Goal: Feedback & Contribution: Submit feedback/report problem

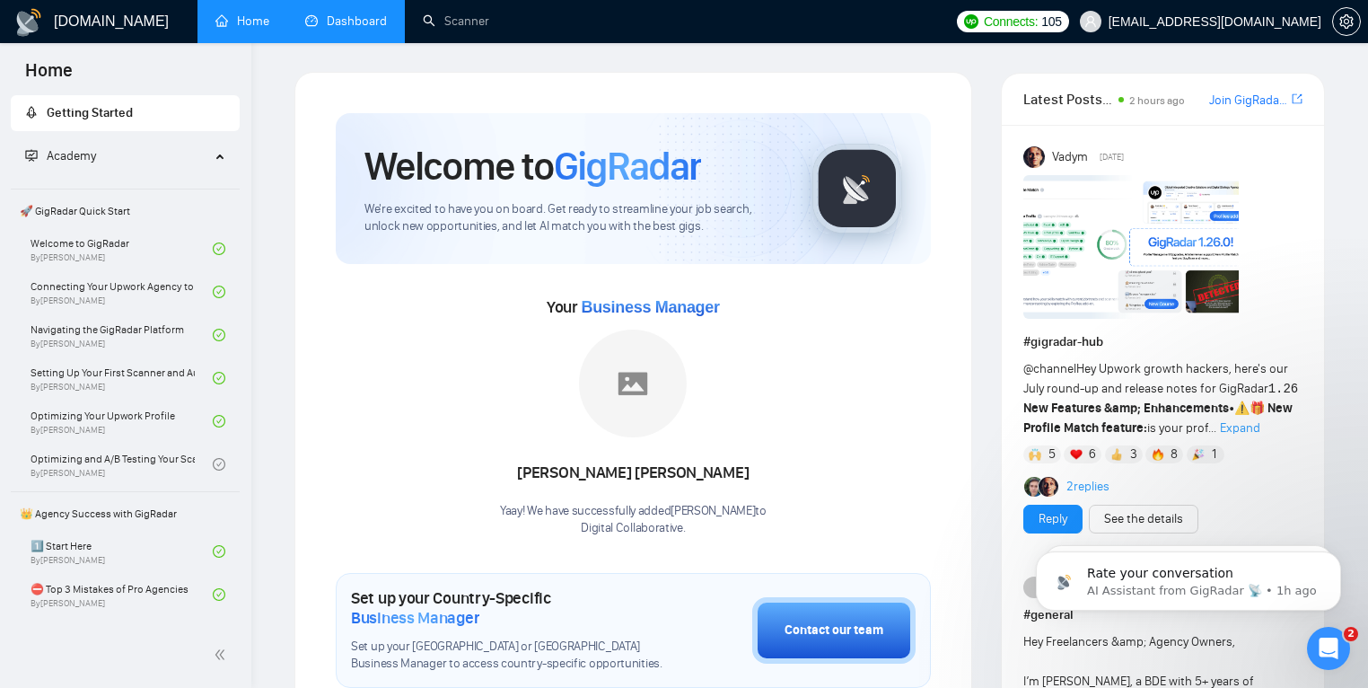
click at [347, 21] on link "Dashboard" at bounding box center [346, 20] width 82 height 15
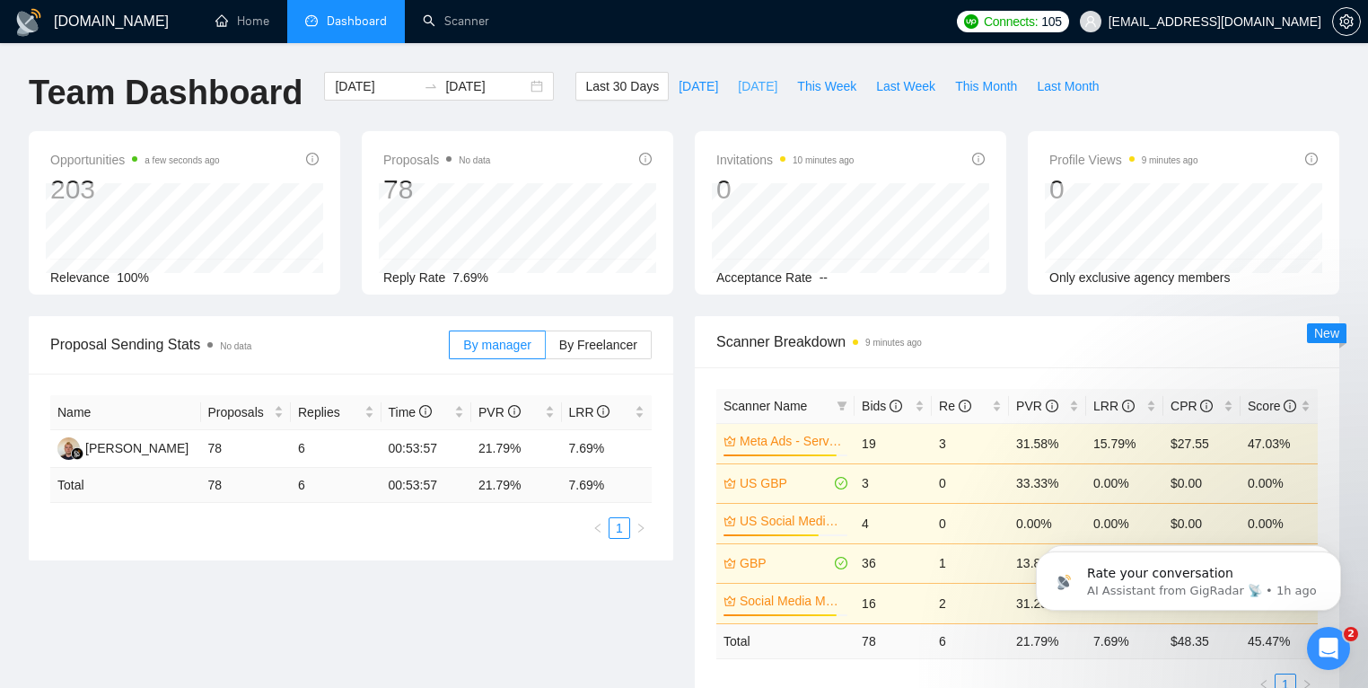
click at [759, 92] on span "[DATE]" at bounding box center [758, 86] width 40 height 20
type input "[DATE]"
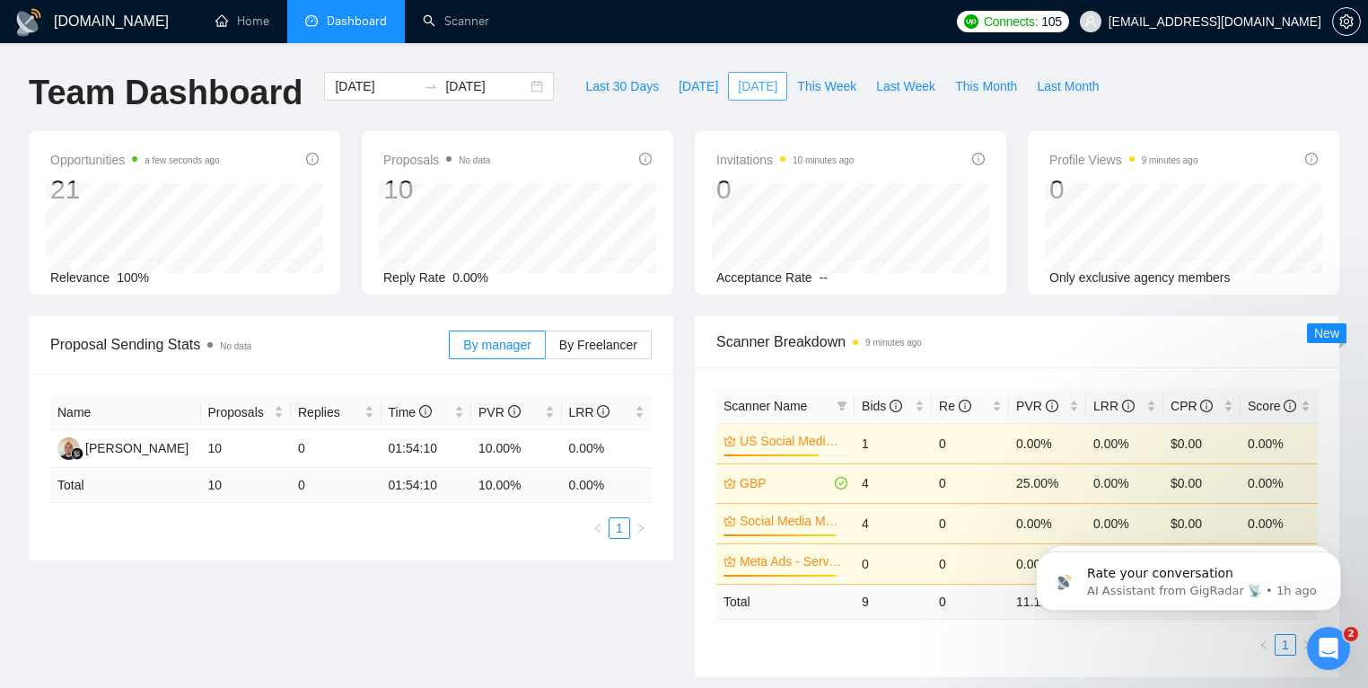
click at [753, 84] on span "[DATE]" at bounding box center [758, 86] width 40 height 20
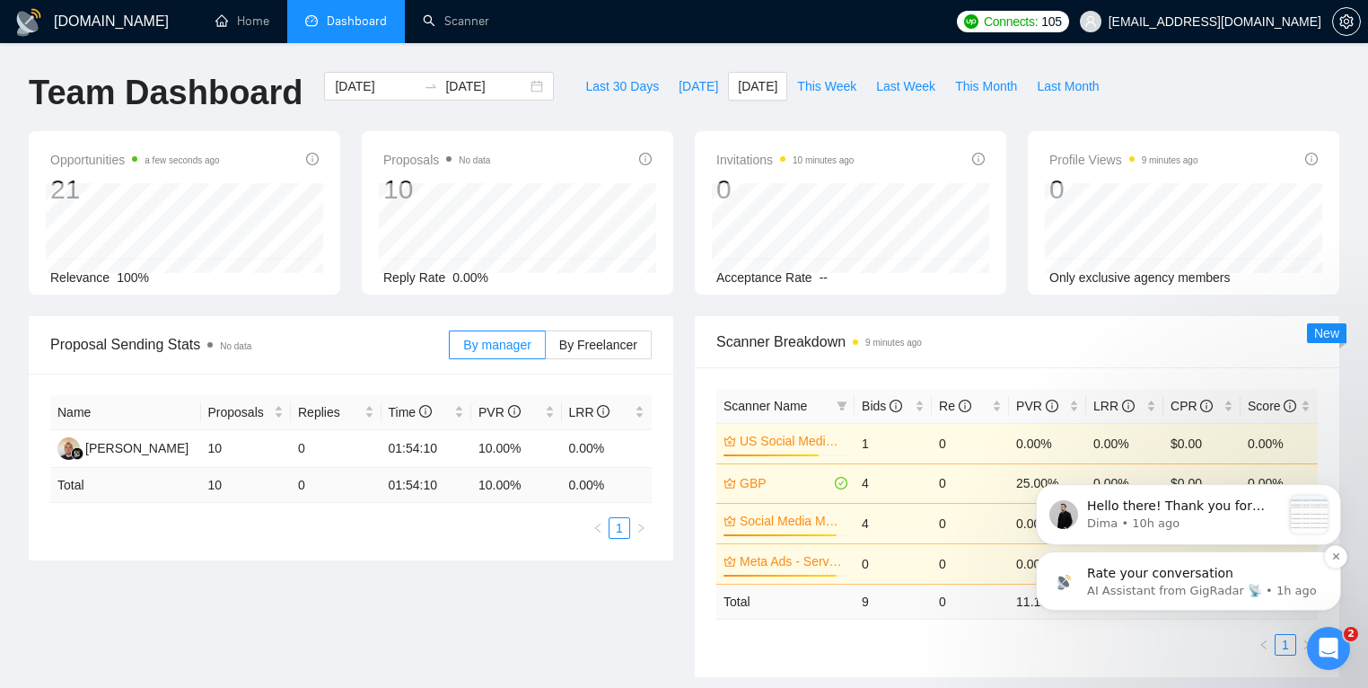
click at [1157, 584] on p "AI Assistant from GigRadar 📡 • 1h ago" at bounding box center [1203, 591] width 232 height 16
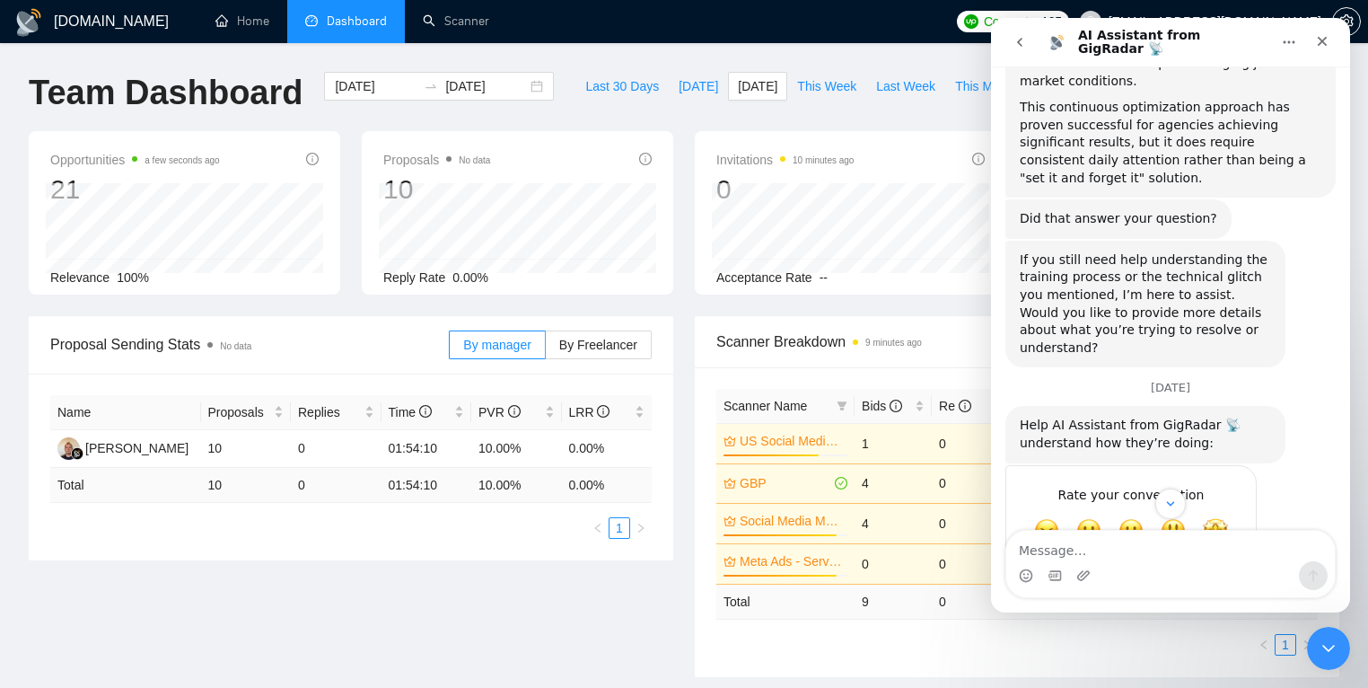
scroll to position [605, 0]
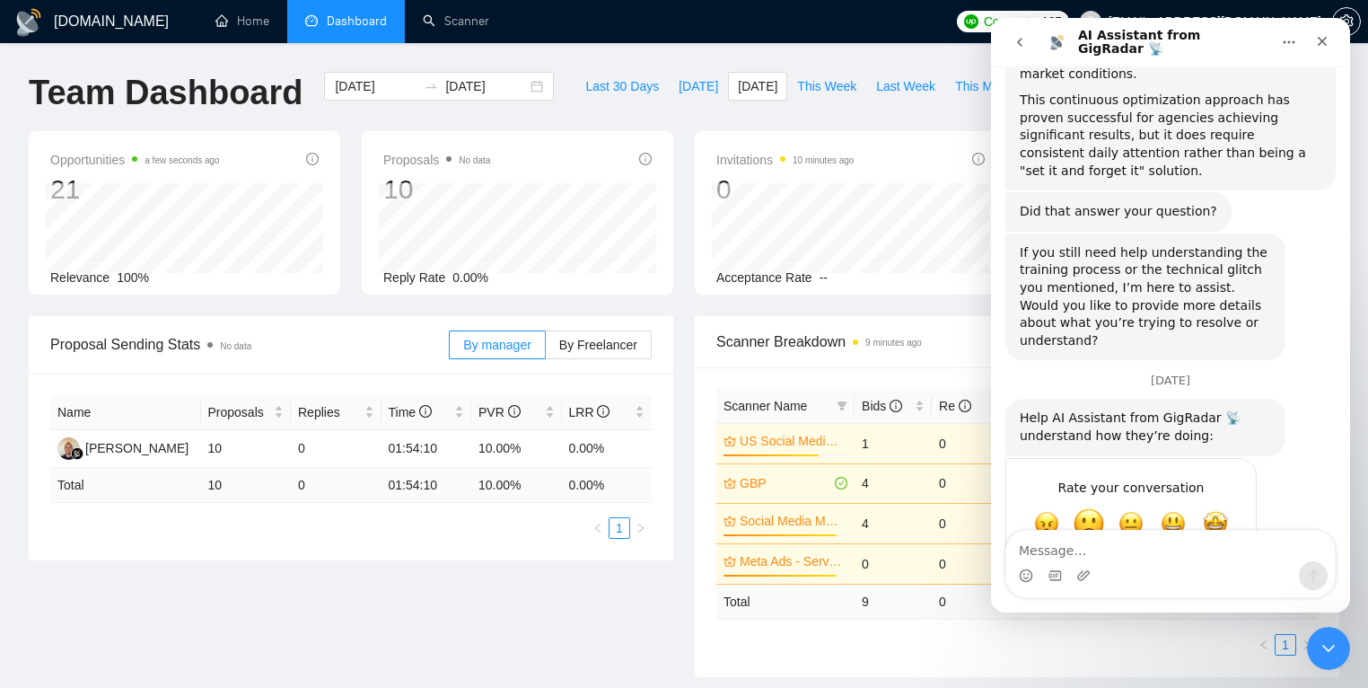
click at [1086, 507] on span "Bad" at bounding box center [1089, 523] width 32 height 32
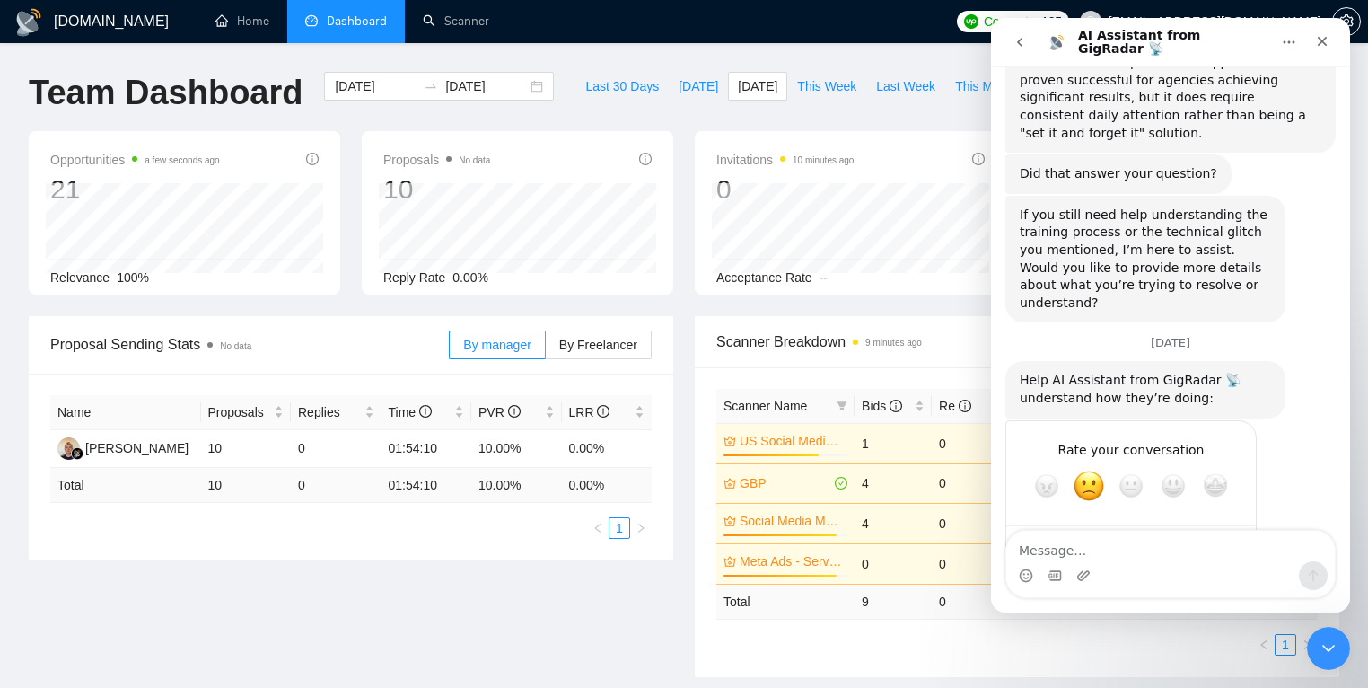
scroll to position [654, 0]
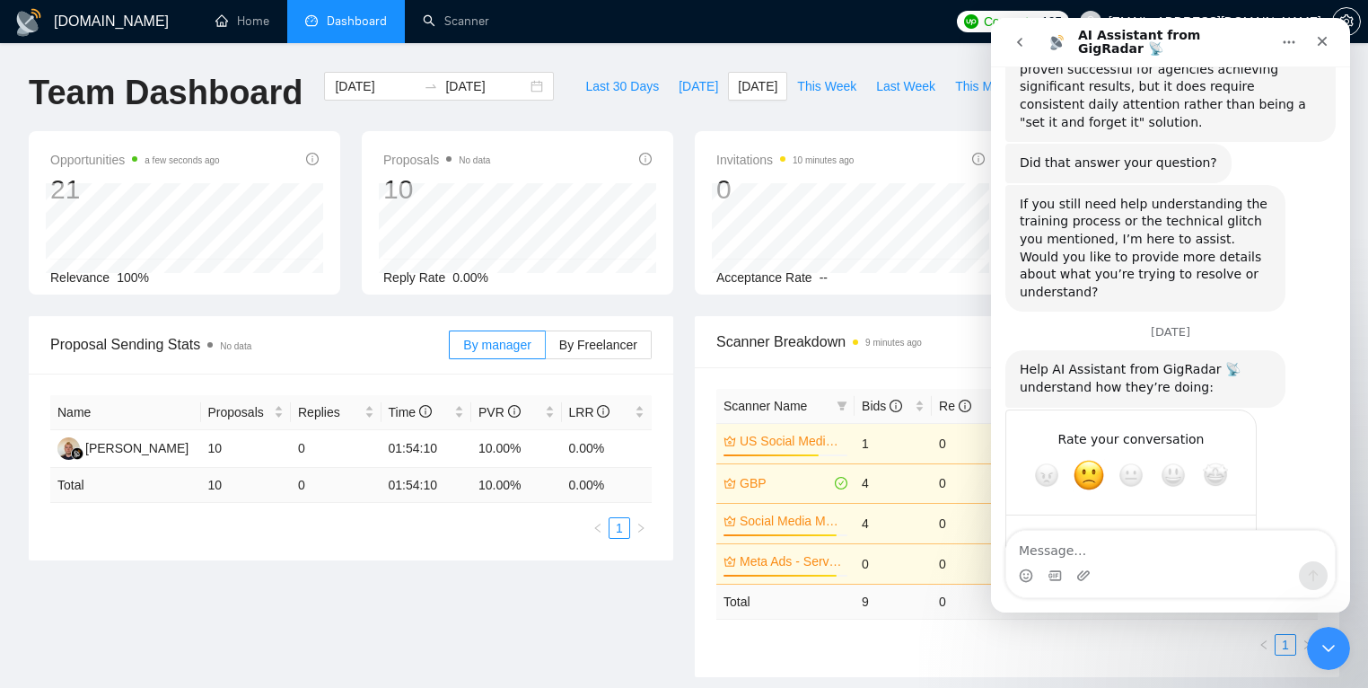
click at [1024, 45] on icon "go back" at bounding box center [1020, 42] width 14 height 14
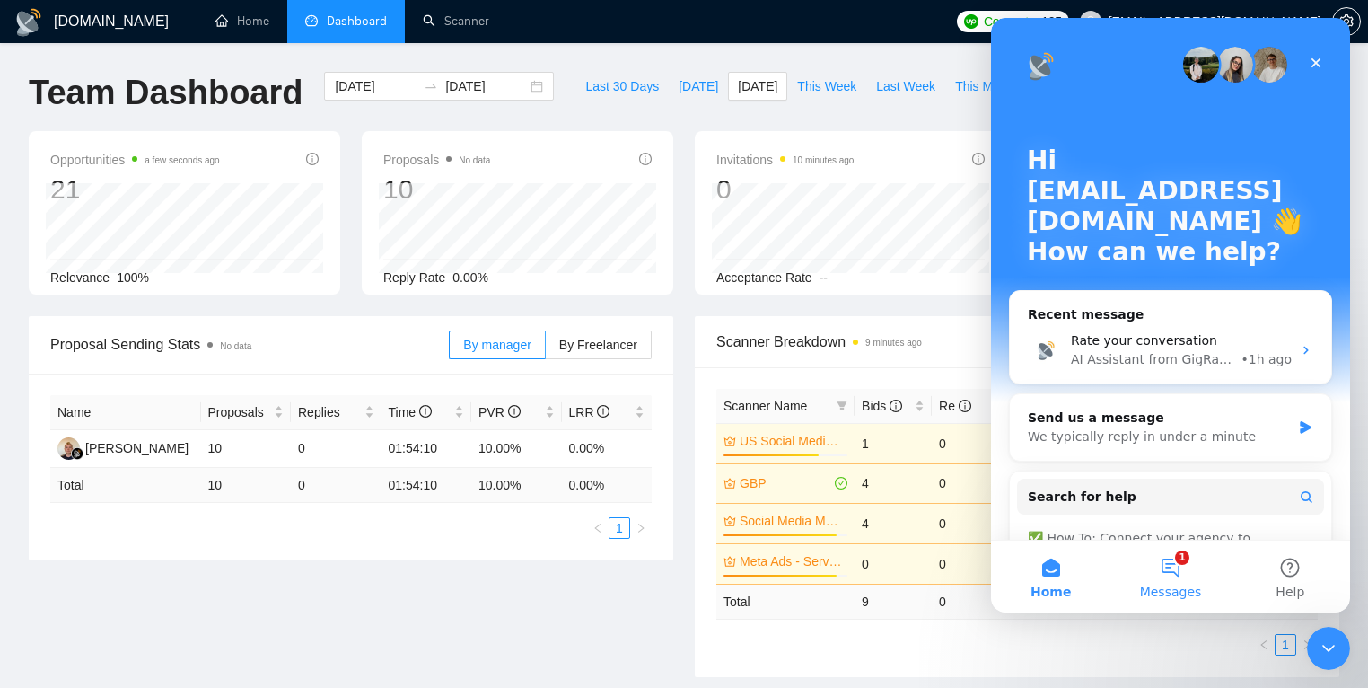
click at [1195, 572] on button "1 Messages" at bounding box center [1169, 576] width 119 height 72
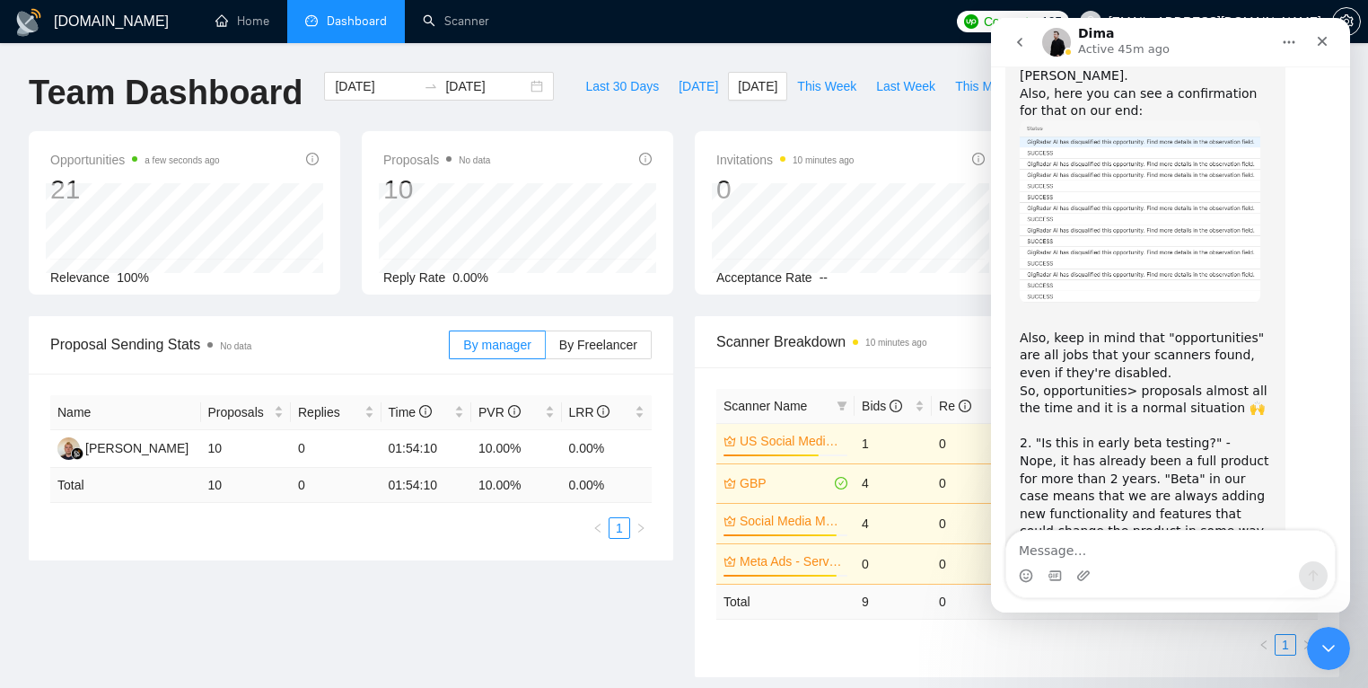
scroll to position [5179, 0]
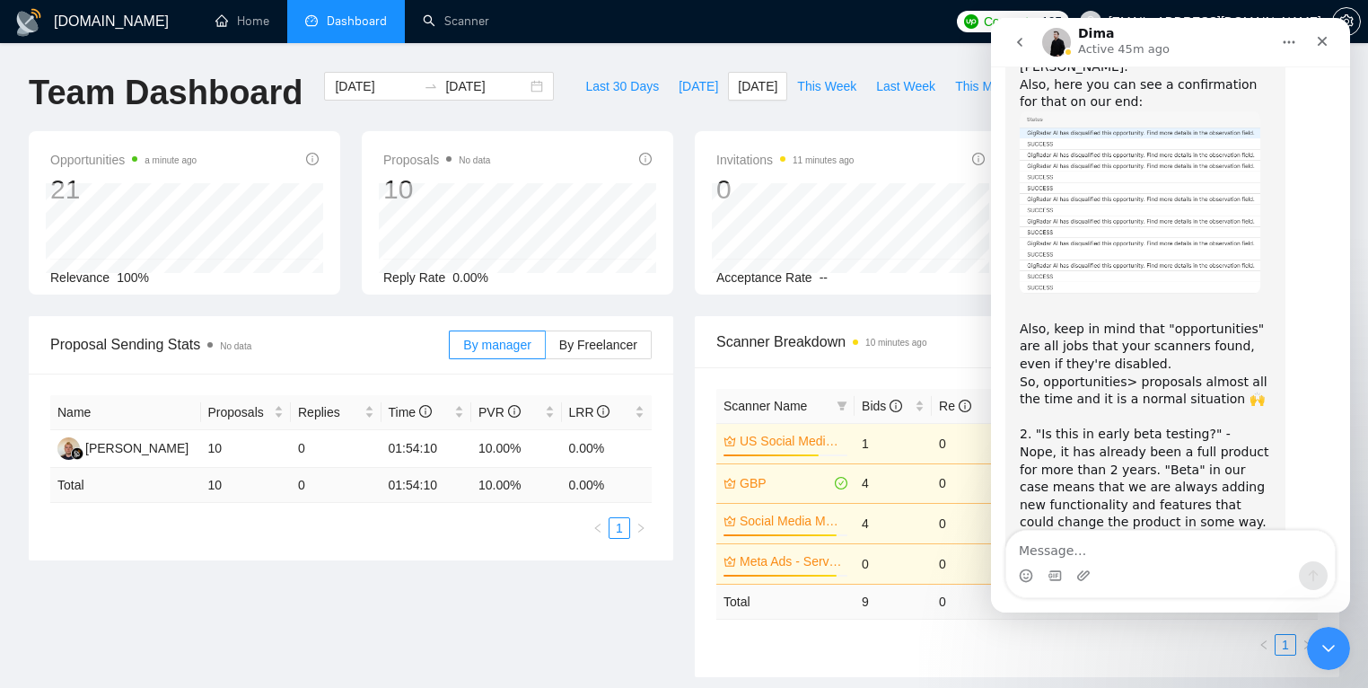
click at [1196, 566] on img "Dima says…" at bounding box center [1140, 624] width 241 height 116
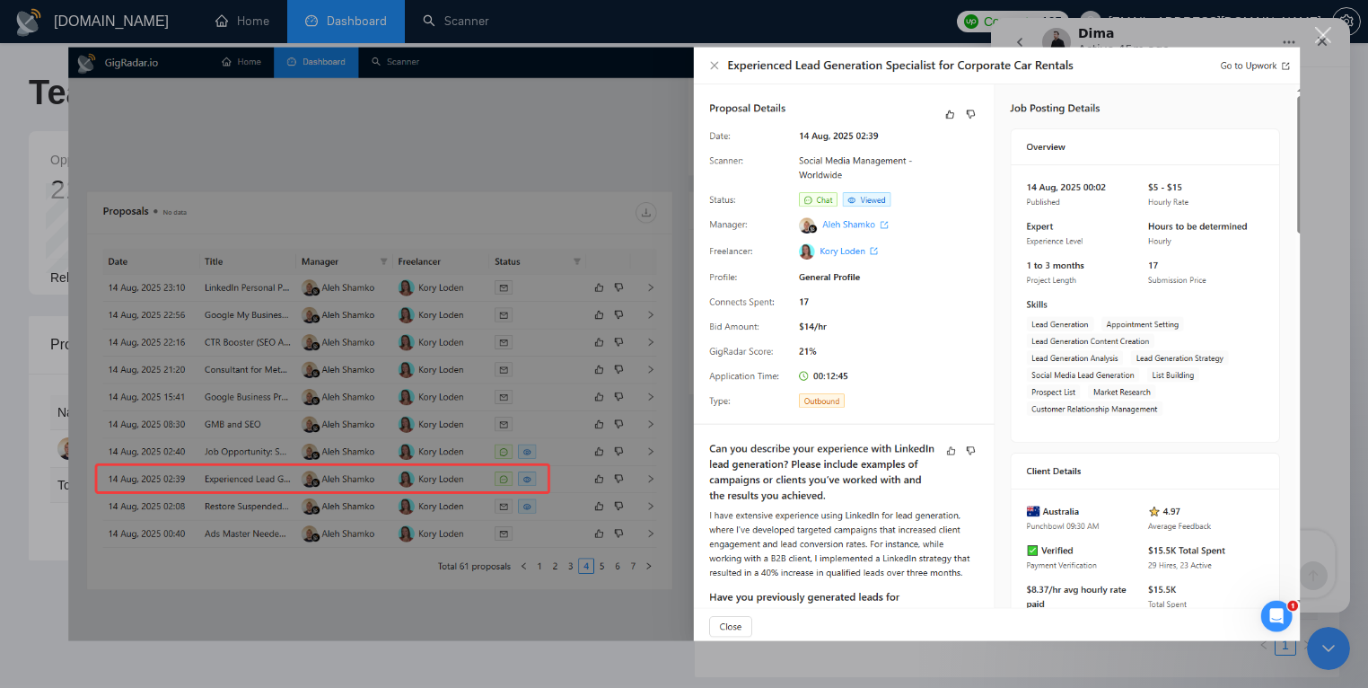
scroll to position [0, 0]
click at [43, 99] on div "Intercom messenger" at bounding box center [684, 344] width 1368 height 688
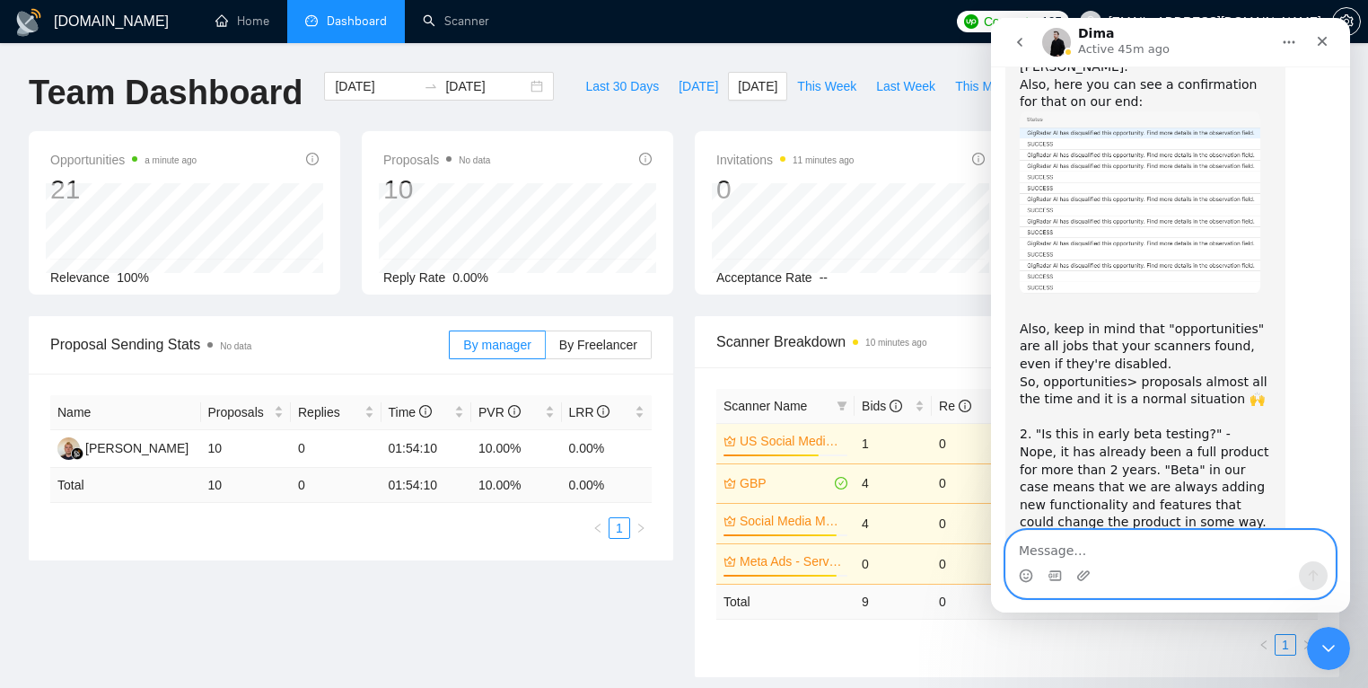
click at [1071, 543] on textarea "Message…" at bounding box center [1170, 546] width 329 height 31
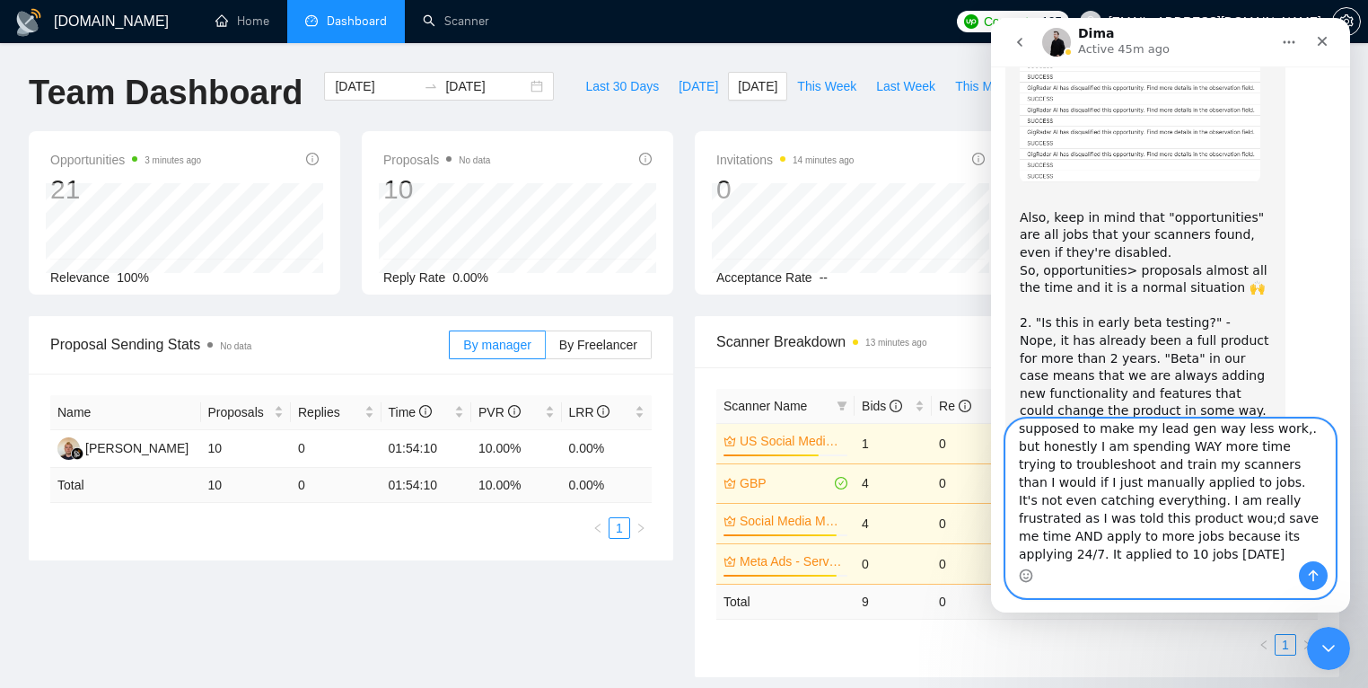
scroll to position [172, 0]
click at [1037, 557] on textarea "How do I know what scanner its applying from? Im just not sure why its even dis…" at bounding box center [1170, 490] width 329 height 142
click at [1144, 555] on textarea "How do I know what scanner its applying from? Im just not sure why its even dis…" at bounding box center [1170, 490] width 329 height 142
type textarea "How do I know what scanner its applying from? Im just not sure why its even dis…"
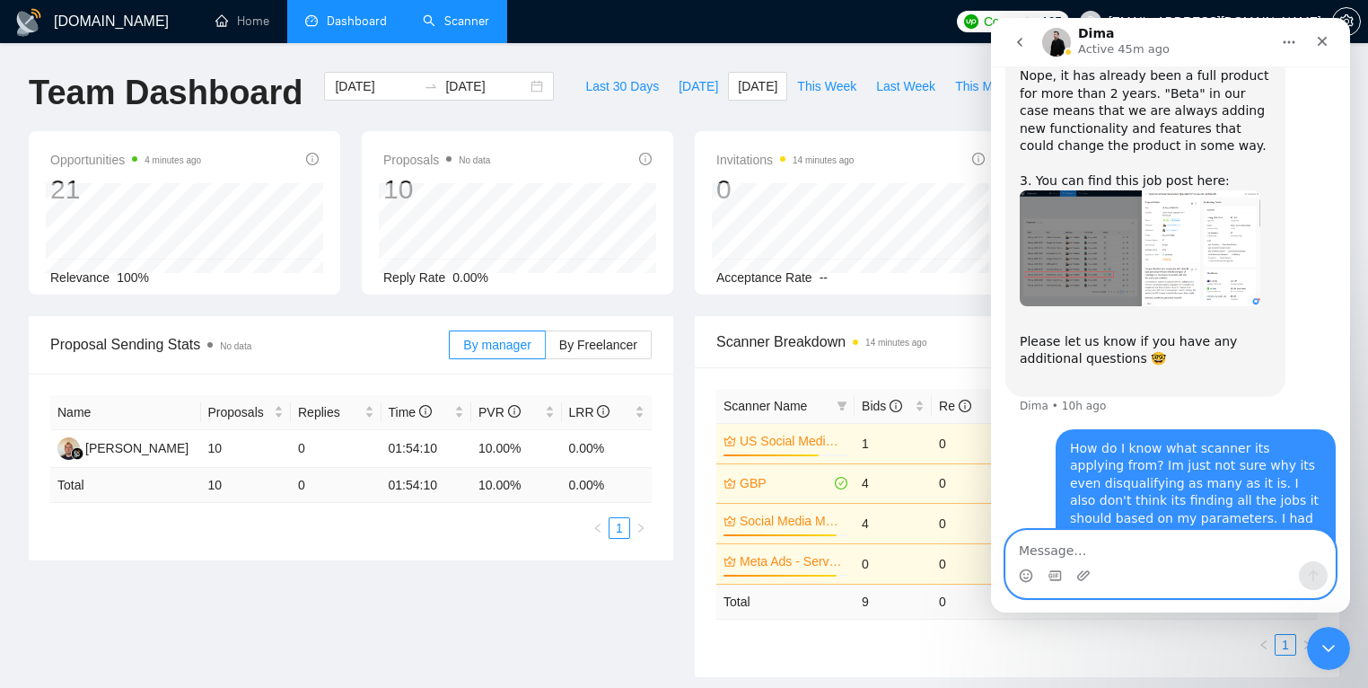
scroll to position [5559, 0]
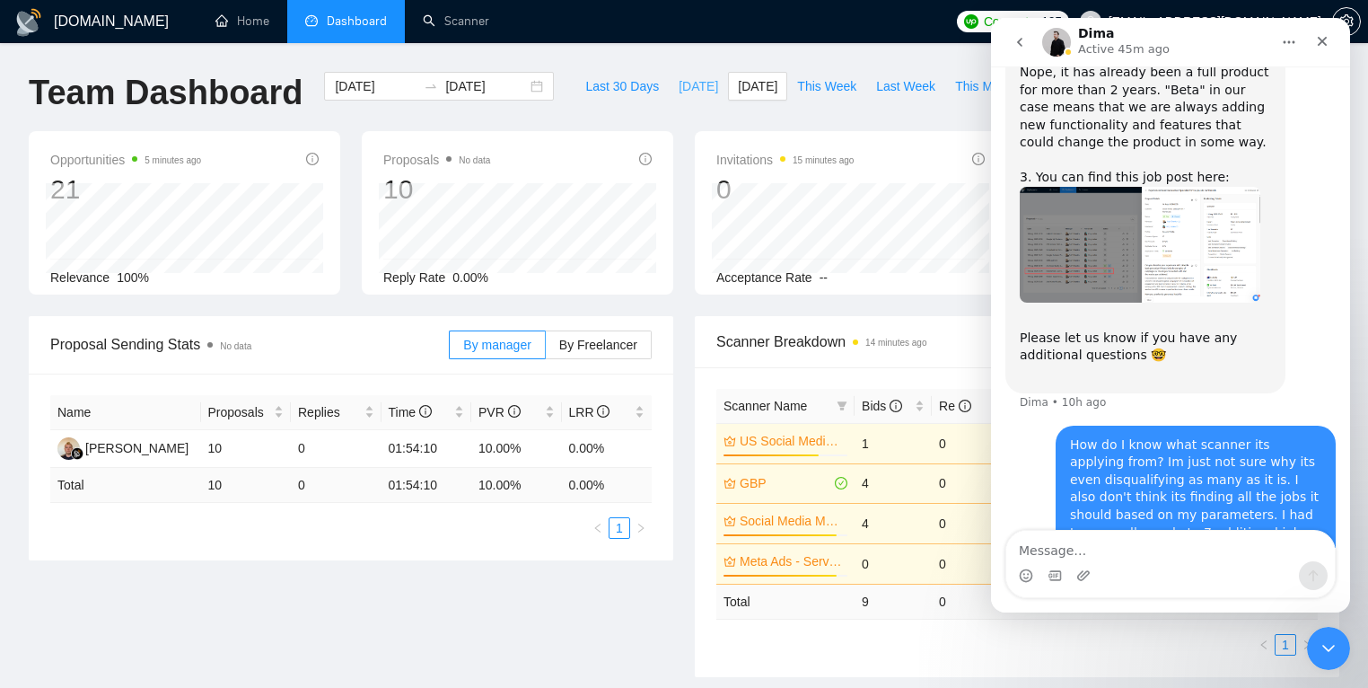
click at [679, 92] on span "[DATE]" at bounding box center [699, 86] width 40 height 20
type input "[DATE]"
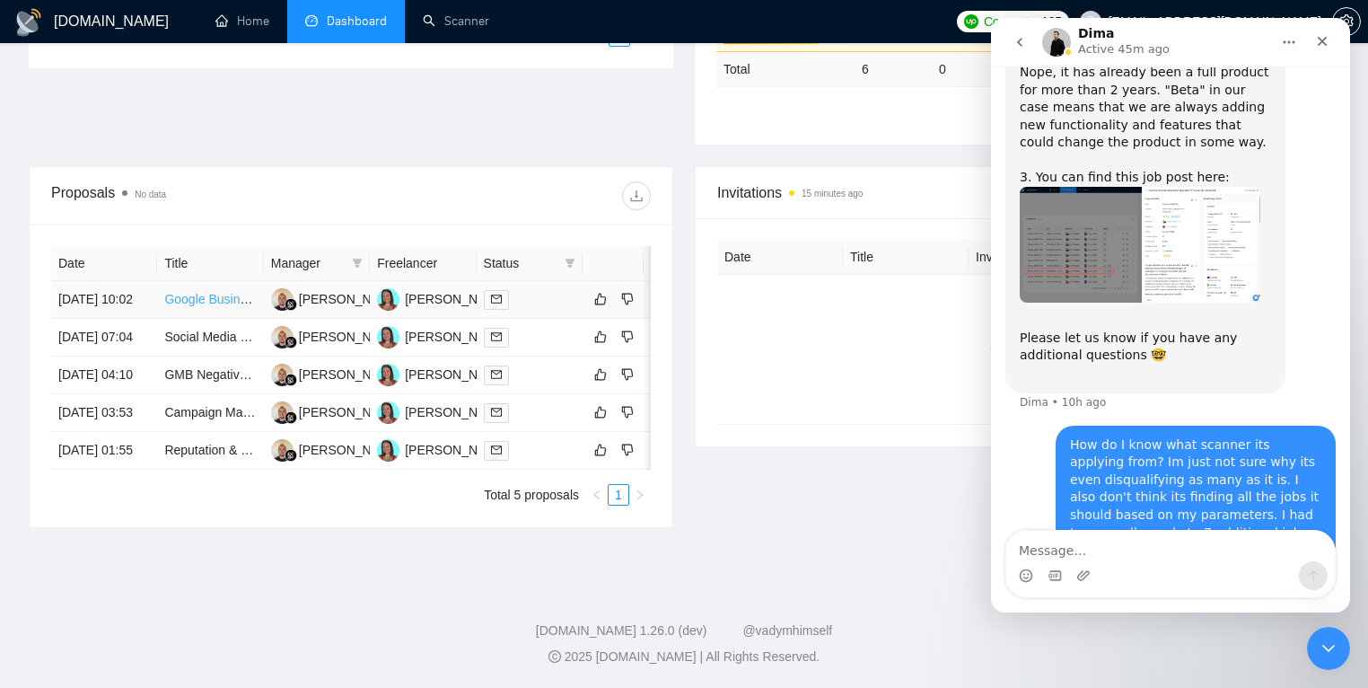
click at [175, 306] on link "Google Business Profile Recovery Specialist" at bounding box center [288, 299] width 248 height 14
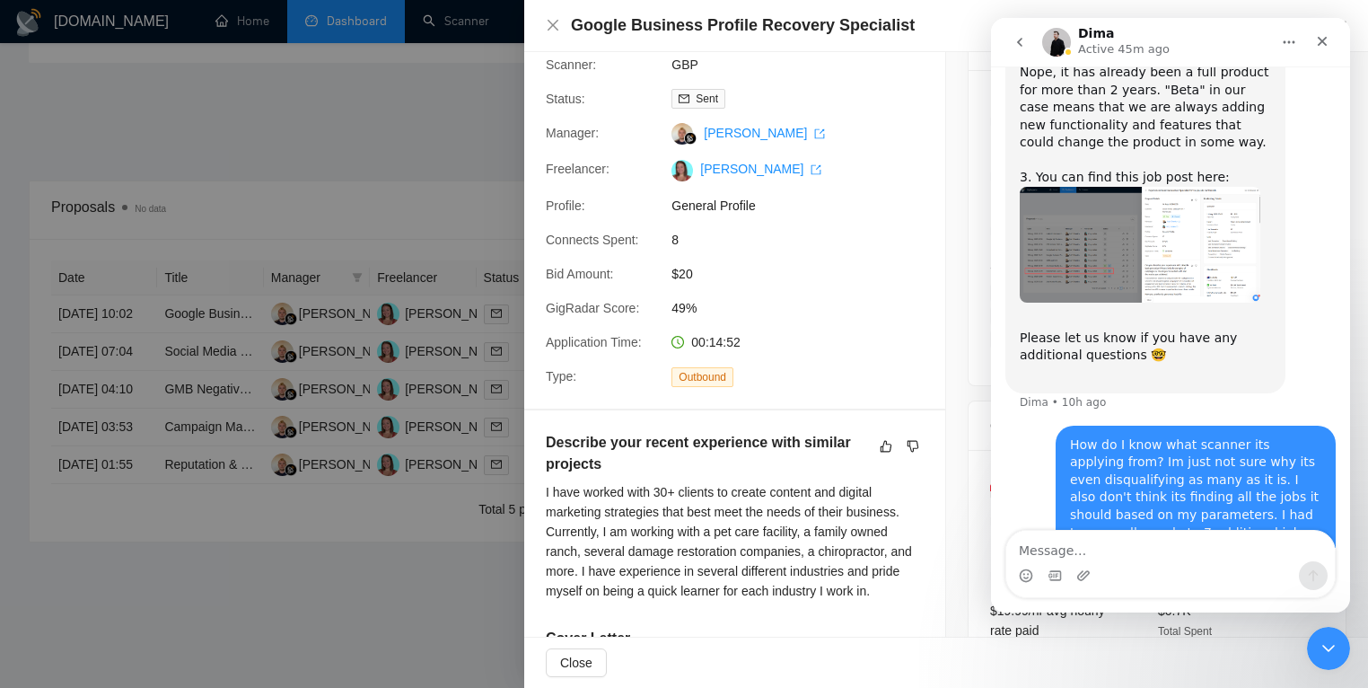
scroll to position [108, 0]
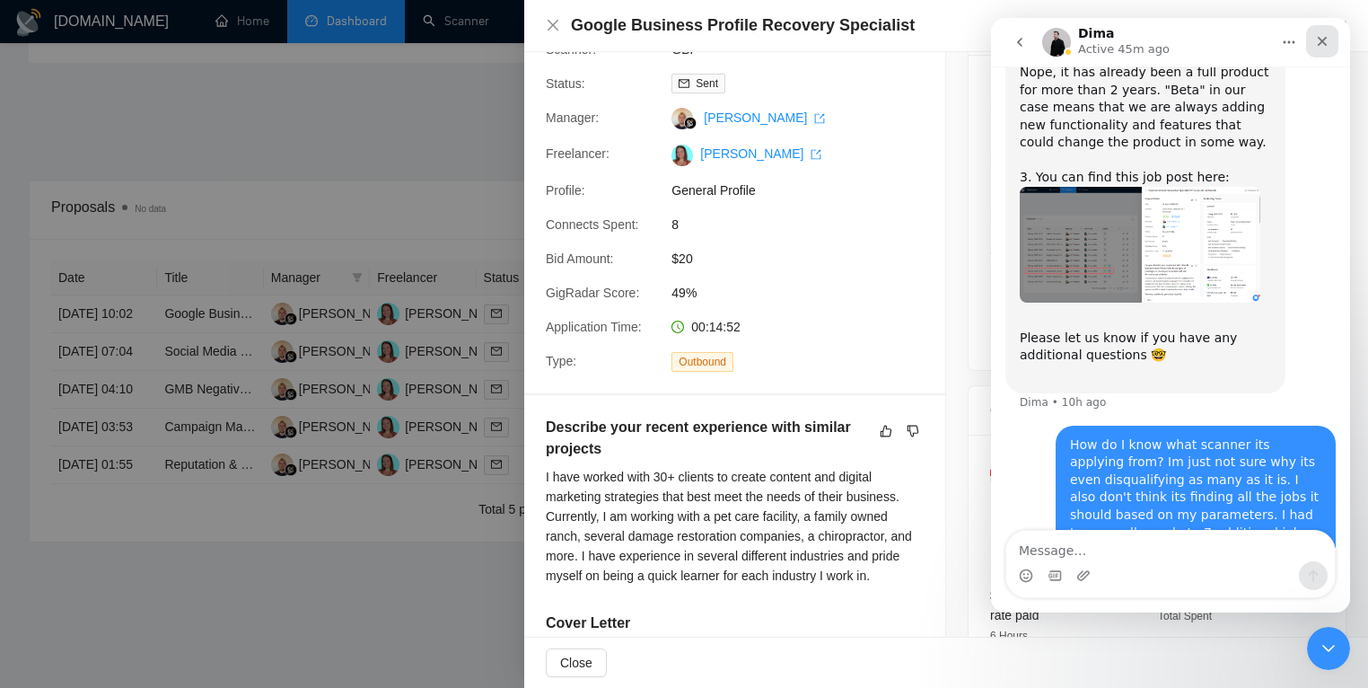
click at [1324, 38] on icon "Close" at bounding box center [1323, 42] width 10 height 10
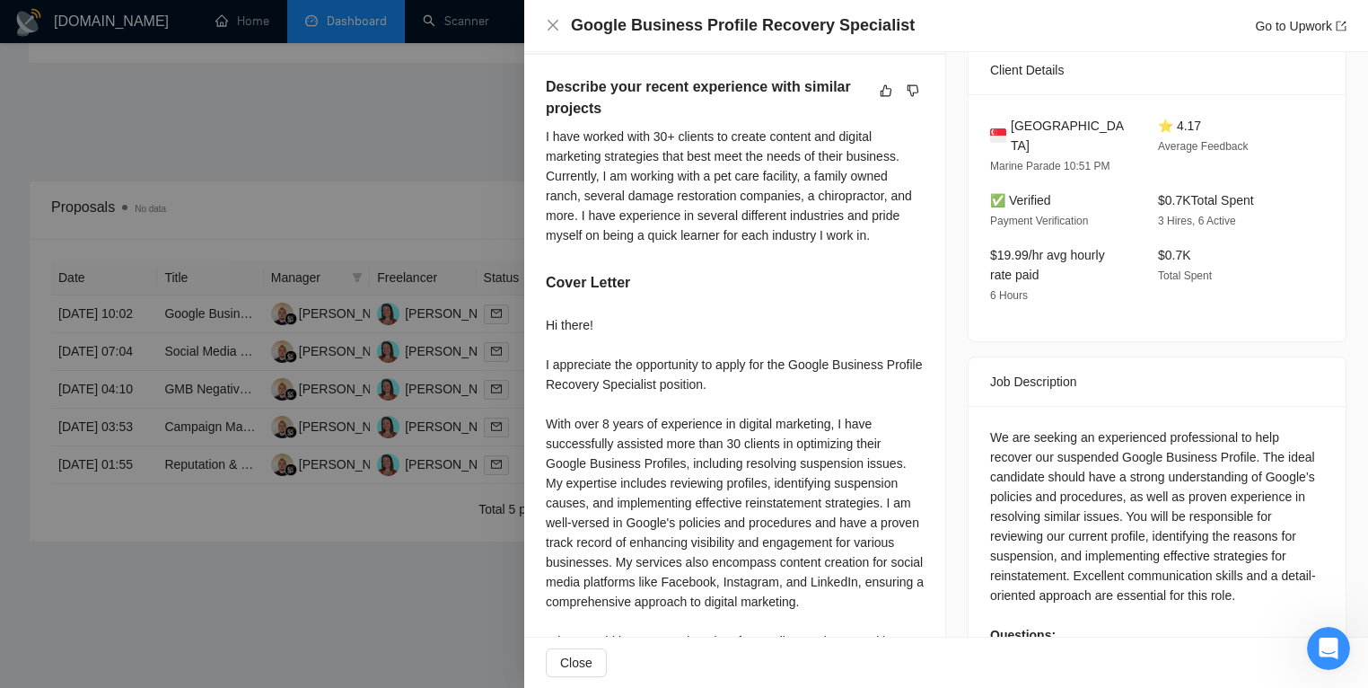
scroll to position [454, 0]
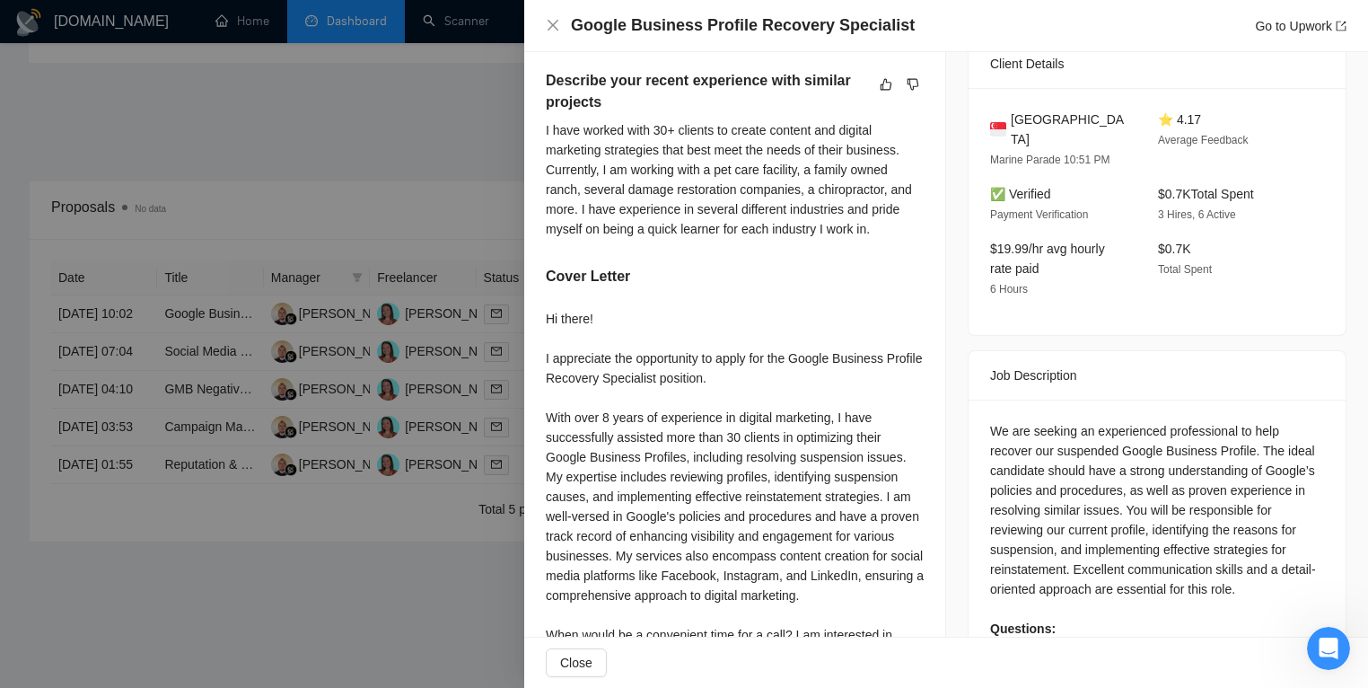
drag, startPoint x: 154, startPoint y: 327, endPoint x: 179, endPoint y: 350, distance: 33.7
click at [154, 327] on div at bounding box center [684, 344] width 1368 height 688
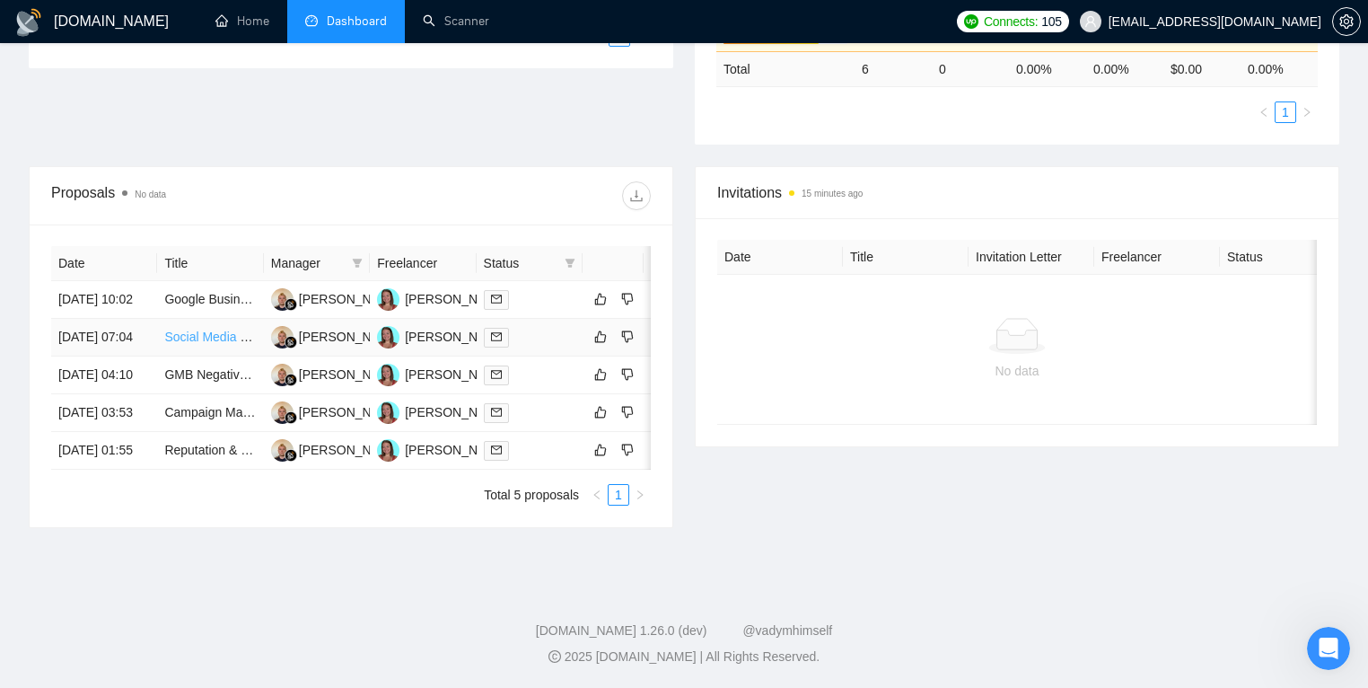
click at [191, 344] on link "Social Media Manager" at bounding box center [226, 336] width 125 height 14
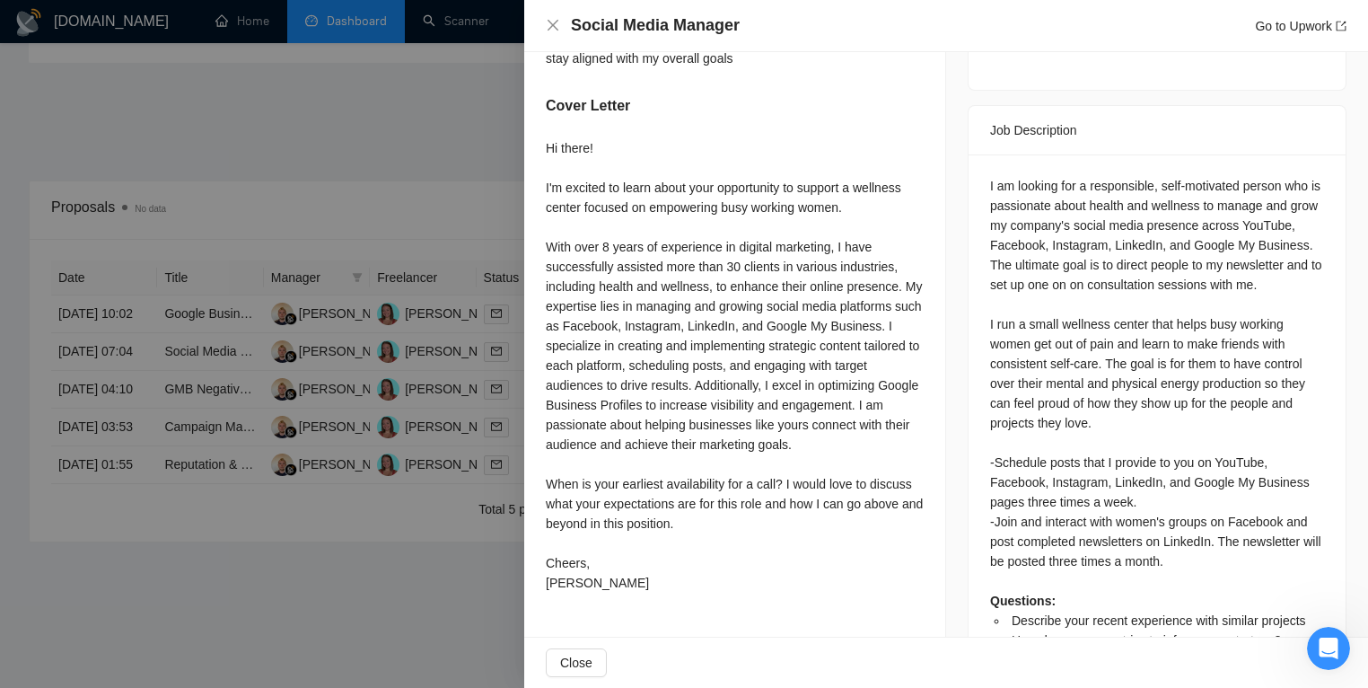
scroll to position [812, 0]
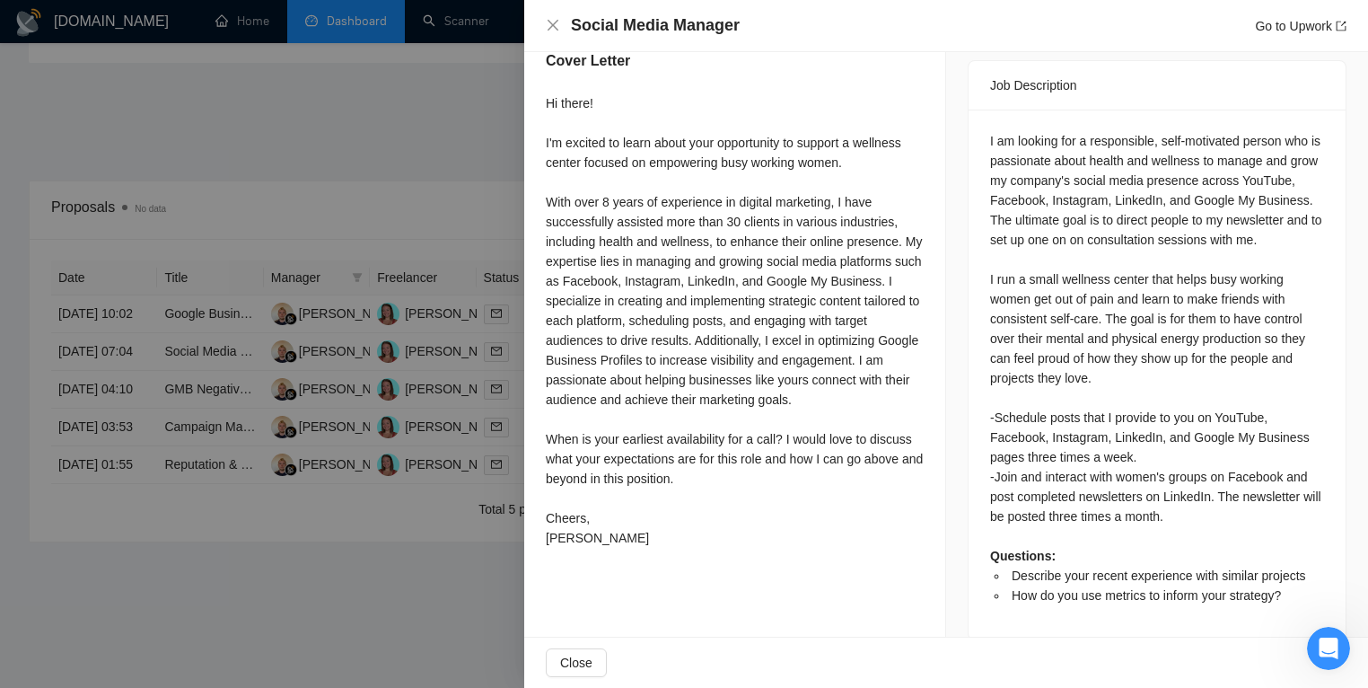
click at [309, 636] on div at bounding box center [684, 344] width 1368 height 688
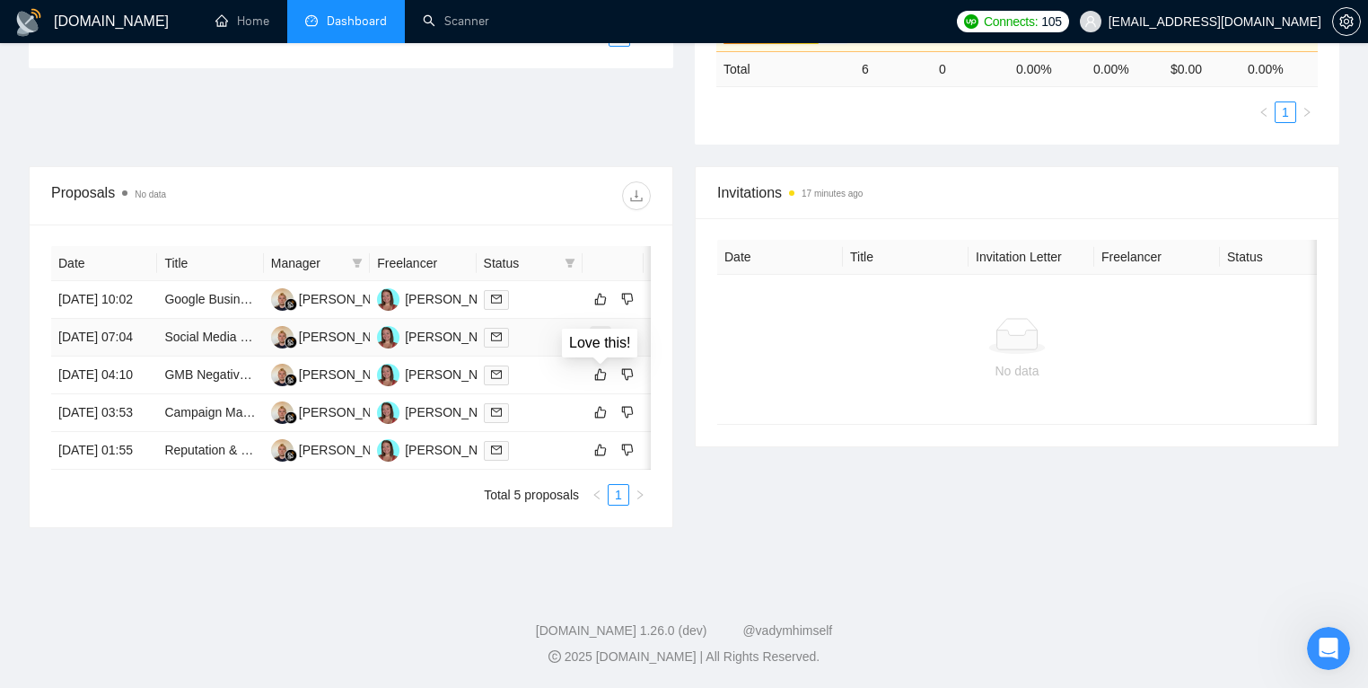
click at [599, 344] on icon "like" at bounding box center [600, 336] width 13 height 14
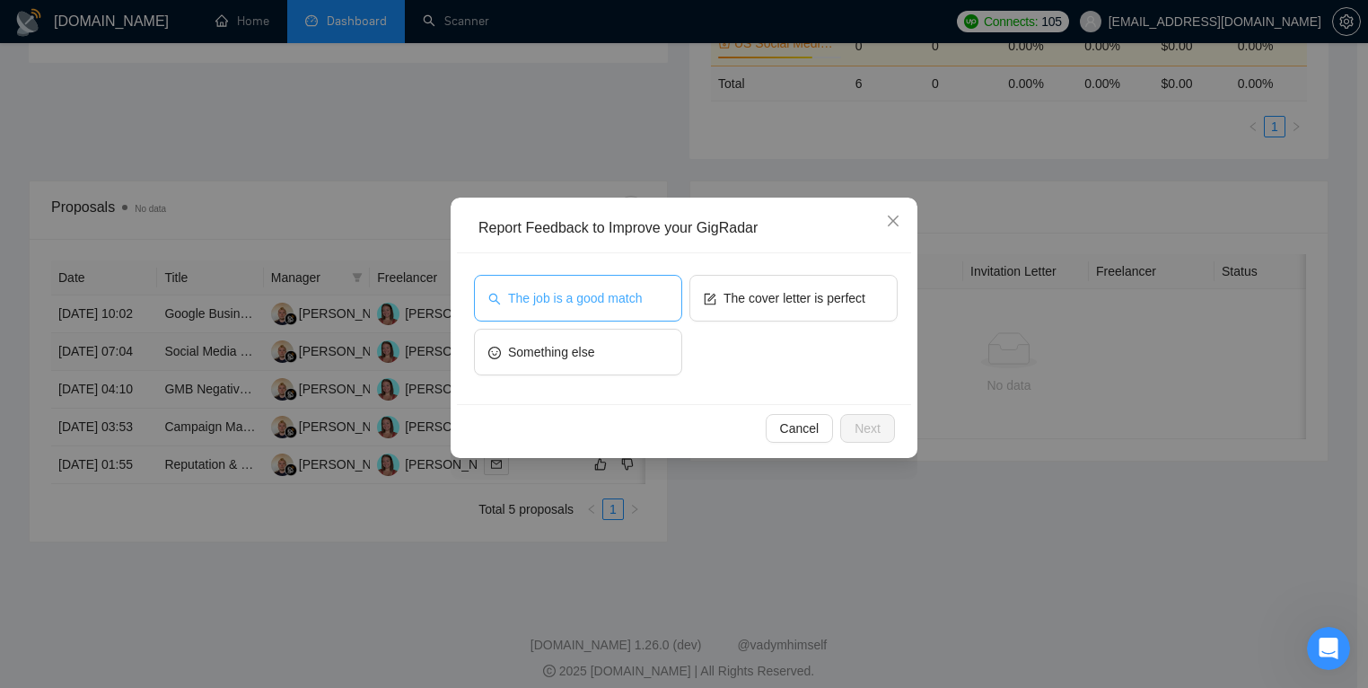
click at [584, 312] on button "The job is a good match" at bounding box center [578, 298] width 208 height 47
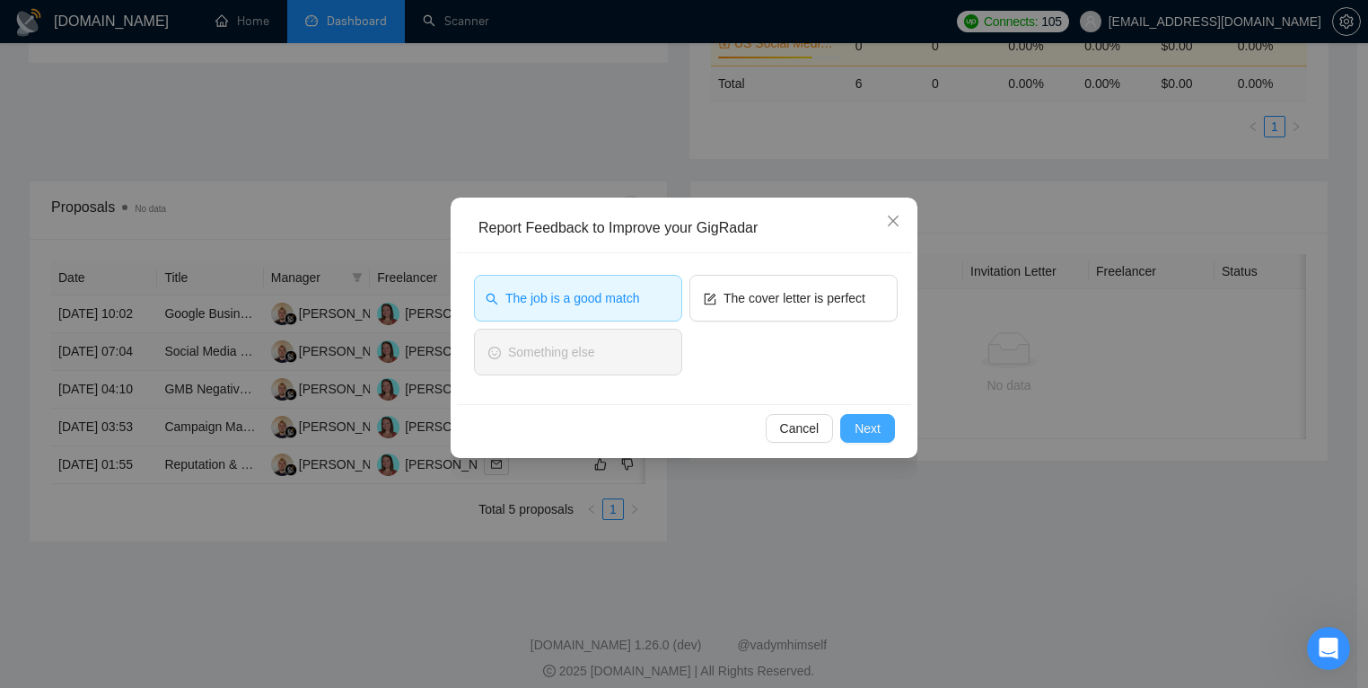
click at [882, 429] on button "Next" at bounding box center [867, 428] width 55 height 29
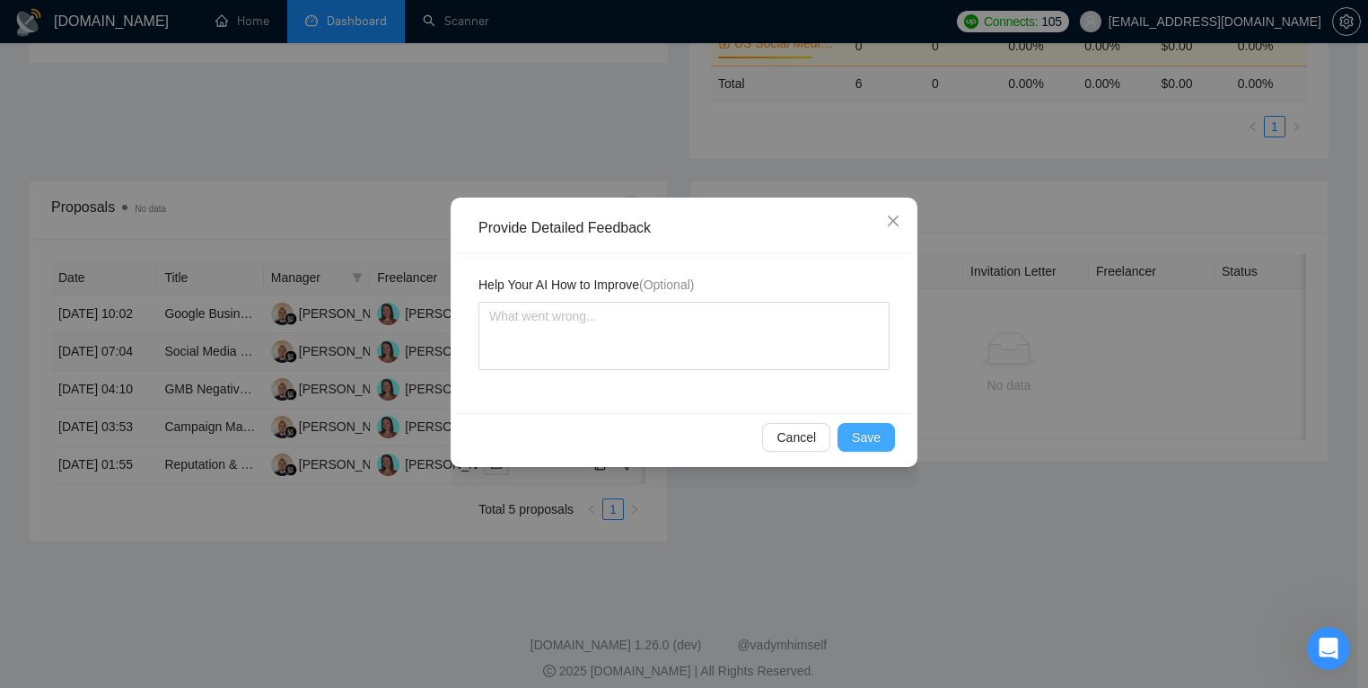
click at [883, 444] on button "Save" at bounding box center [866, 437] width 57 height 29
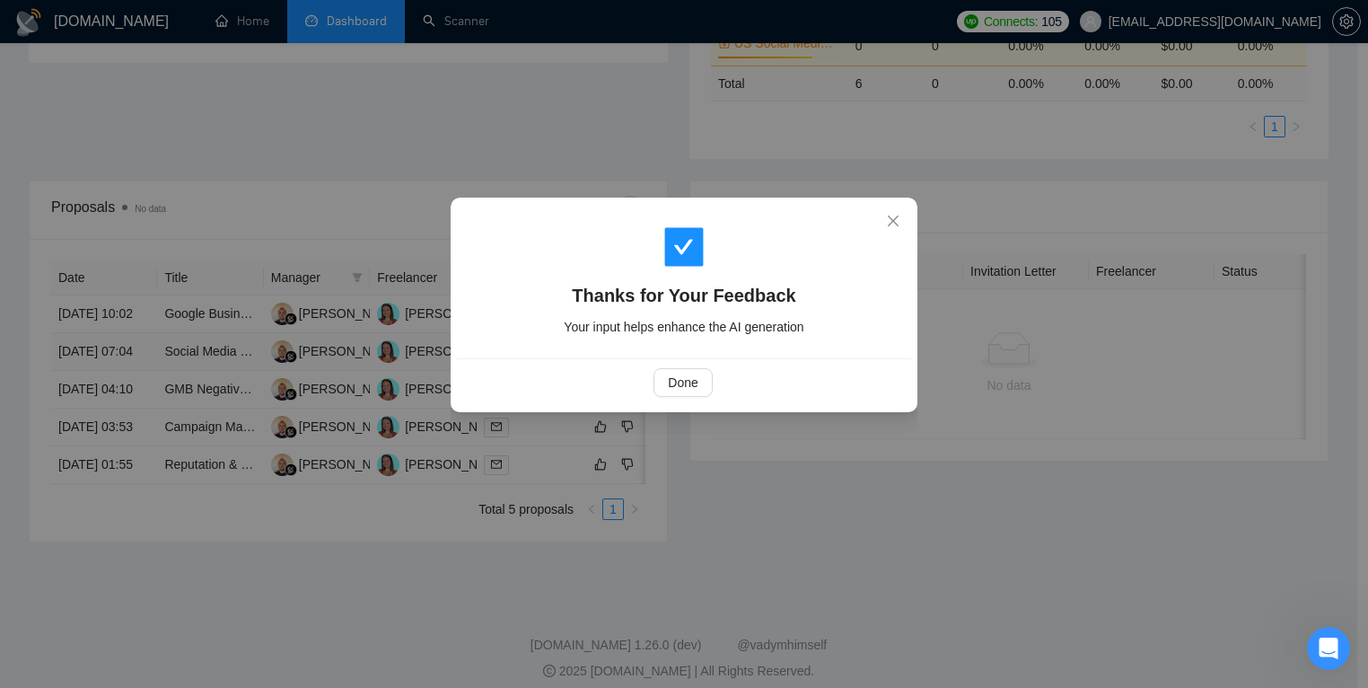
click at [693, 397] on div "Done" at bounding box center [684, 382] width 454 height 48
click at [668, 384] on span "Done" at bounding box center [683, 383] width 30 height 20
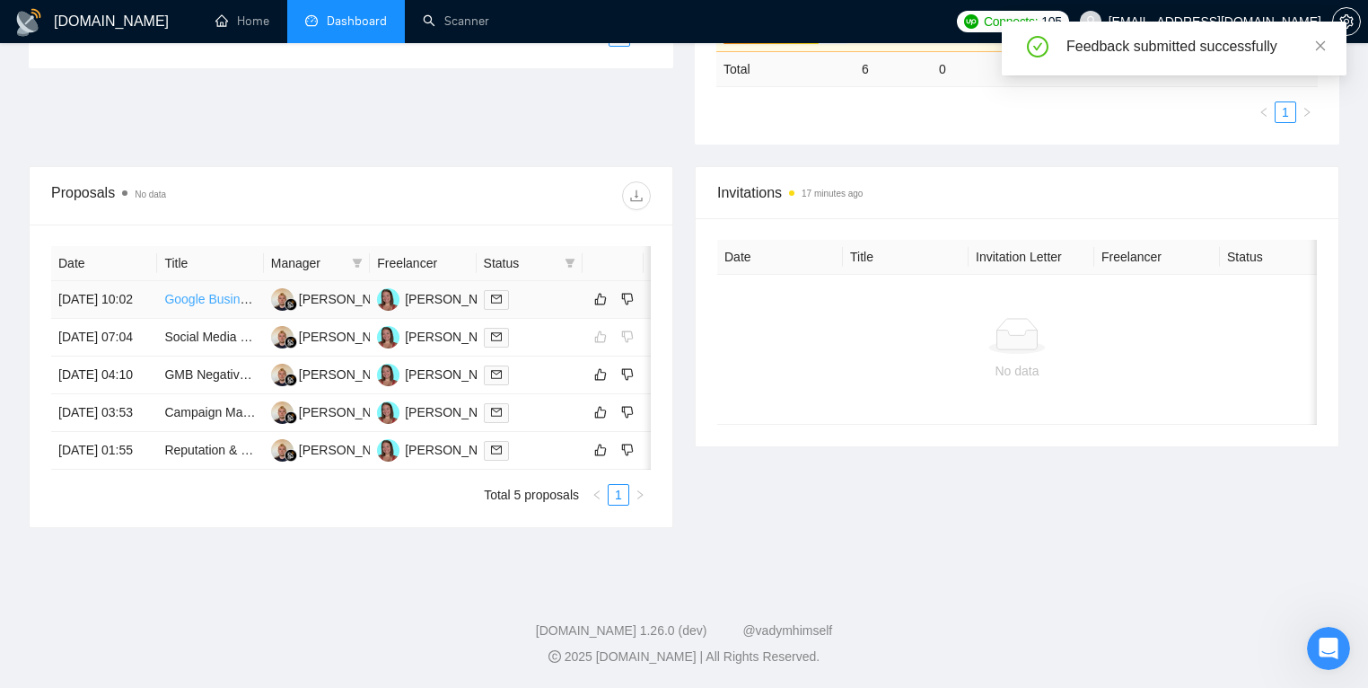
click at [223, 306] on link "Google Business Profile Recovery Specialist" at bounding box center [288, 299] width 248 height 14
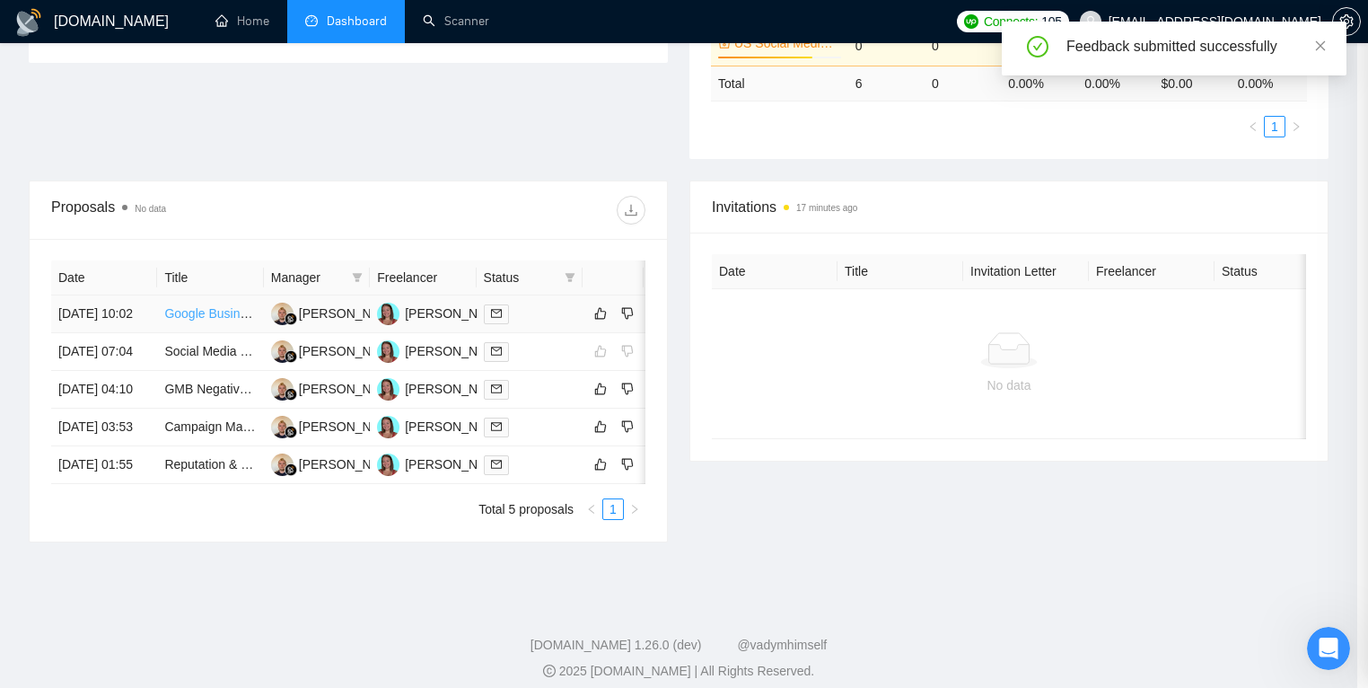
scroll to position [607, 0]
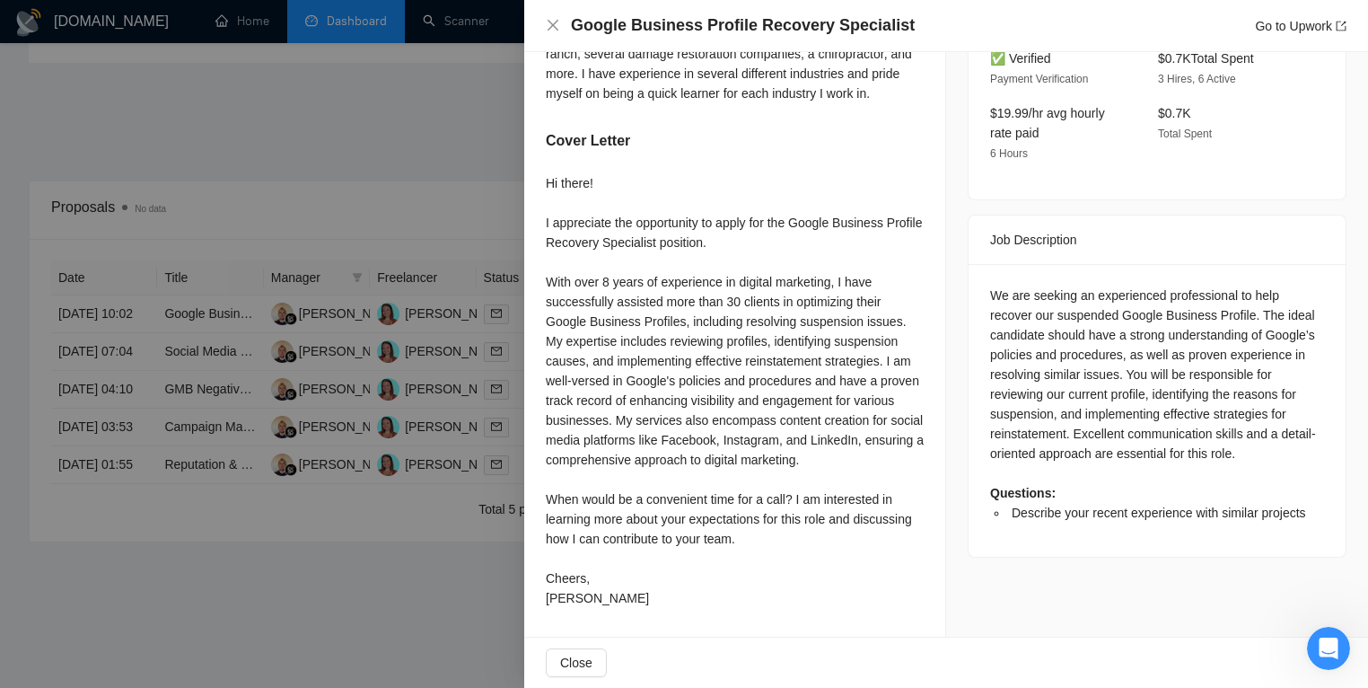
drag, startPoint x: 308, startPoint y: 413, endPoint x: 271, endPoint y: 388, distance: 44.6
click at [307, 413] on div at bounding box center [684, 344] width 1368 height 688
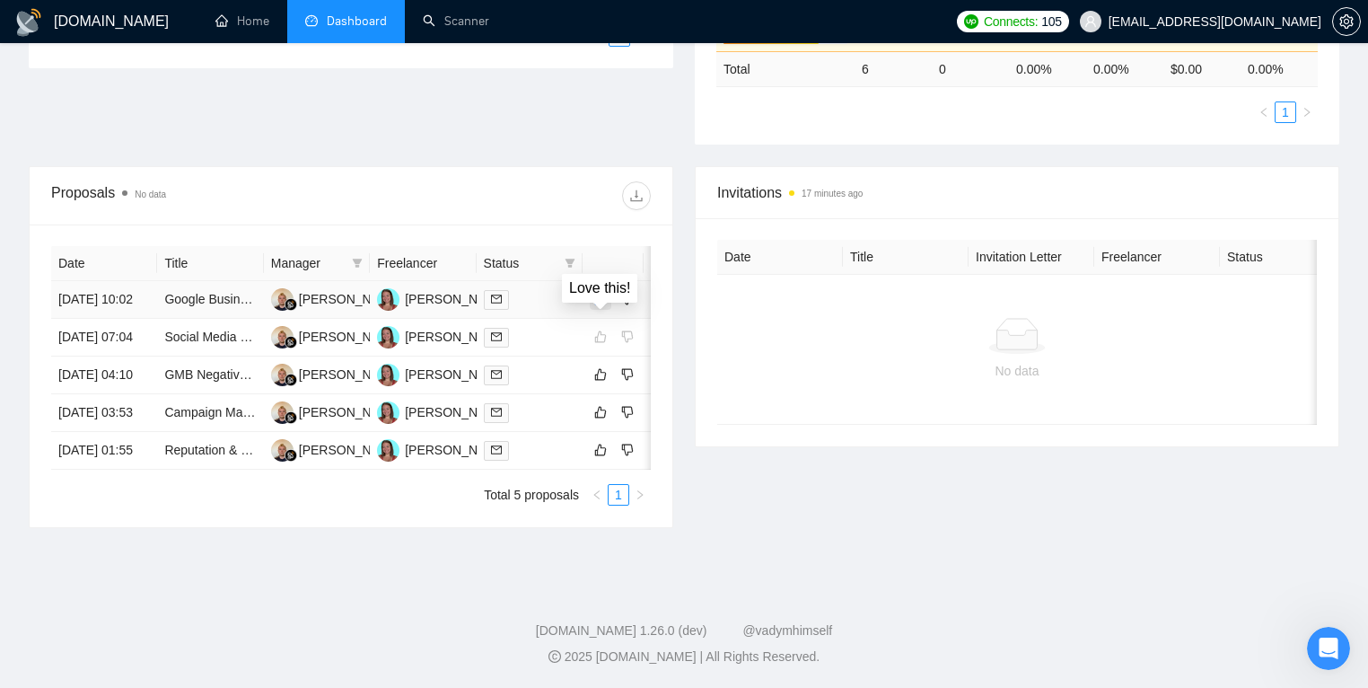
click at [603, 306] on icon "like" at bounding box center [600, 299] width 13 height 14
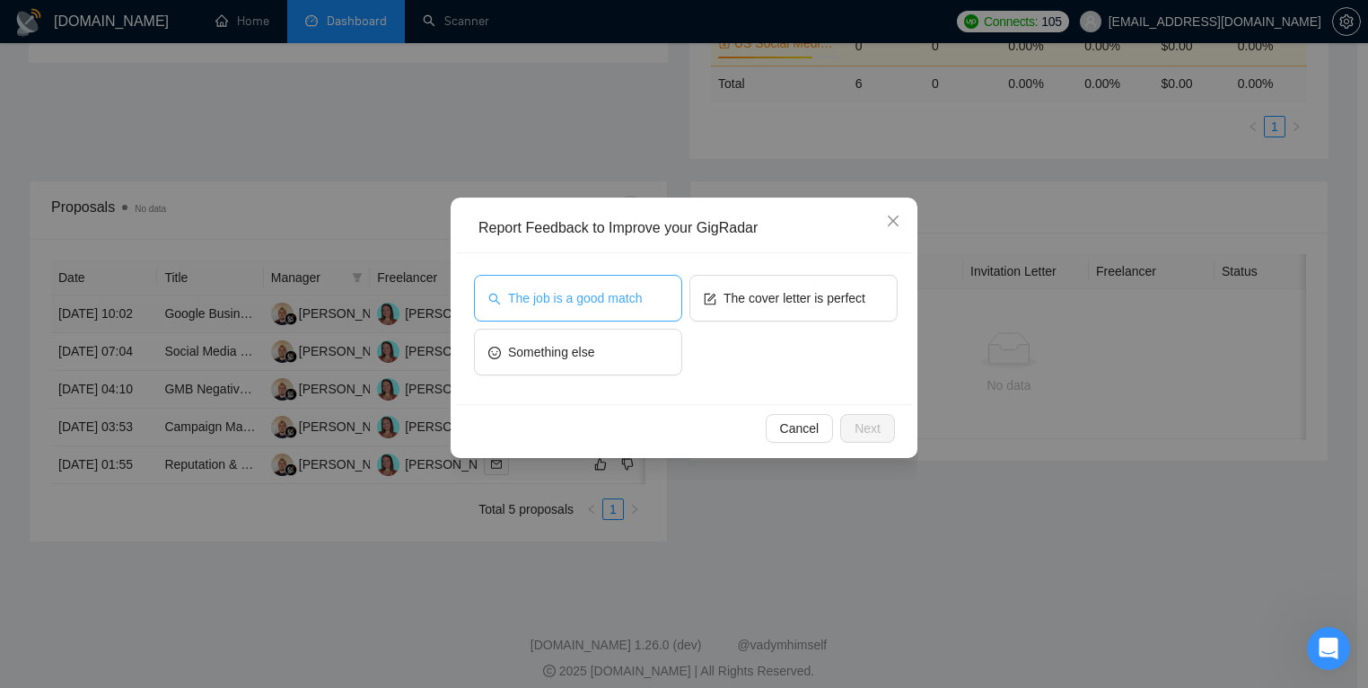
click at [575, 300] on span "The job is a good match" at bounding box center [575, 298] width 134 height 20
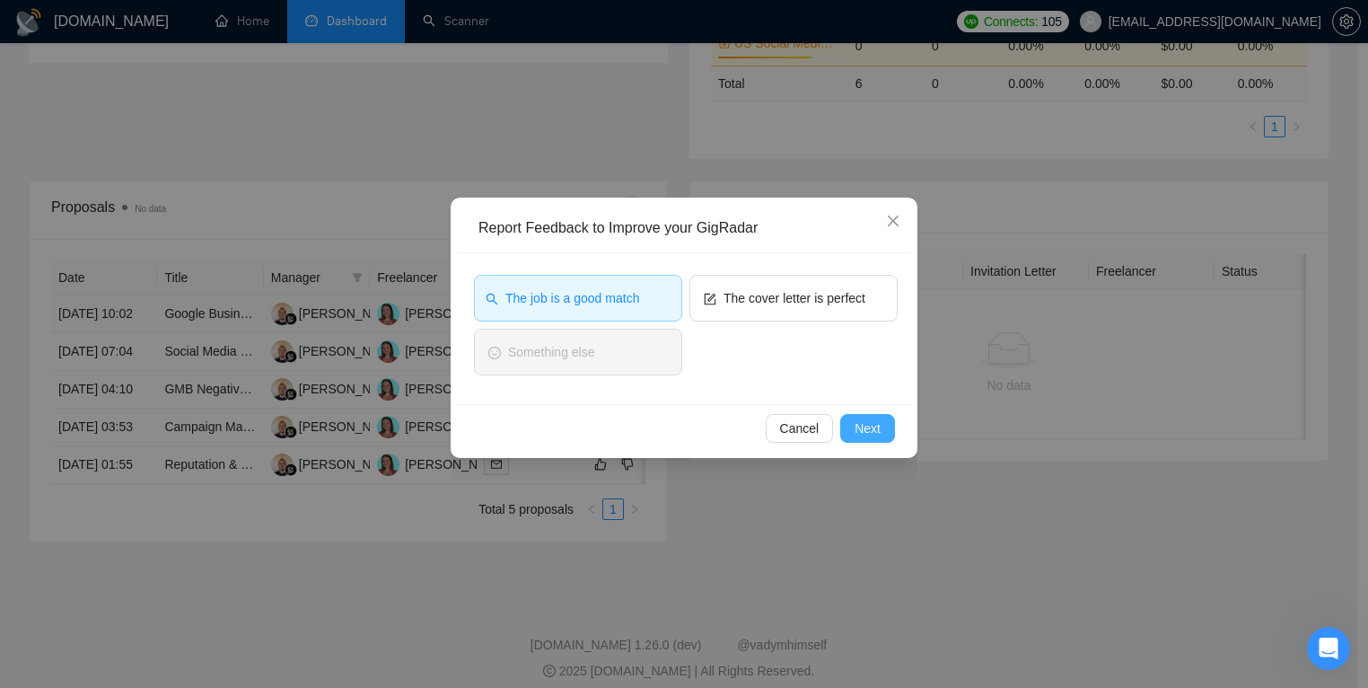
click at [865, 437] on span "Next" at bounding box center [868, 428] width 26 height 20
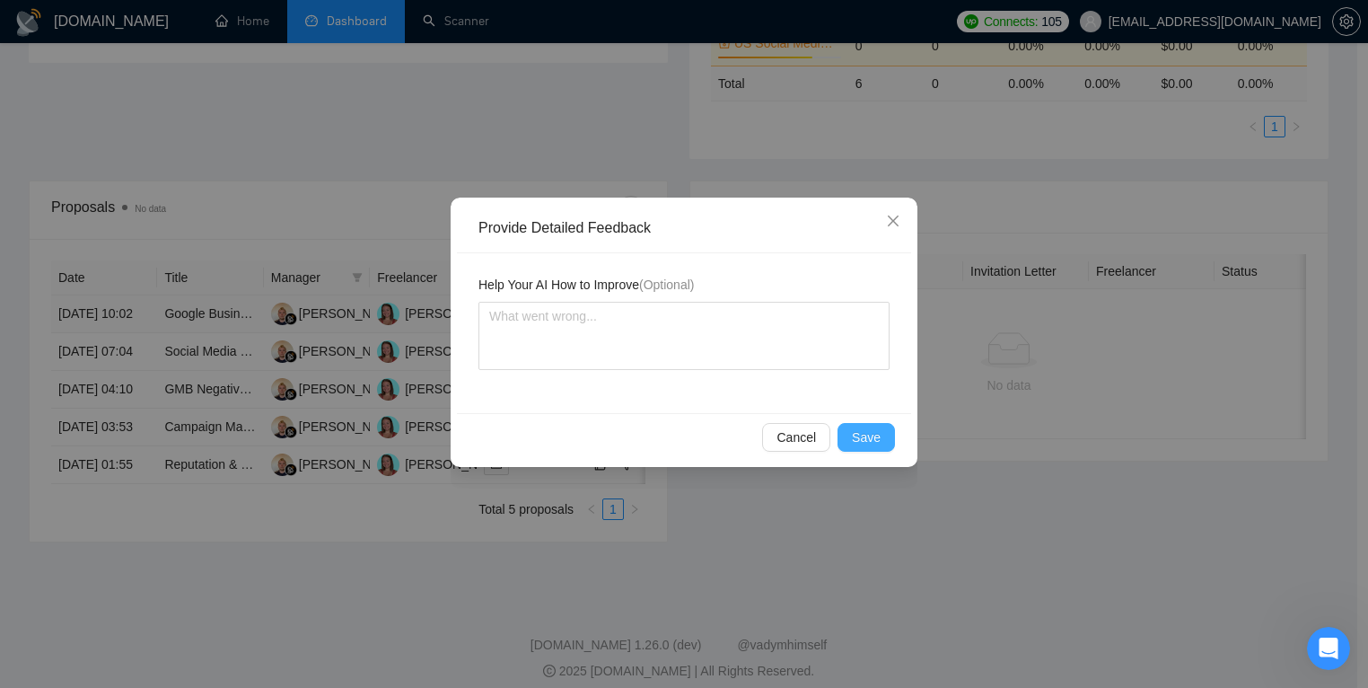
click at [855, 441] on span "Save" at bounding box center [866, 437] width 29 height 20
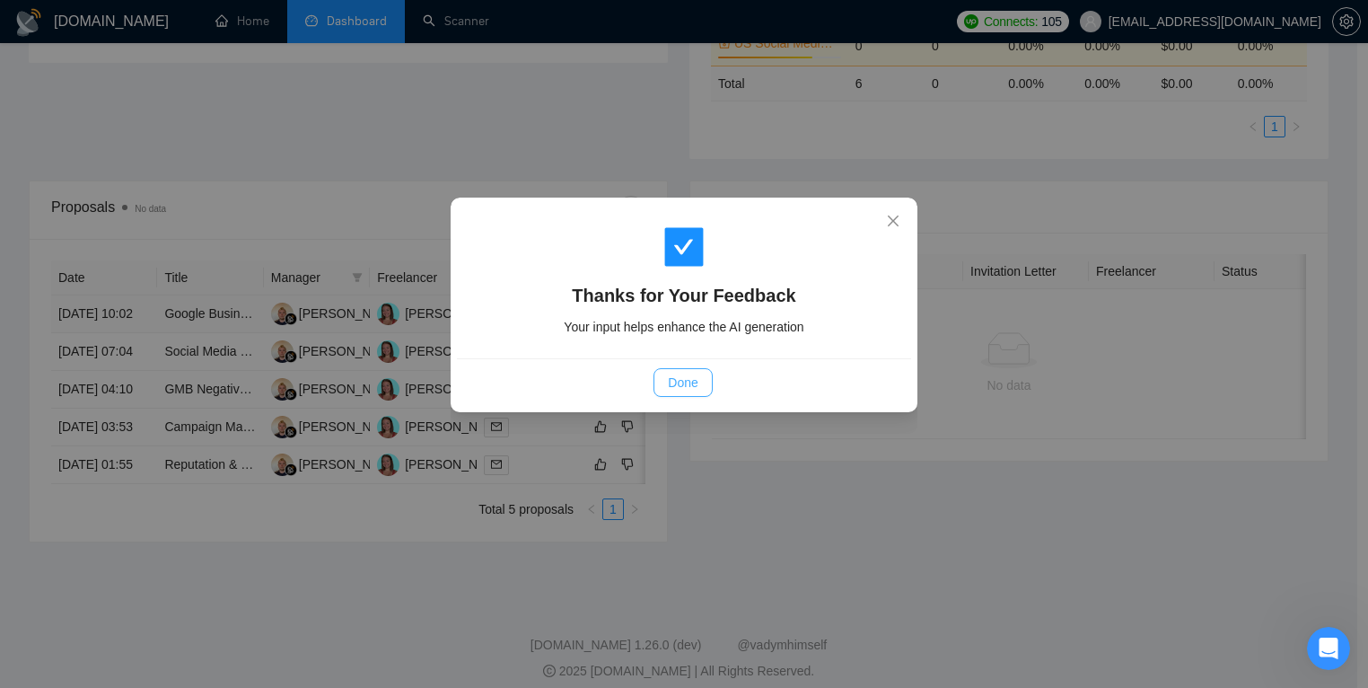
click at [703, 388] on button "Done" at bounding box center [683, 382] width 58 height 29
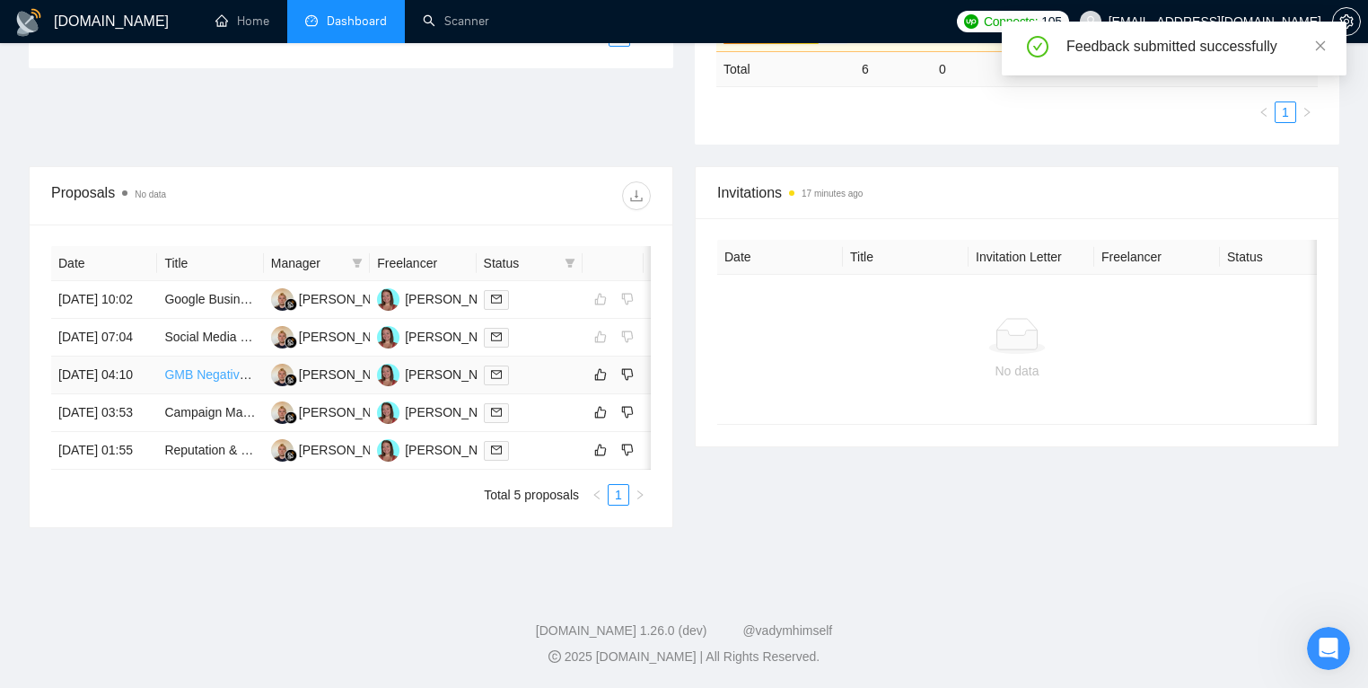
click at [204, 382] on link "GMB Negative Review Removal Specialist Needed" at bounding box center [306, 374] width 285 height 14
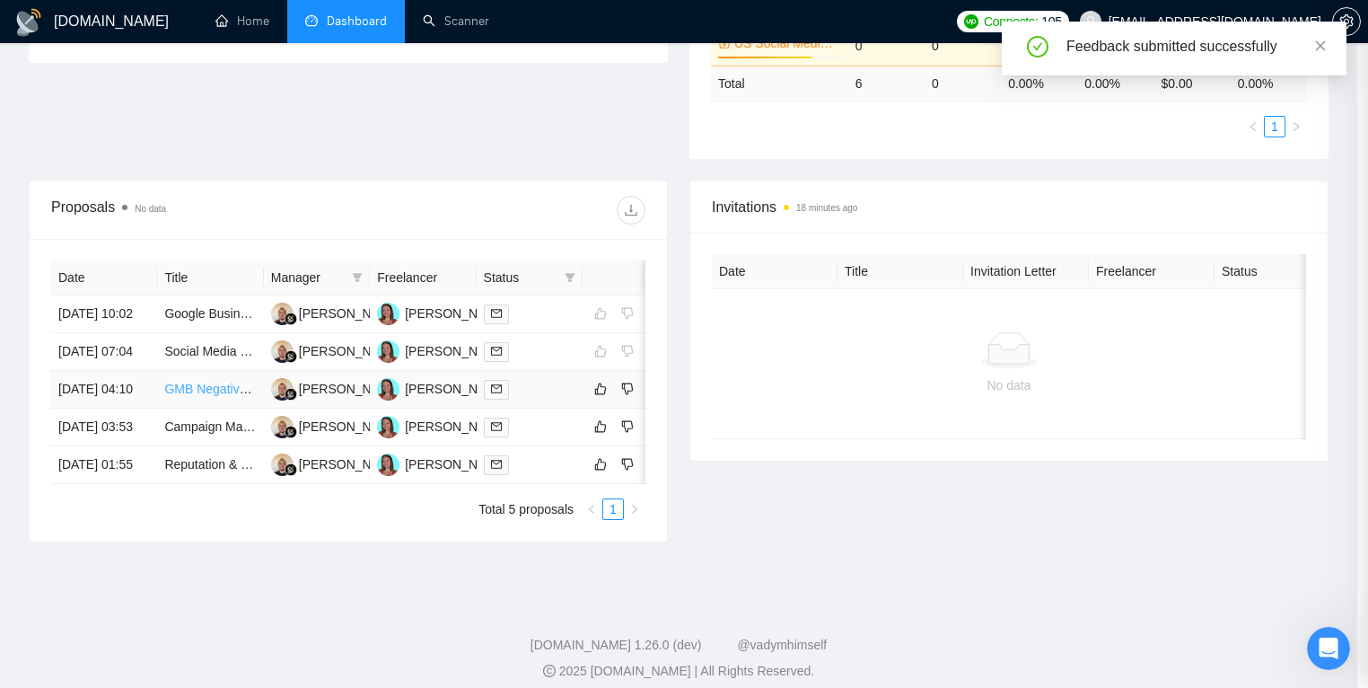
scroll to position [485, 0]
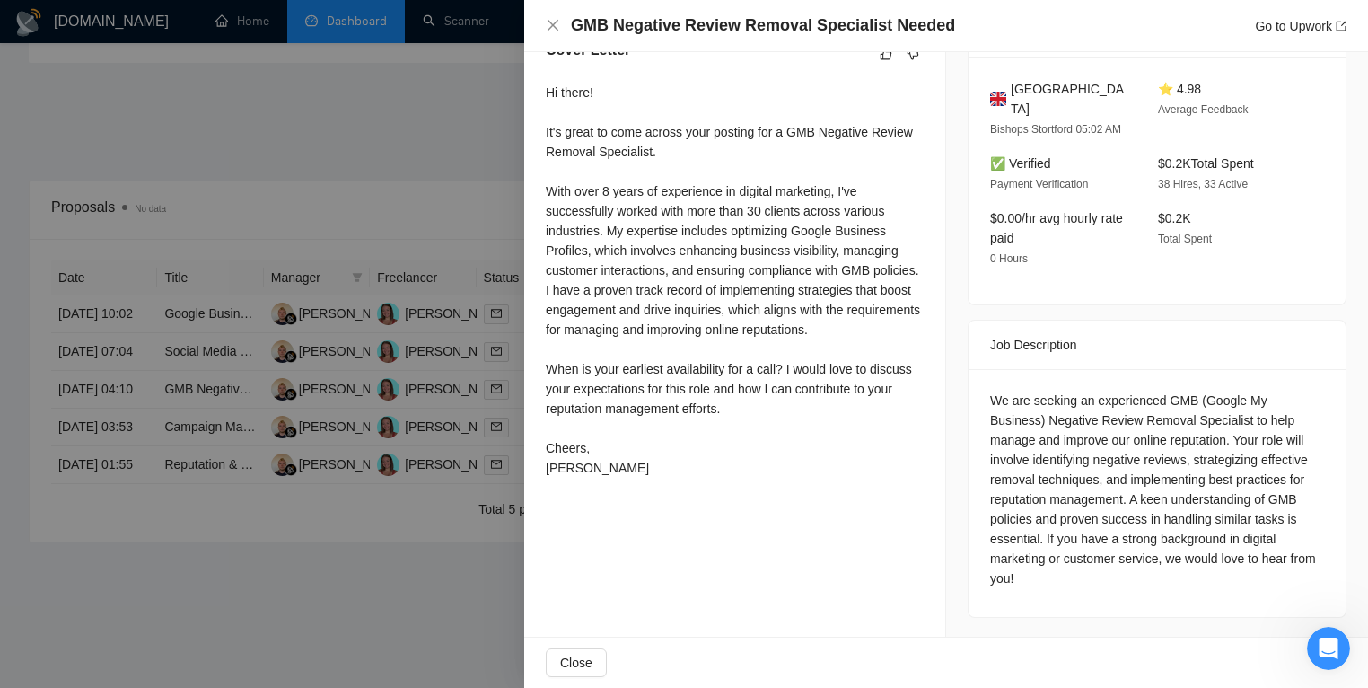
drag, startPoint x: 403, startPoint y: 443, endPoint x: 397, endPoint y: 435, distance: 10.2
click at [403, 447] on div at bounding box center [684, 344] width 1368 height 688
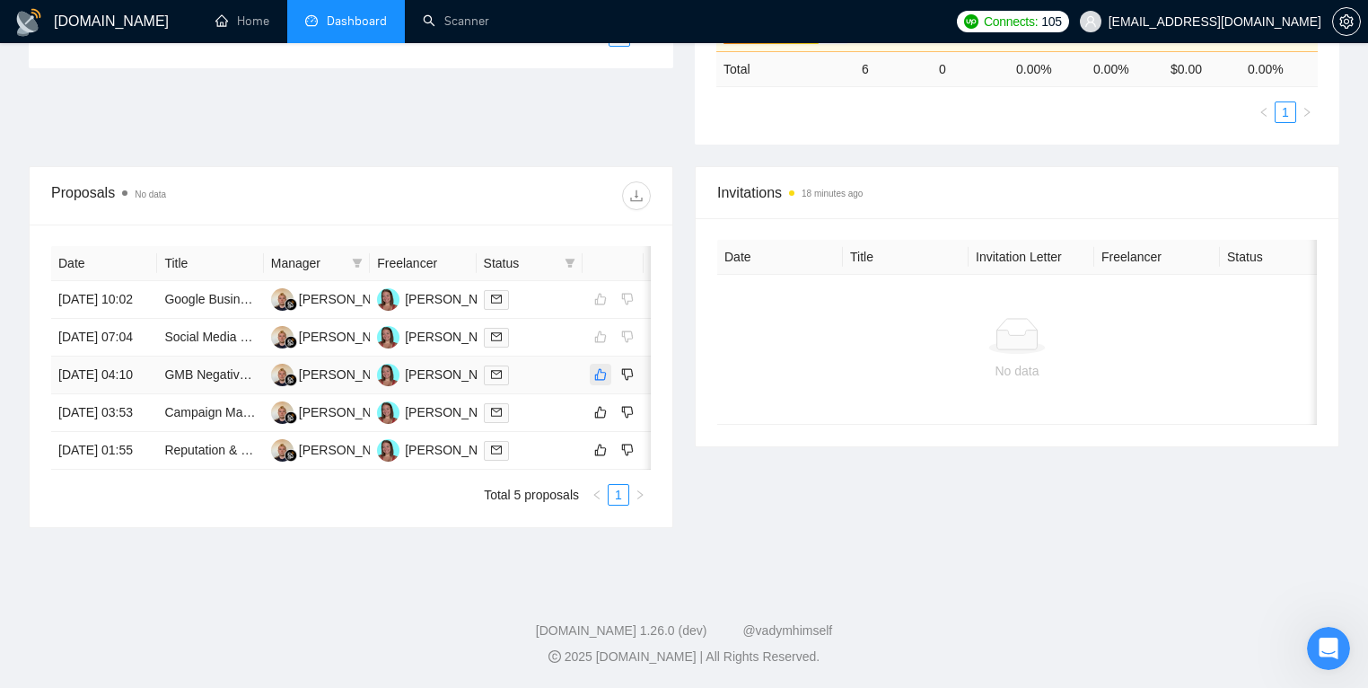
click at [601, 382] on icon "like" at bounding box center [600, 374] width 13 height 14
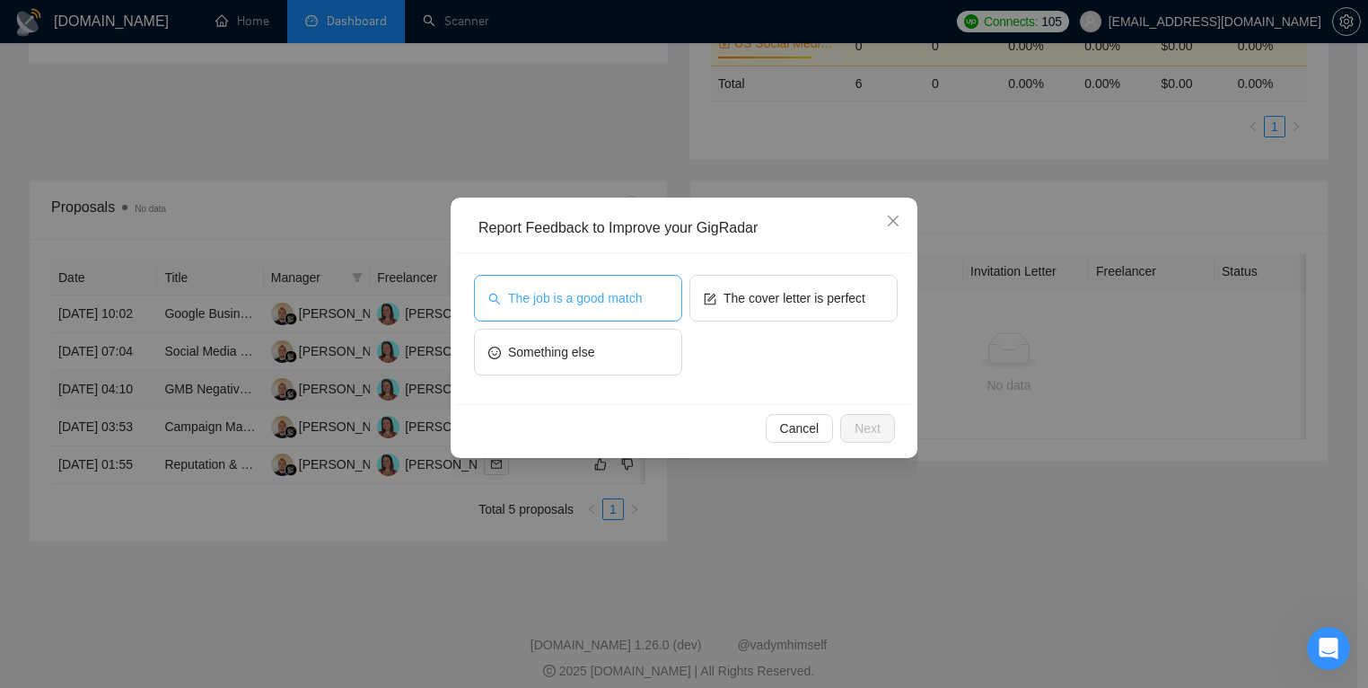
click at [605, 306] on span "The job is a good match" at bounding box center [575, 298] width 134 height 20
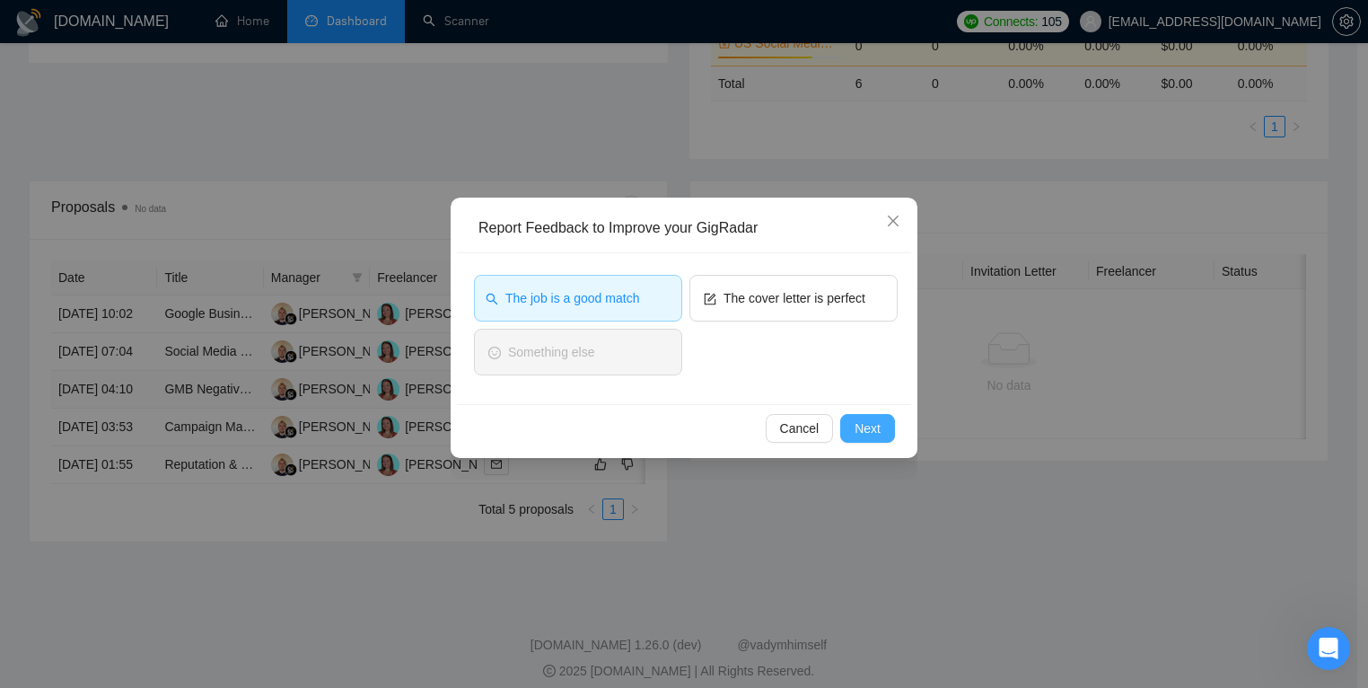
click at [860, 428] on span "Next" at bounding box center [868, 428] width 26 height 20
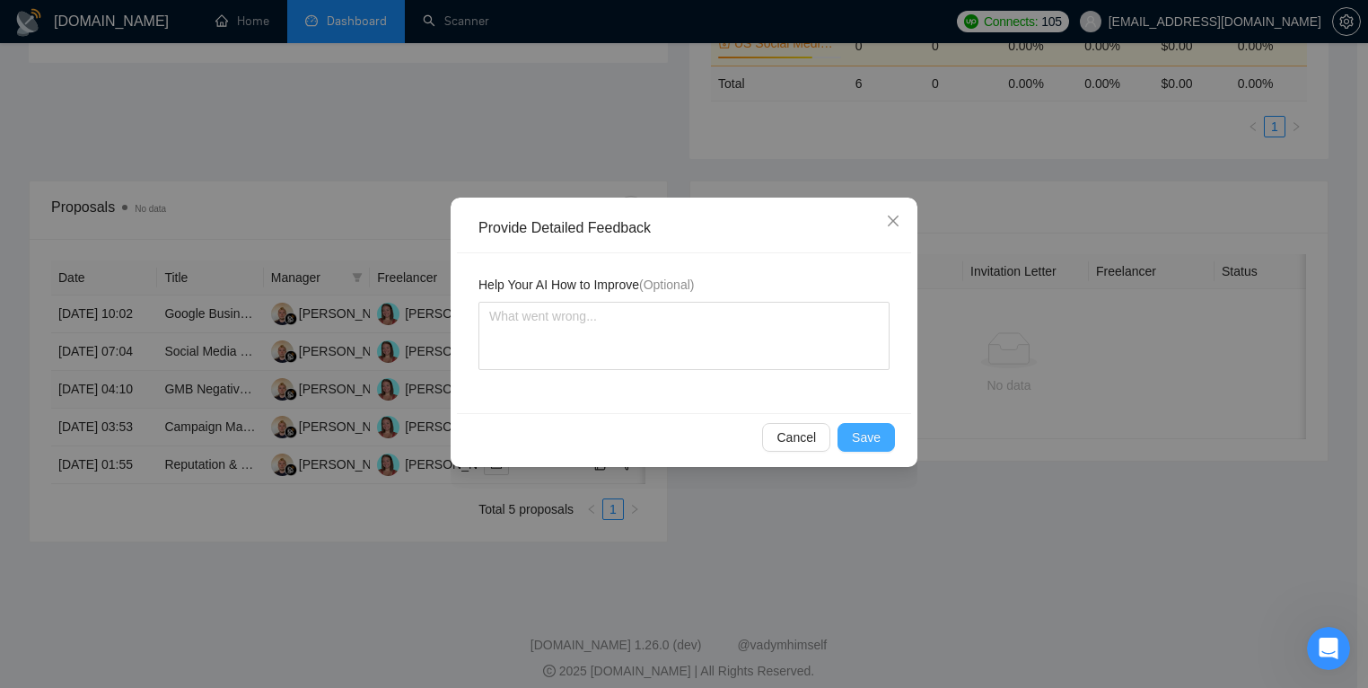
click at [867, 442] on span "Save" at bounding box center [866, 437] width 29 height 20
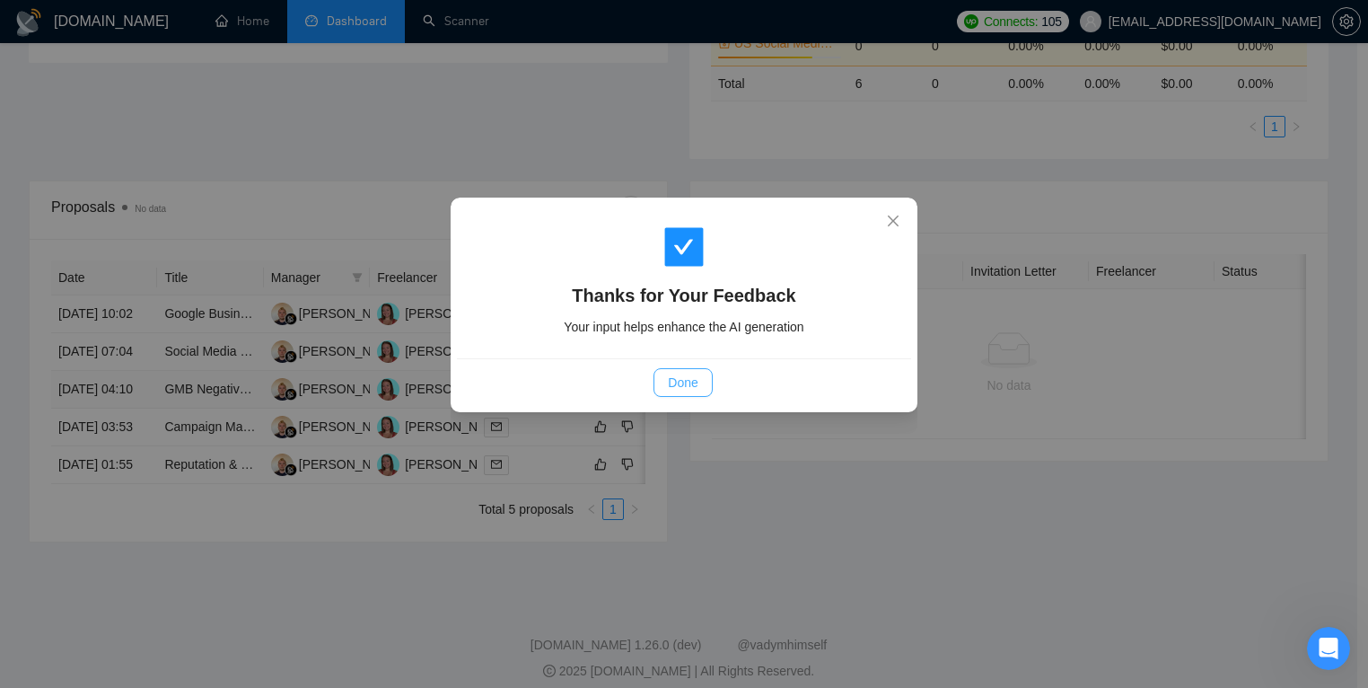
click at [665, 381] on button "Done" at bounding box center [683, 382] width 58 height 29
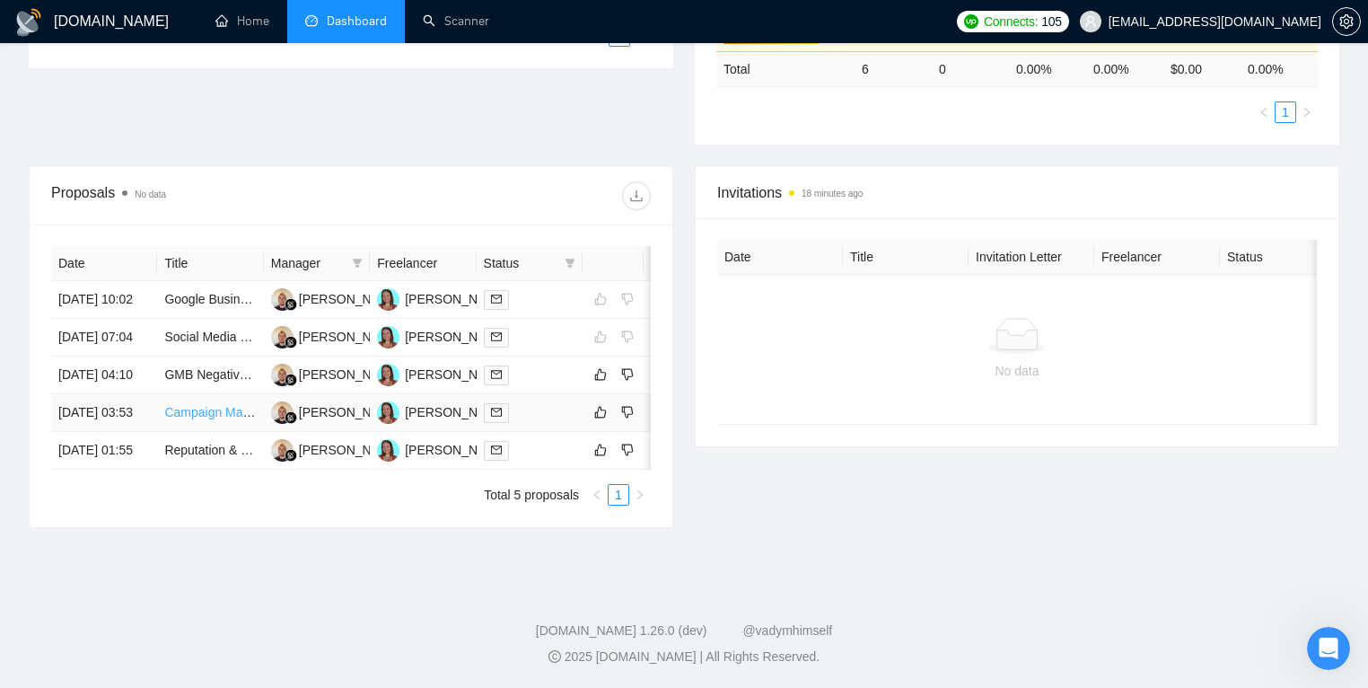
click at [215, 419] on link "Campaign Manager Google +FB Ads" at bounding box center [267, 412] width 206 height 14
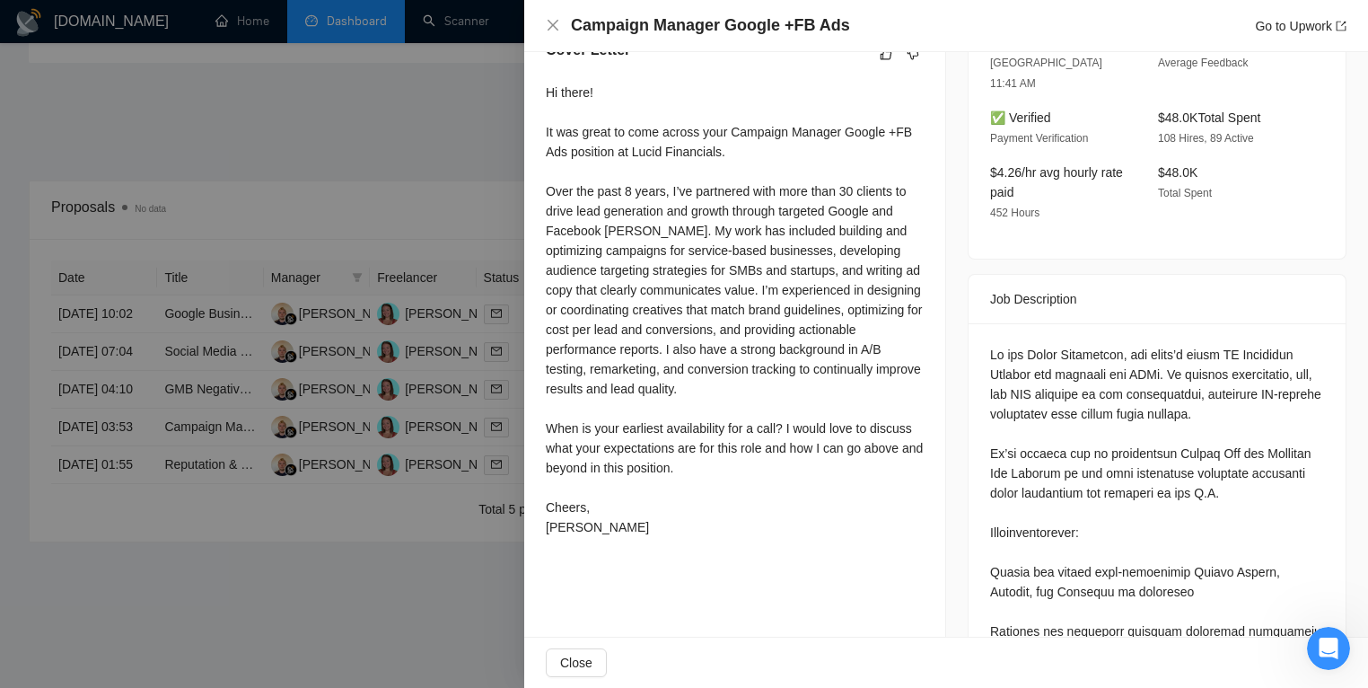
click at [287, 333] on div at bounding box center [684, 344] width 1368 height 688
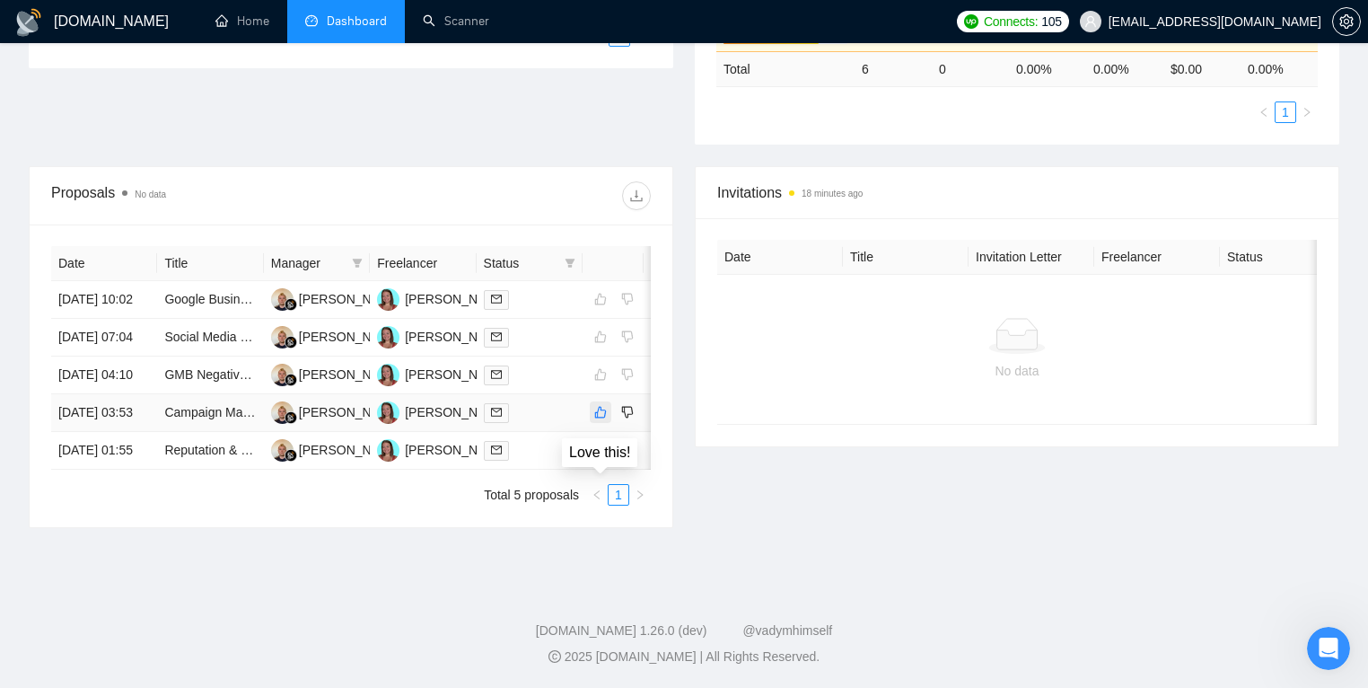
click at [600, 418] on icon "like" at bounding box center [601, 413] width 12 height 12
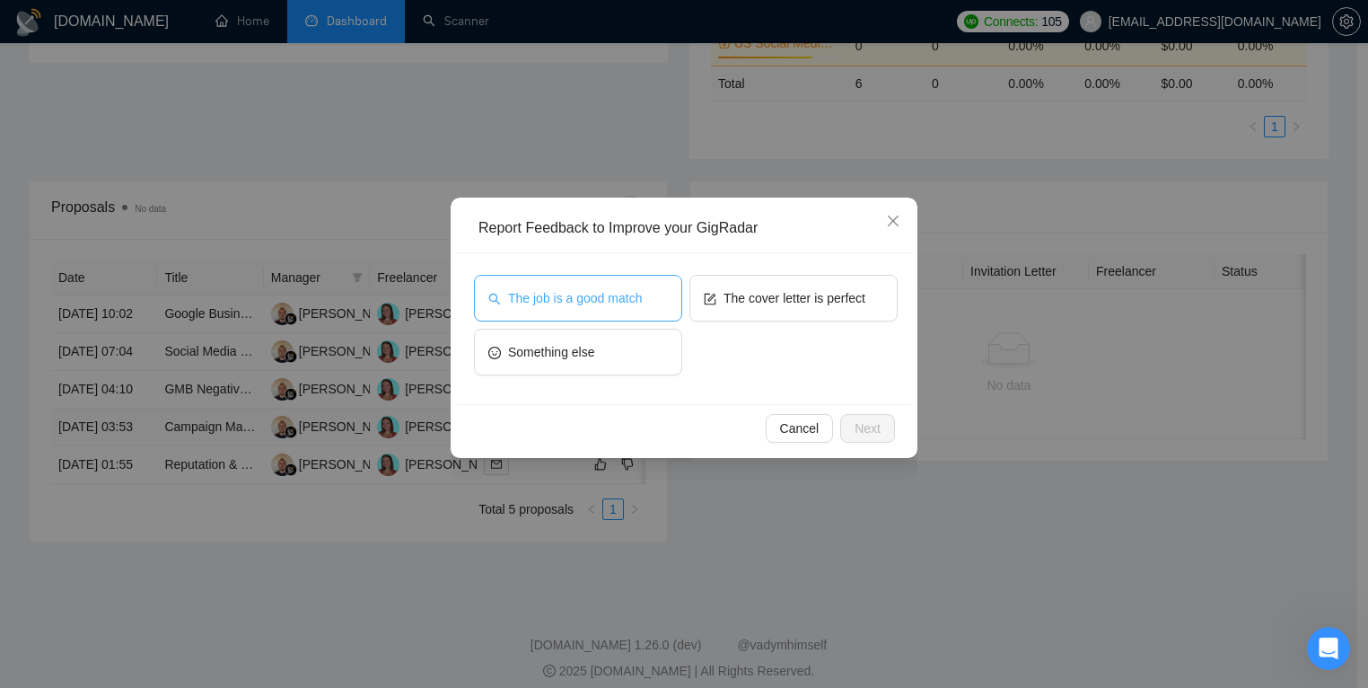
click at [609, 299] on span "The job is a good match" at bounding box center [575, 298] width 134 height 20
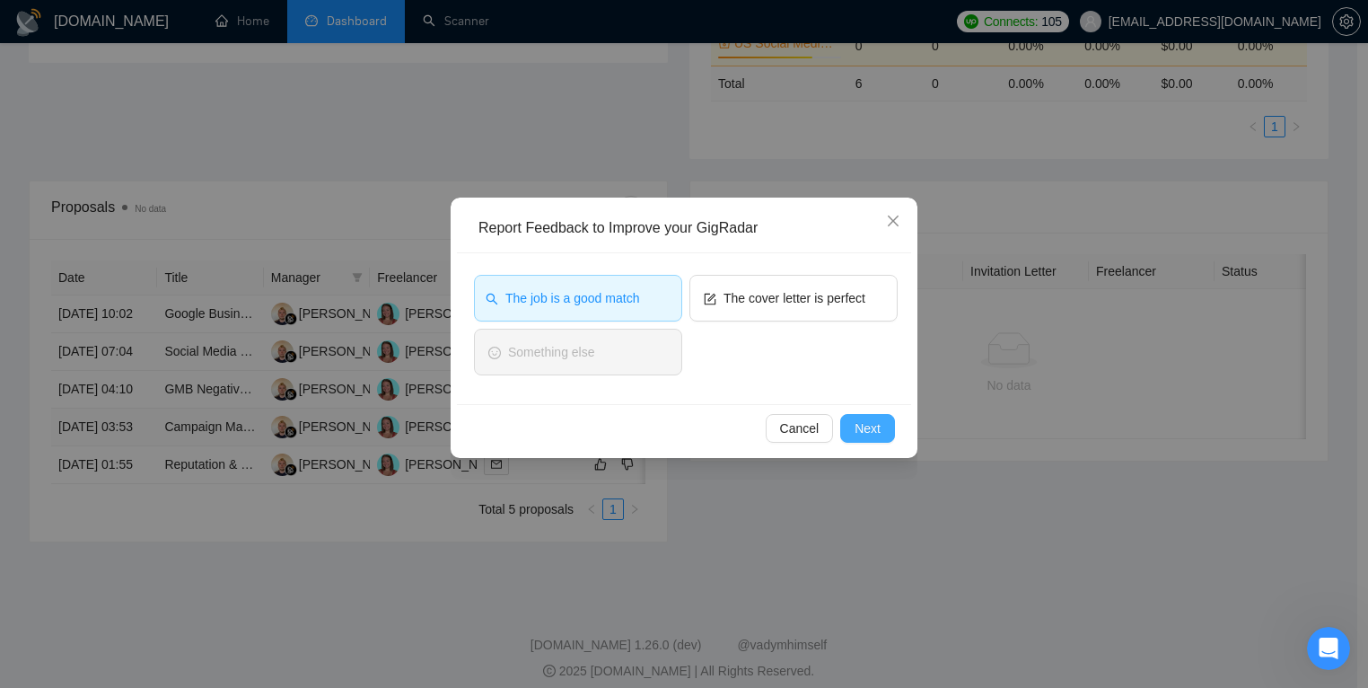
click at [863, 440] on button "Next" at bounding box center [867, 428] width 55 height 29
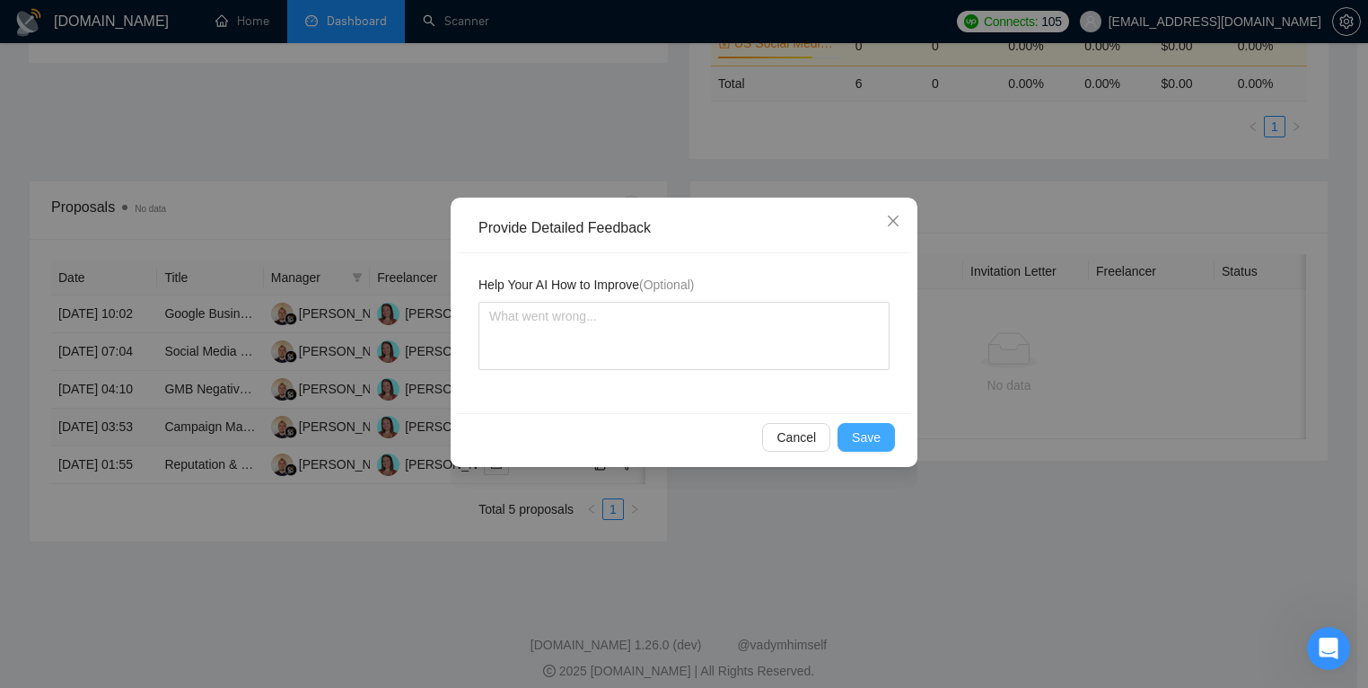
click at [860, 445] on span "Save" at bounding box center [866, 437] width 29 height 20
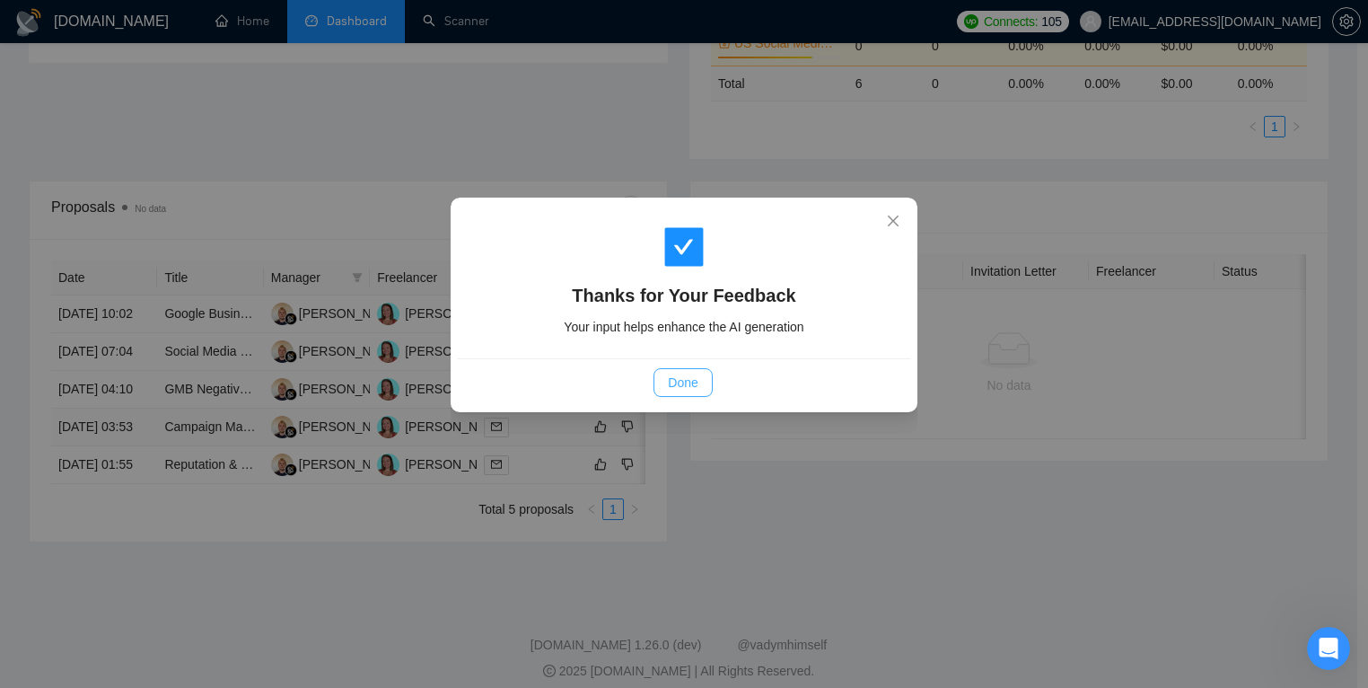
click at [708, 383] on button "Done" at bounding box center [683, 382] width 58 height 29
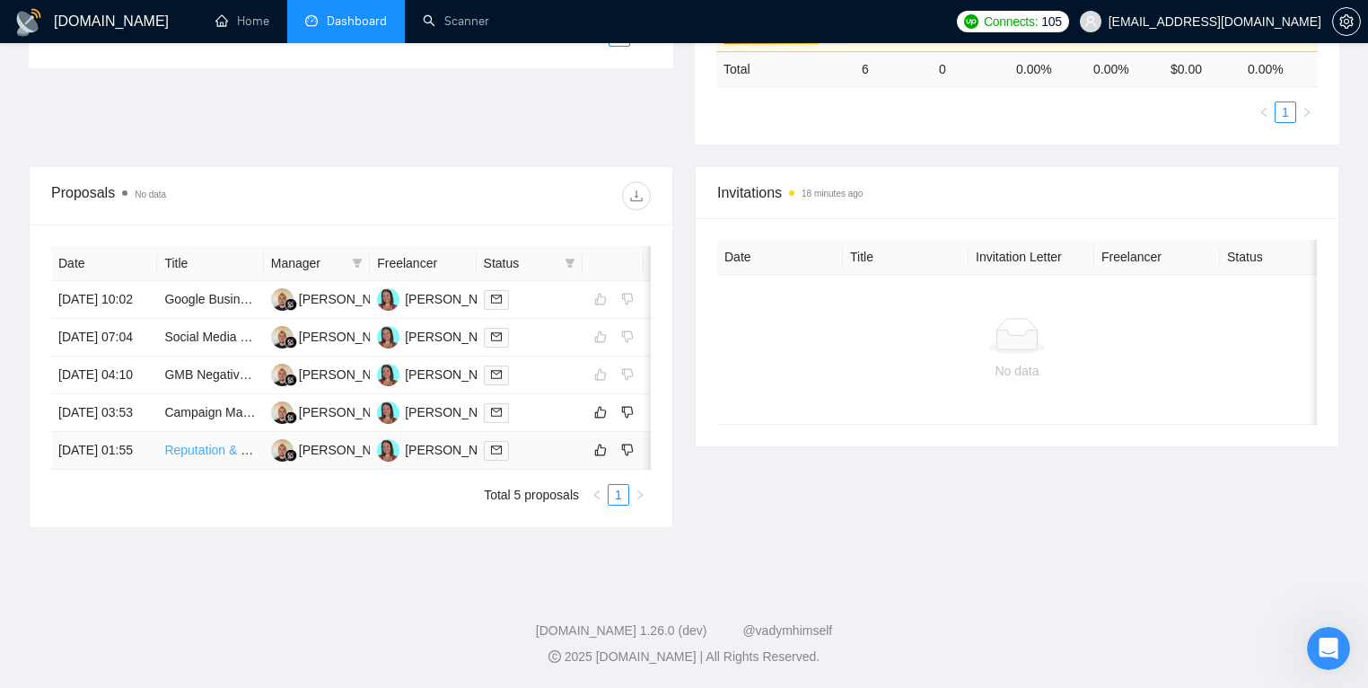
click at [215, 457] on link "Reputation & Review Strategy Specialist | Google My Business | Yelp | Trustpilot" at bounding box center [387, 450] width 446 height 14
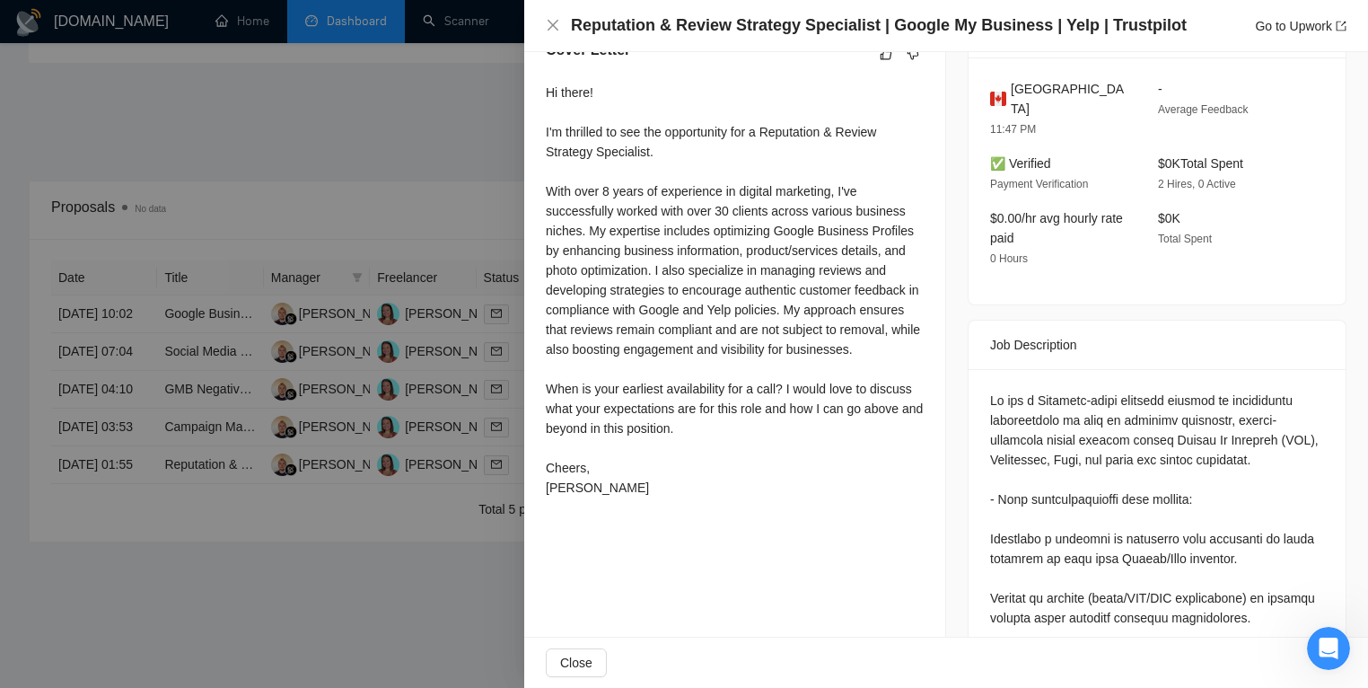
click at [445, 543] on div at bounding box center [684, 344] width 1368 height 688
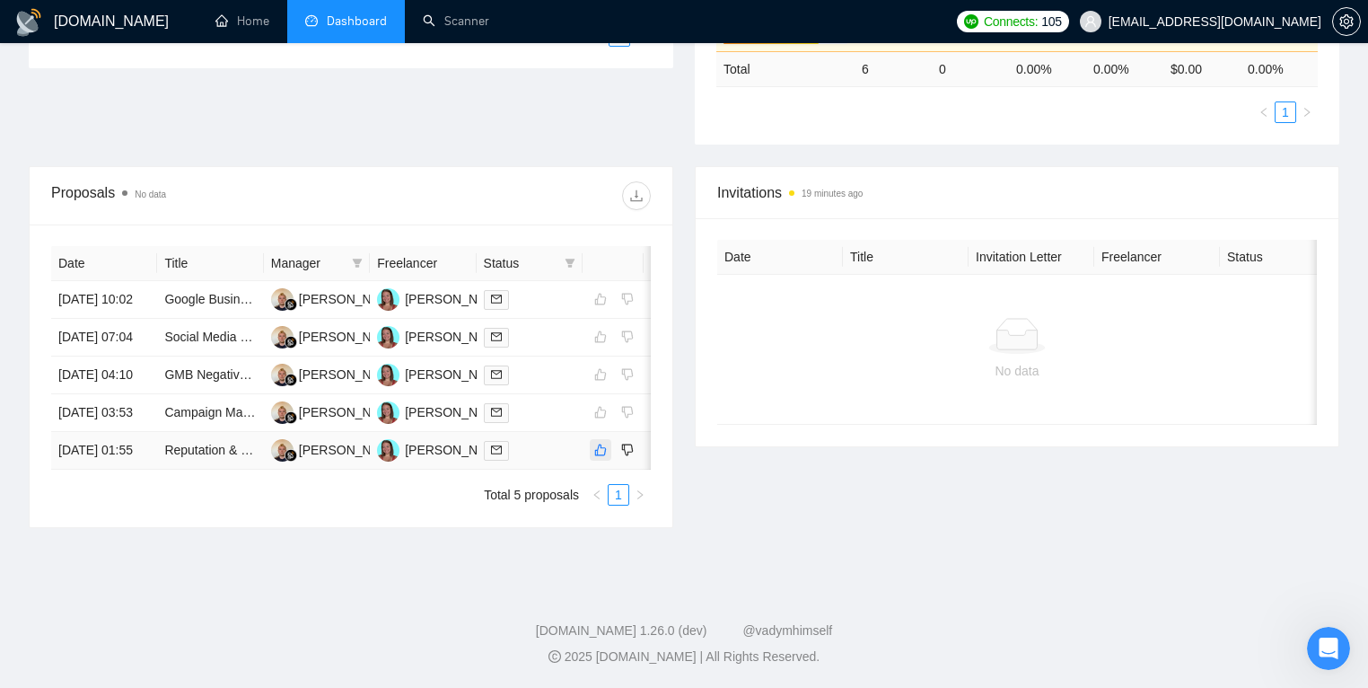
click at [597, 456] on icon "like" at bounding box center [601, 450] width 12 height 12
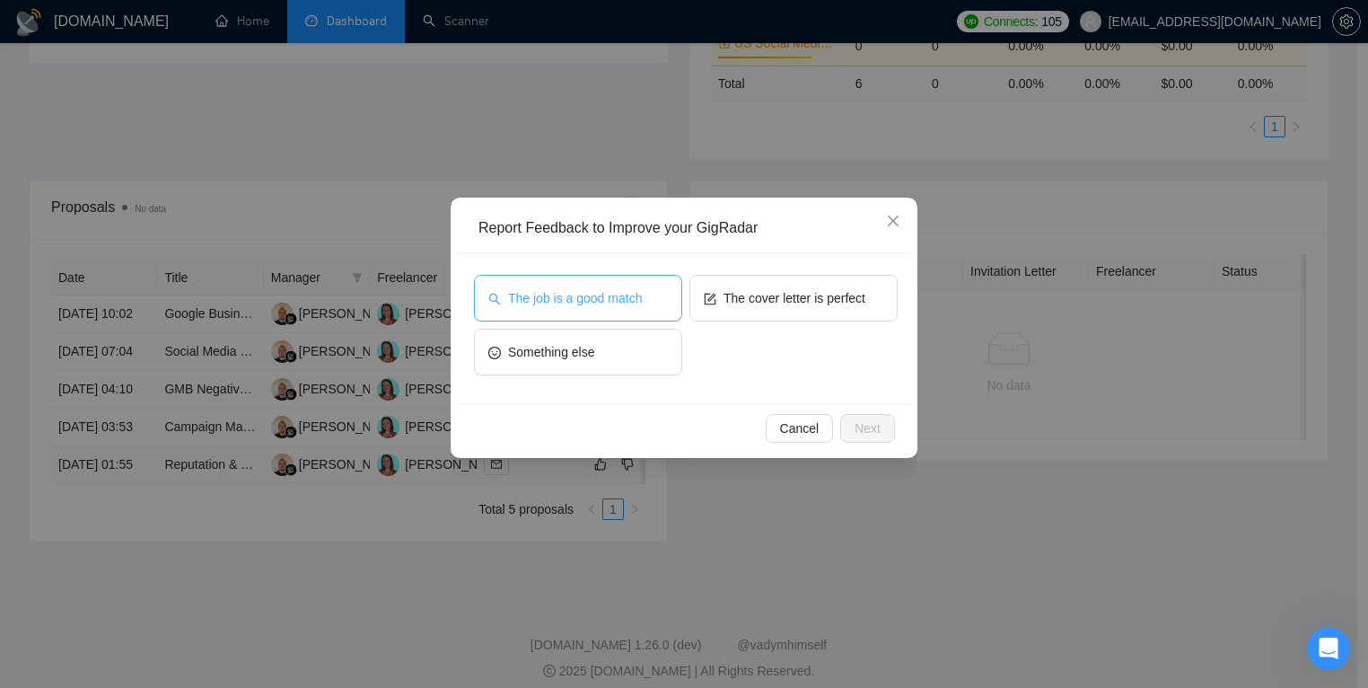
click at [642, 290] on span "The job is a good match" at bounding box center [575, 298] width 134 height 20
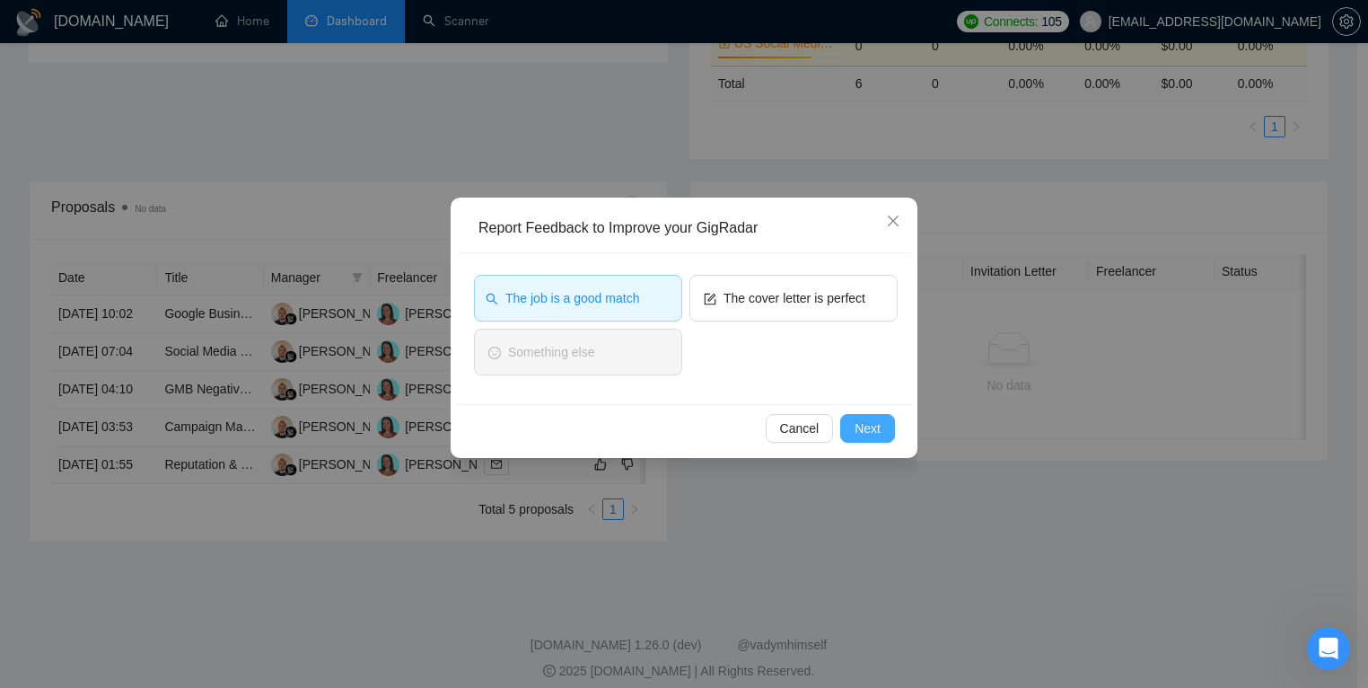
click at [872, 426] on span "Next" at bounding box center [868, 428] width 26 height 20
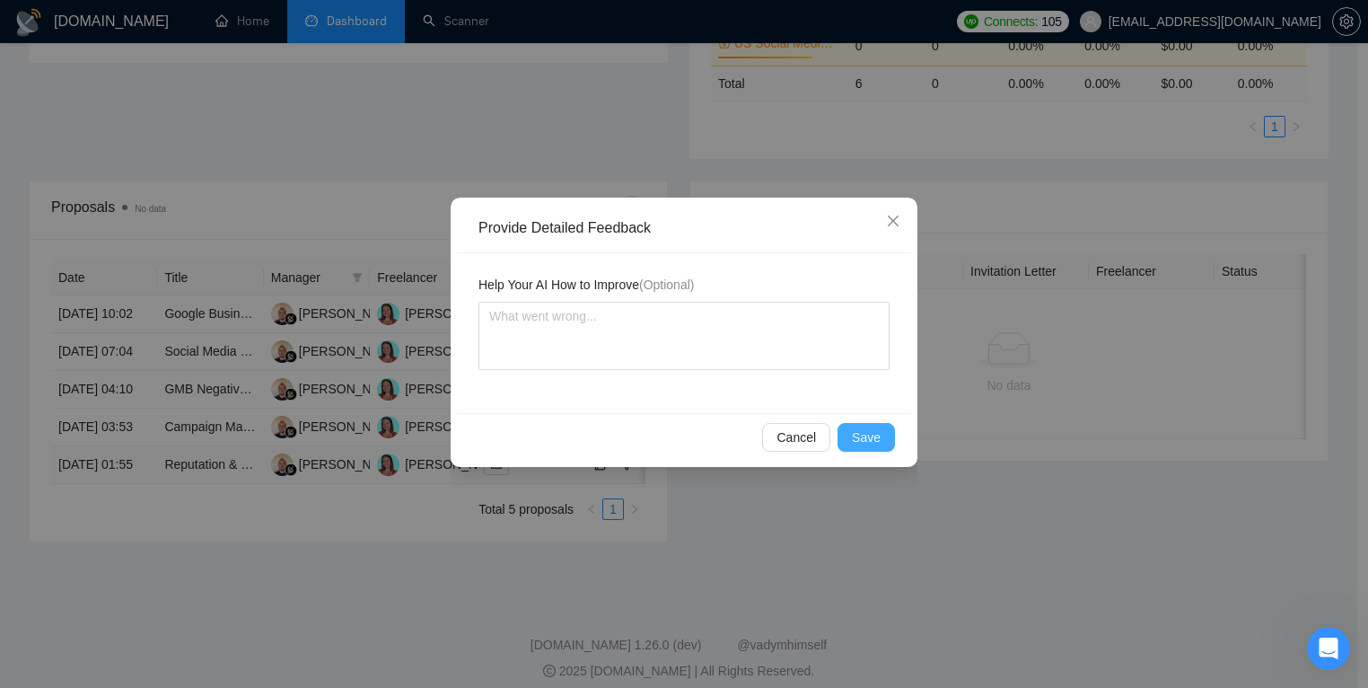
drag, startPoint x: 882, startPoint y: 441, endPoint x: 870, endPoint y: 442, distance: 12.6
click at [882, 441] on button "Save" at bounding box center [866, 437] width 57 height 29
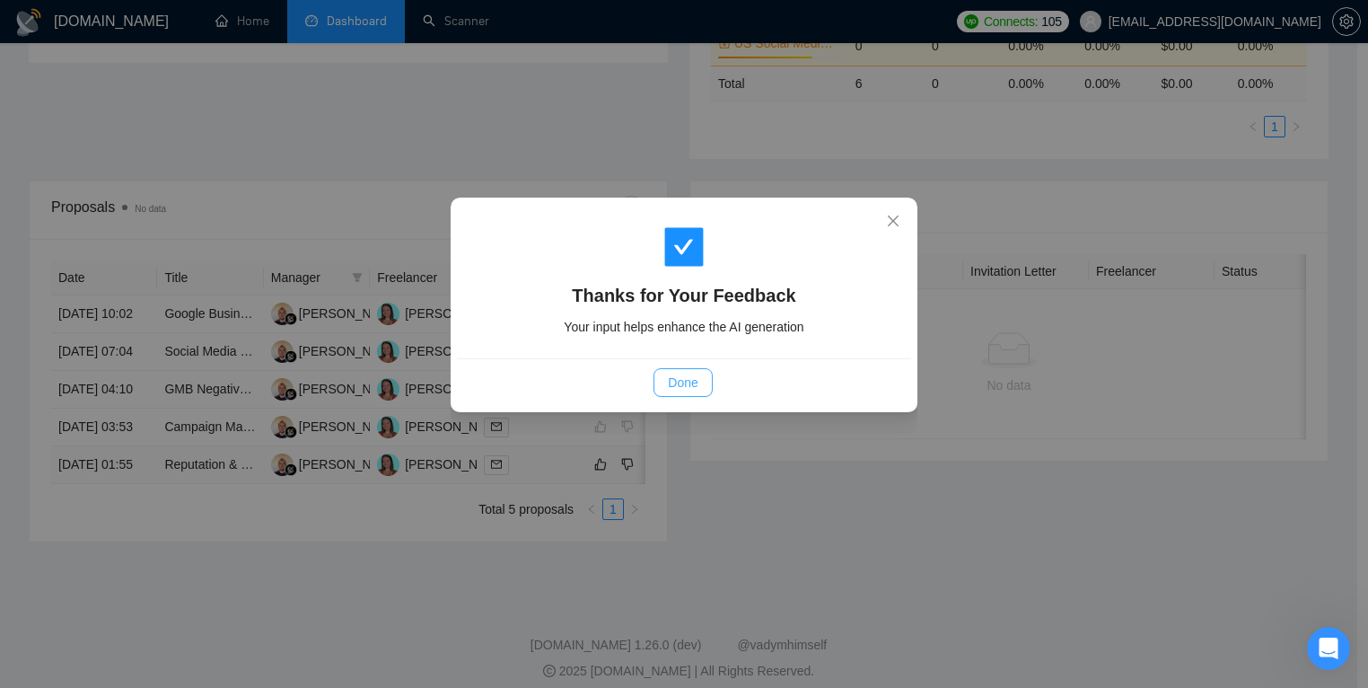
click at [692, 382] on span "Done" at bounding box center [683, 383] width 30 height 20
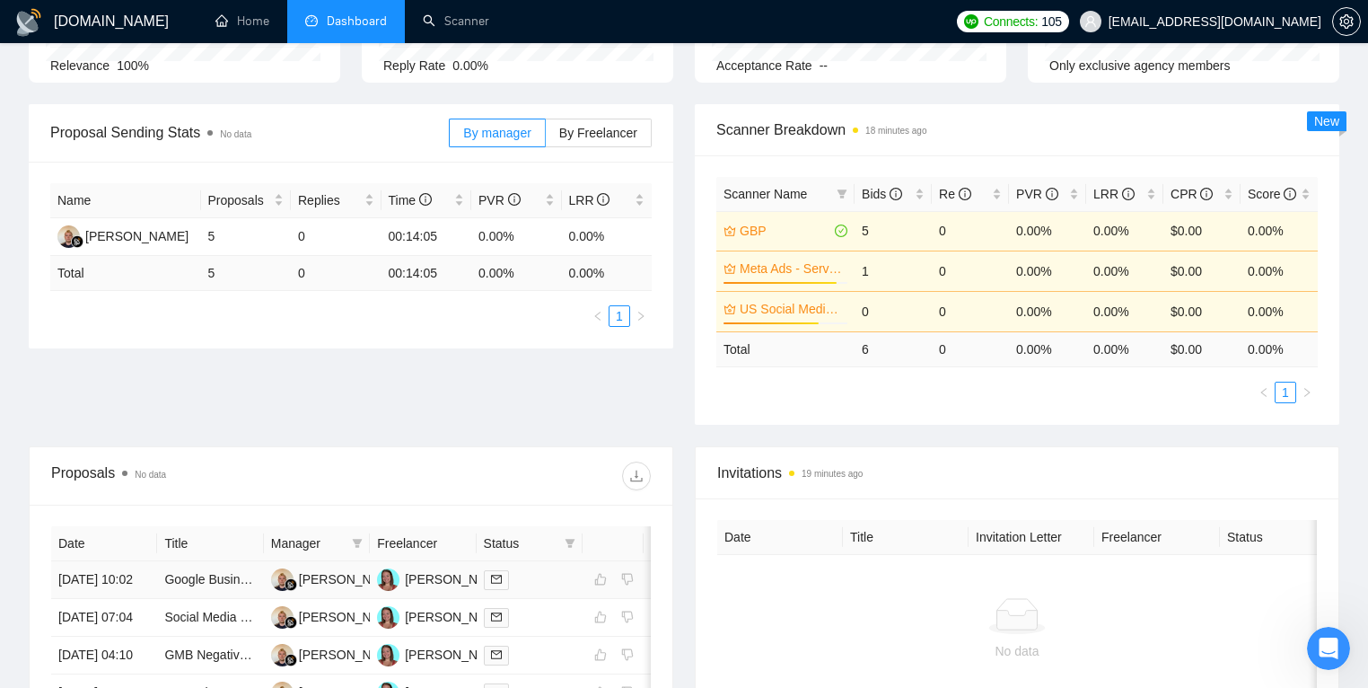
scroll to position [0, 0]
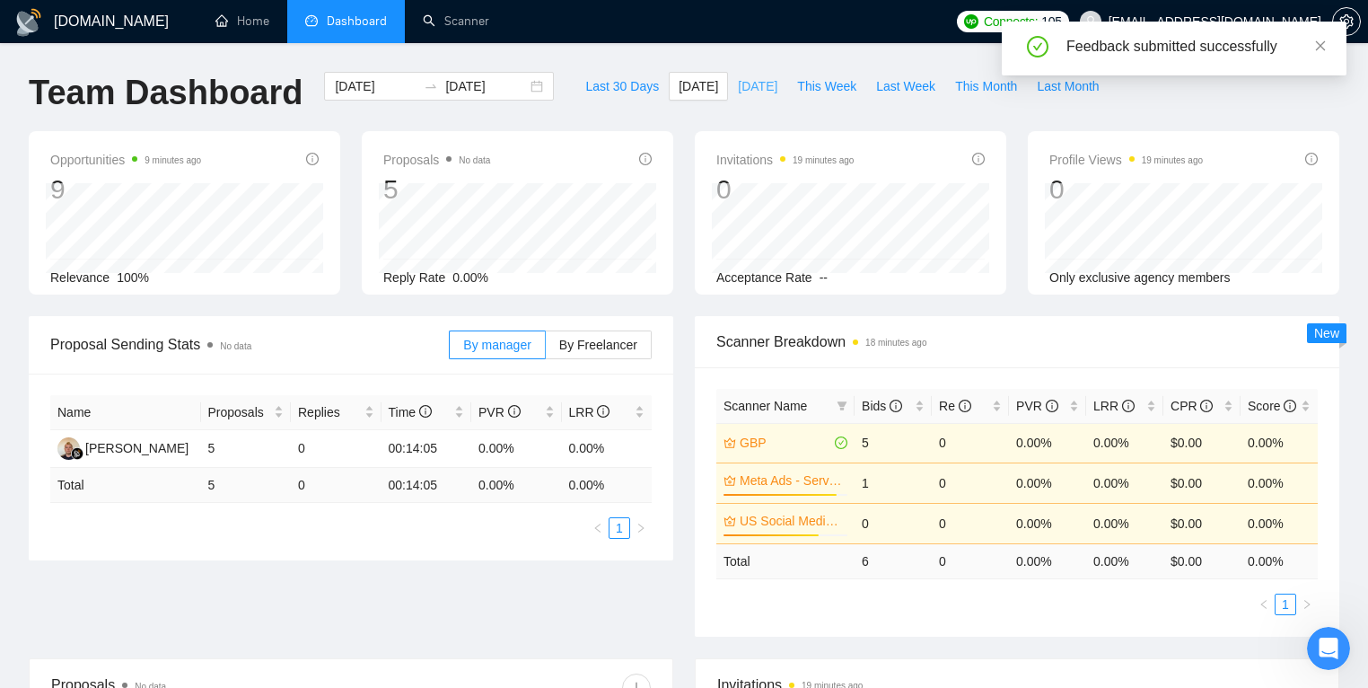
click at [754, 85] on span "[DATE]" at bounding box center [758, 86] width 40 height 20
type input "[DATE]"
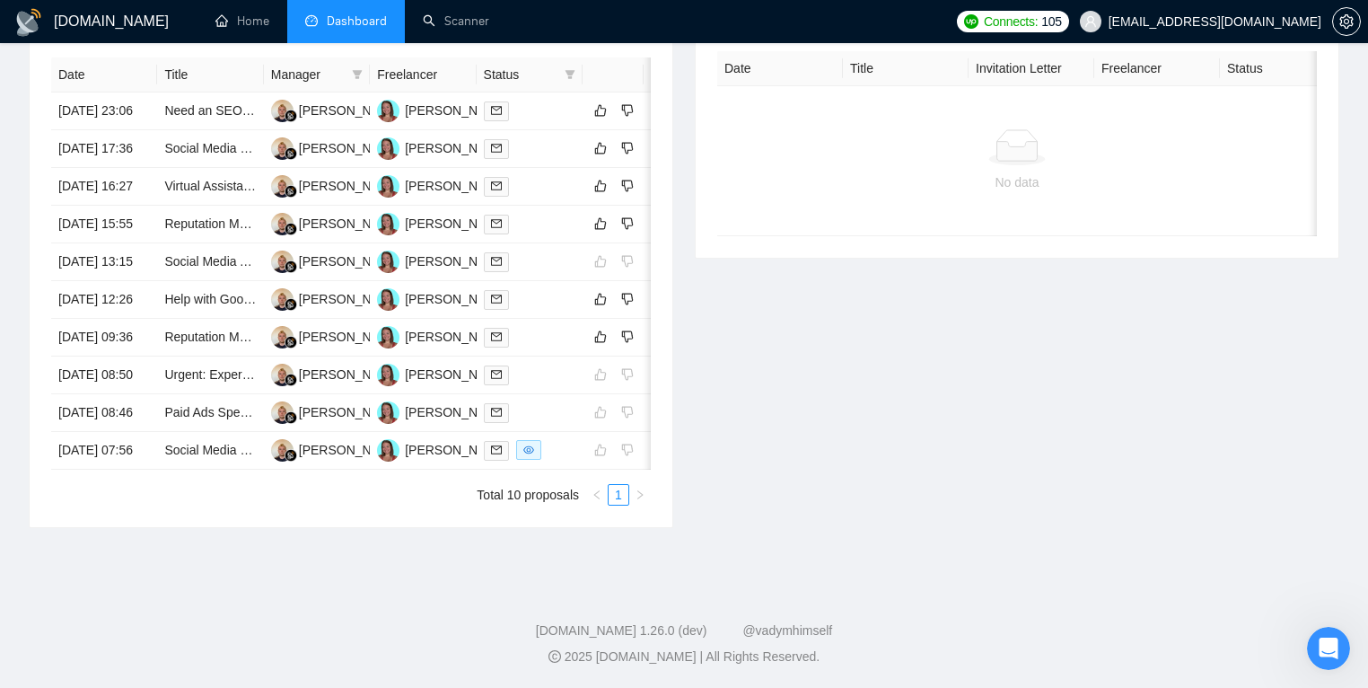
scroll to position [862, 0]
click at [236, 382] on link "Urgent: Expert Needed for Meta Ads Setup for Lead Generation" at bounding box center [341, 374] width 355 height 14
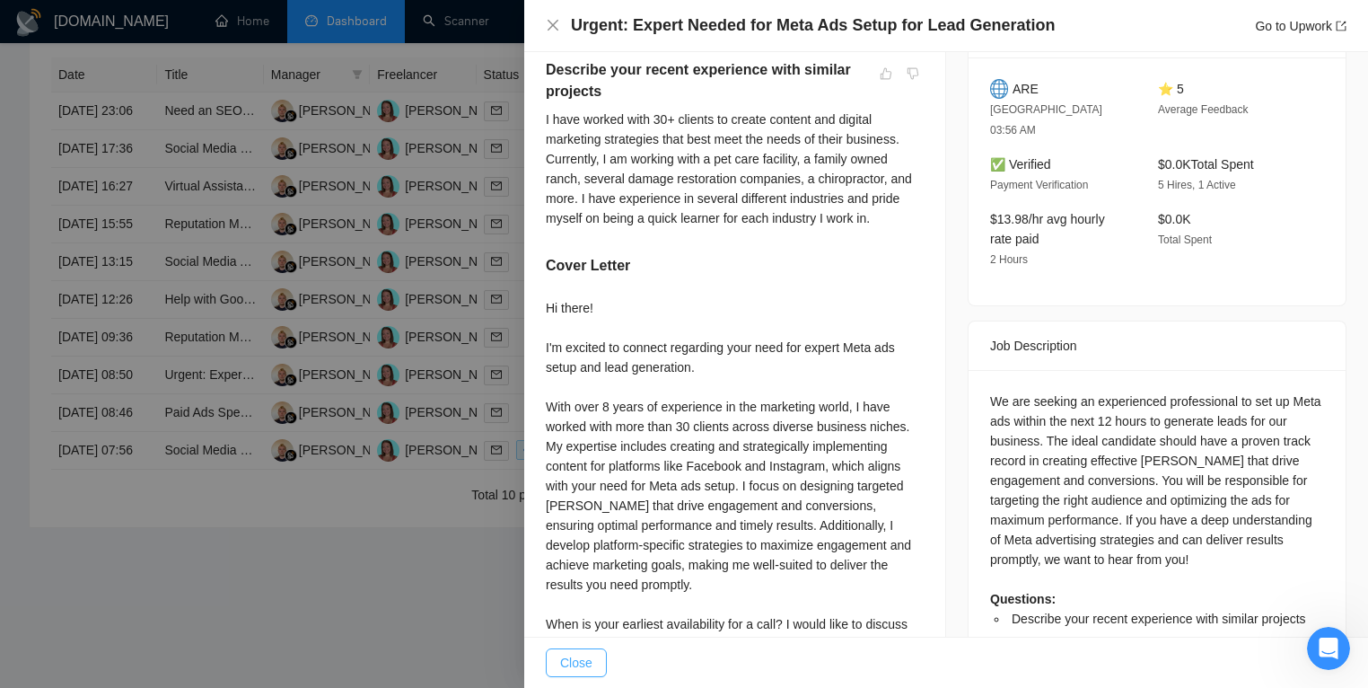
click at [571, 656] on span "Close" at bounding box center [576, 663] width 32 height 20
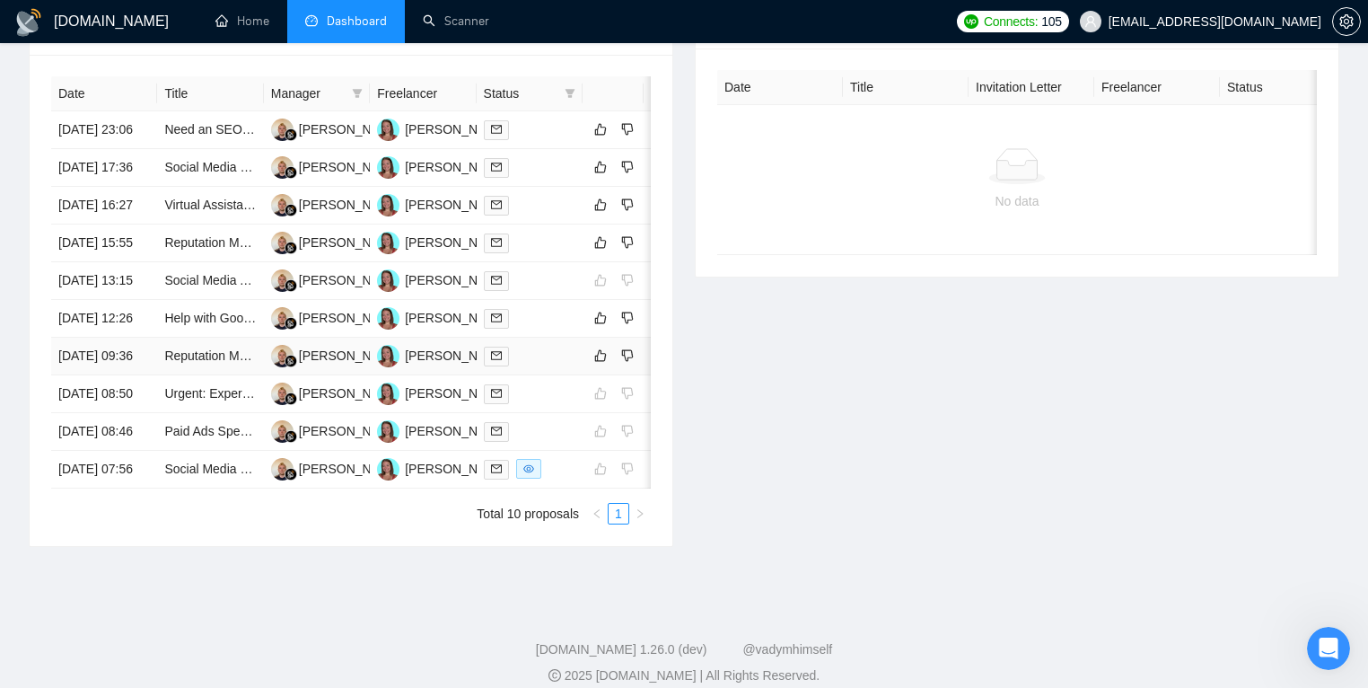
scroll to position [545, 0]
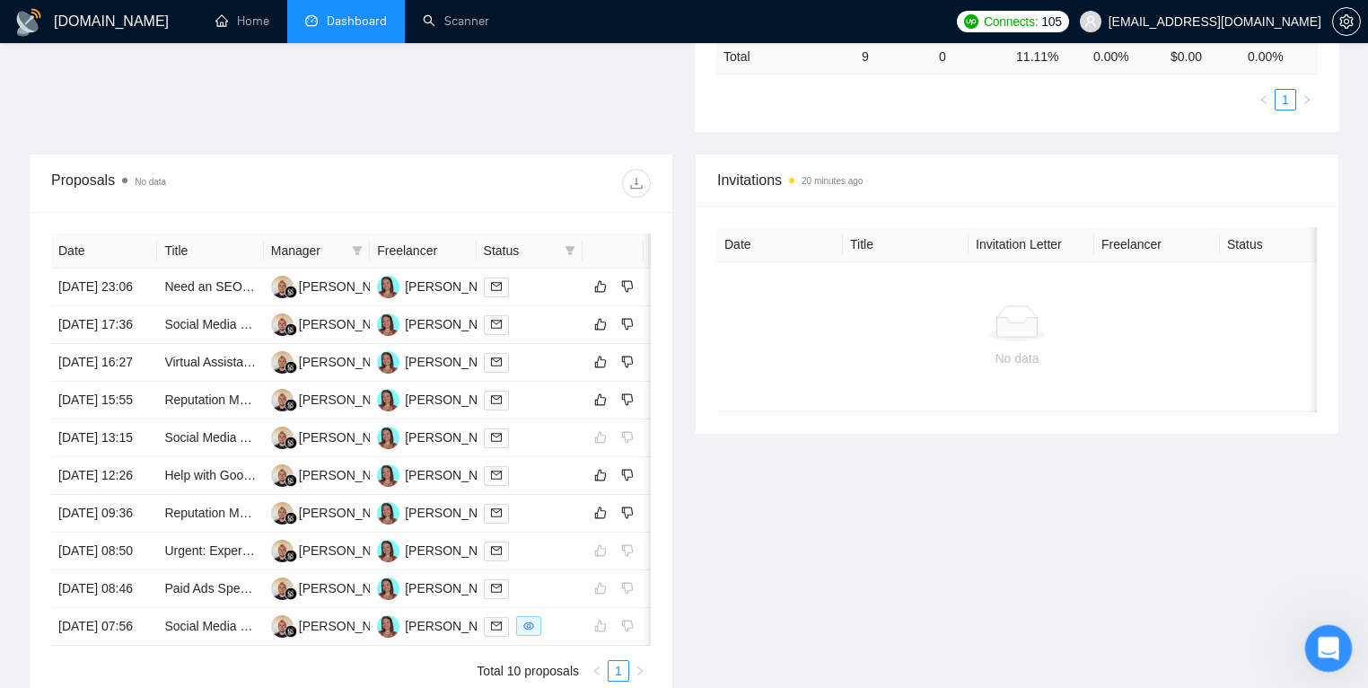
click at [1322, 649] on icon "Open Intercom Messenger" at bounding box center [1327, 646] width 30 height 30
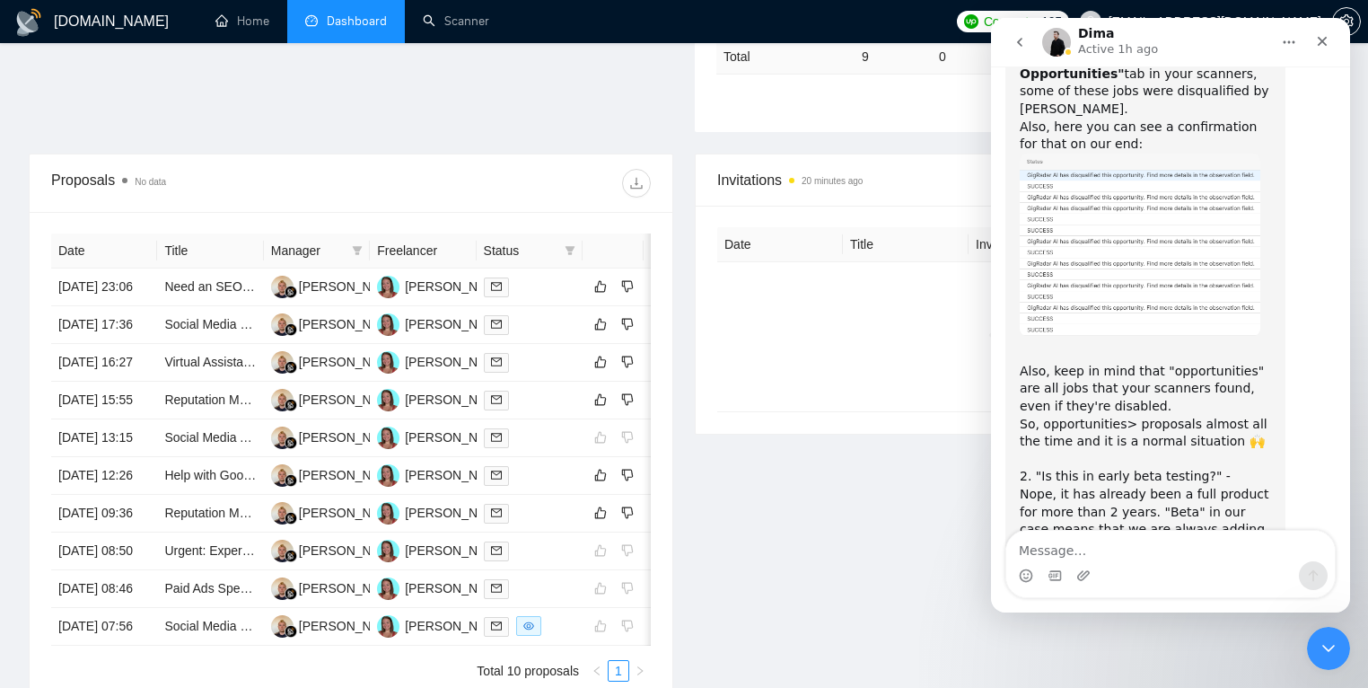
scroll to position [5139, 0]
click at [1139, 610] on img "Dima says…" at bounding box center [1140, 668] width 241 height 116
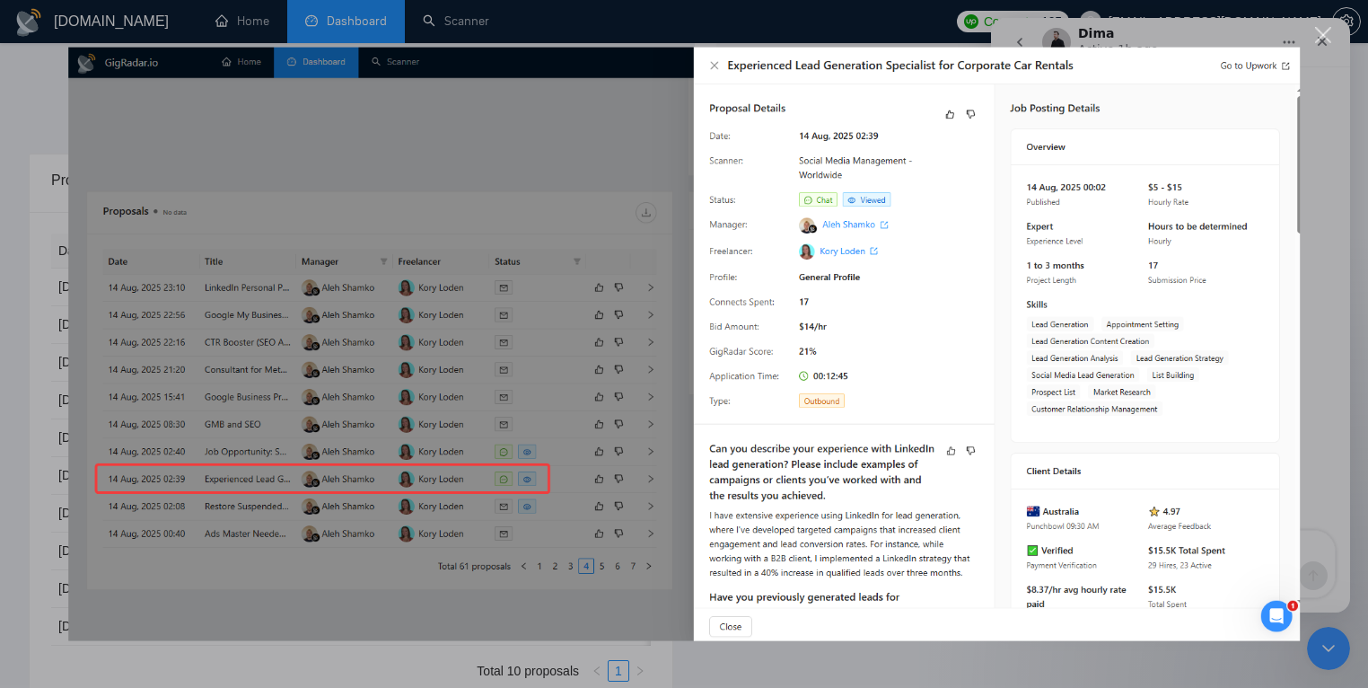
click at [1316, 127] on div "Intercom messenger" at bounding box center [684, 344] width 1368 height 688
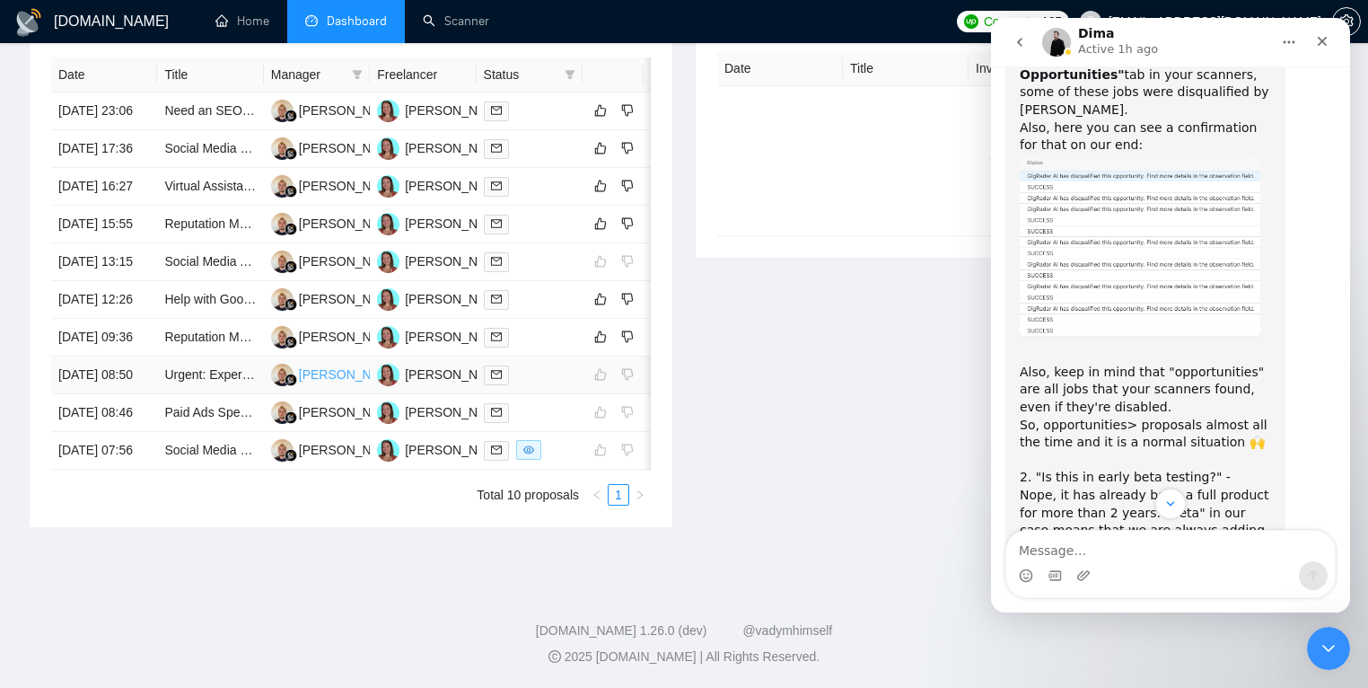
scroll to position [739, 0]
click at [222, 394] on td "Urgent: Expert Needed for Meta Ads Setup for Lead Generation" at bounding box center [210, 375] width 106 height 38
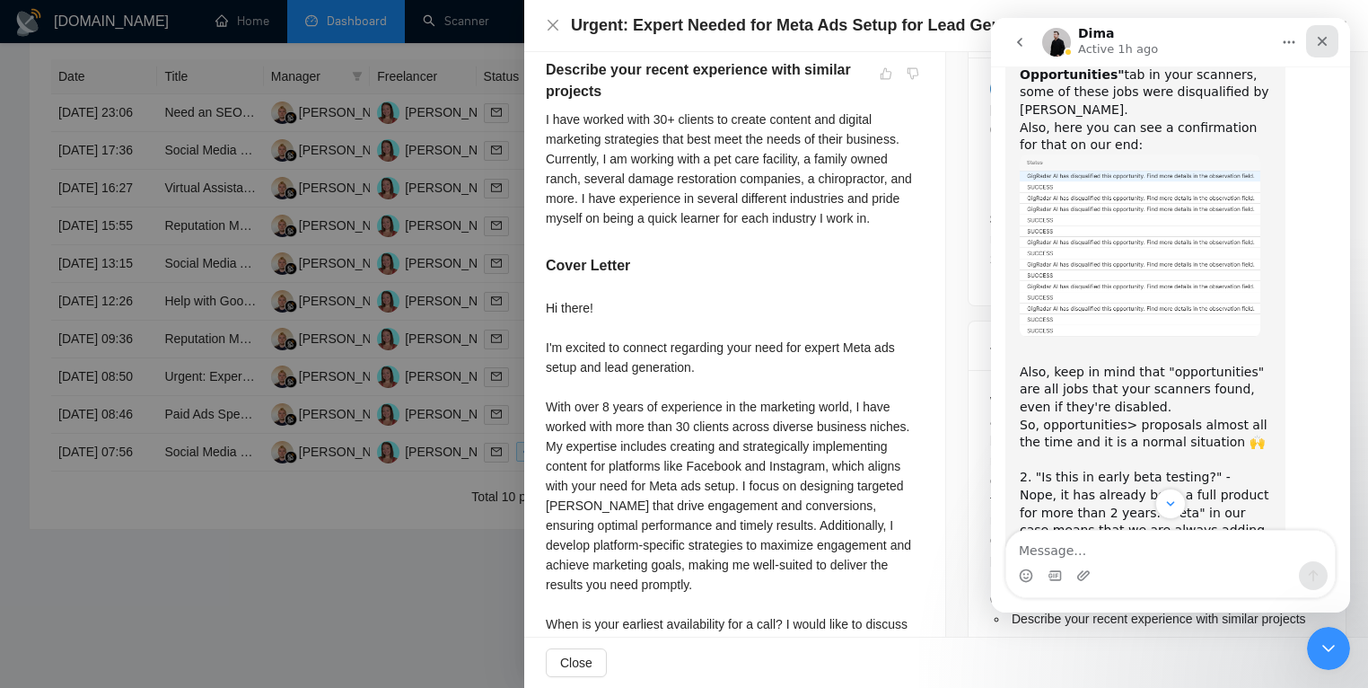
drag, startPoint x: 1330, startPoint y: 47, endPoint x: 2183, endPoint y: 215, distance: 870.3
click at [1330, 47] on div "Close" at bounding box center [1322, 41] width 32 height 32
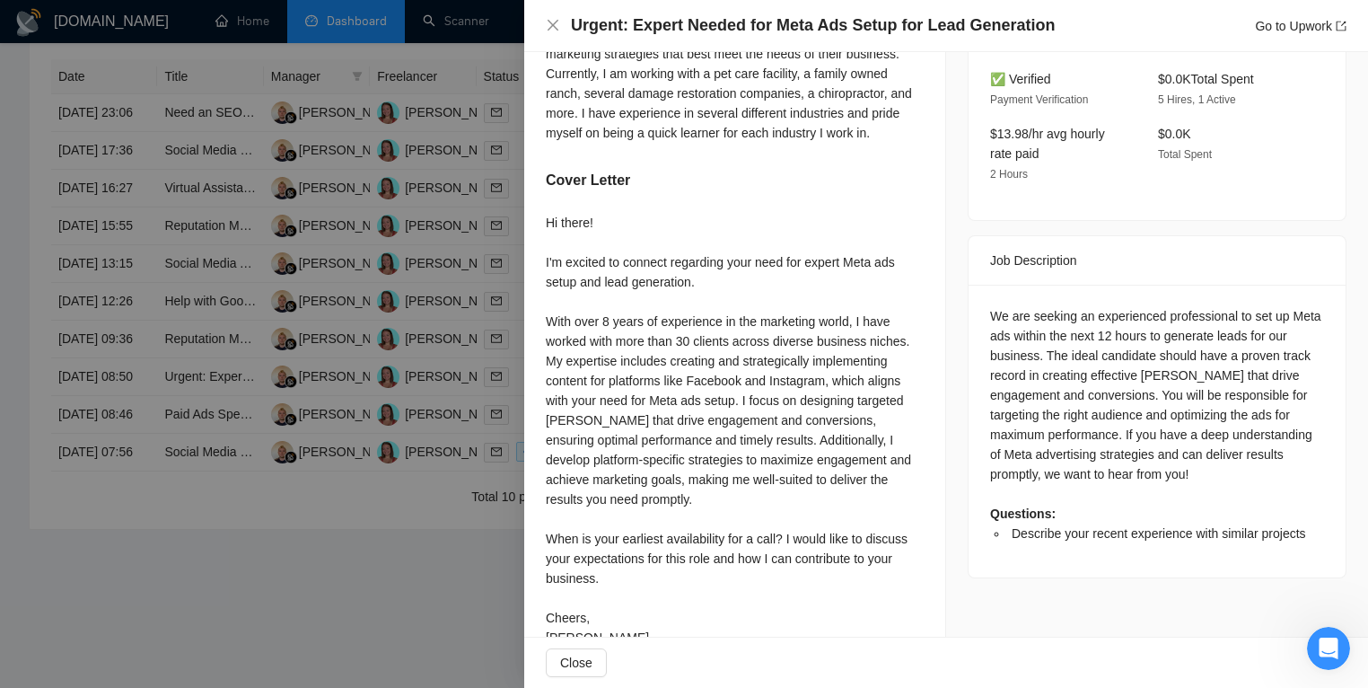
scroll to position [571, 0]
click at [458, 577] on div at bounding box center [684, 344] width 1368 height 688
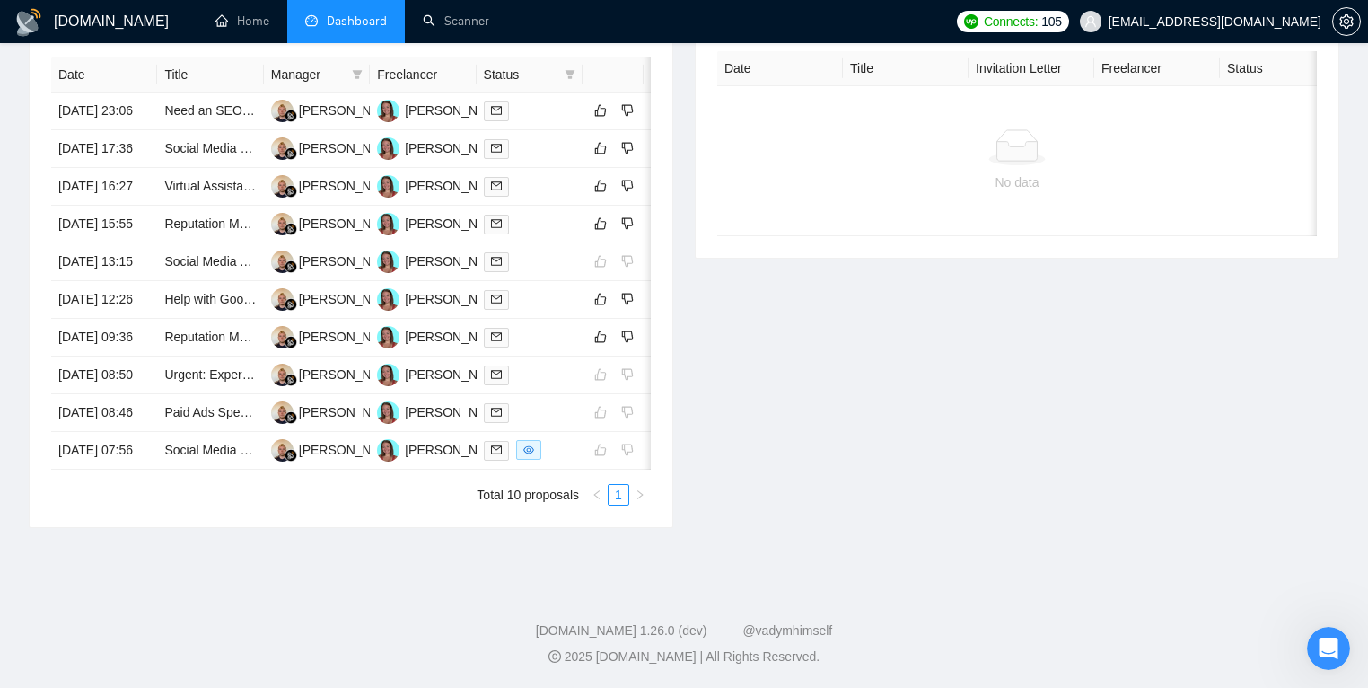
scroll to position [721, 0]
click at [1320, 638] on icon "Open Intercom Messenger" at bounding box center [1327, 646] width 30 height 30
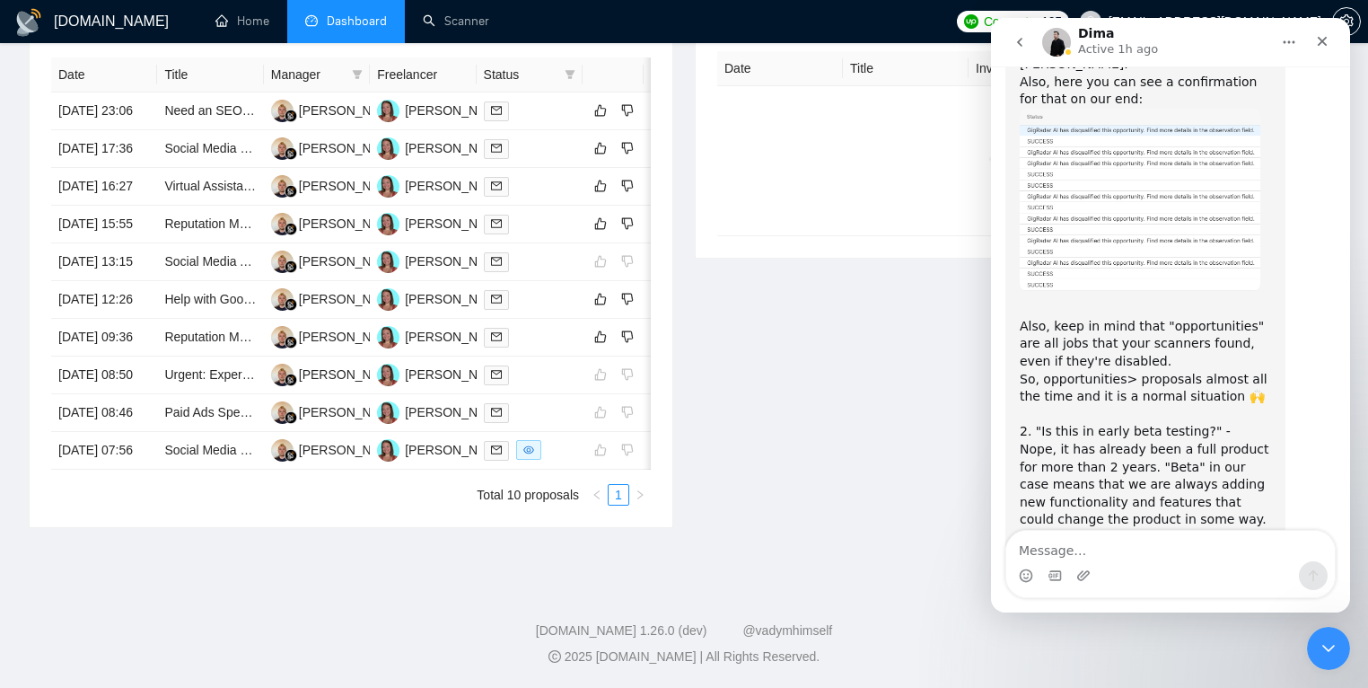
scroll to position [5061, 0]
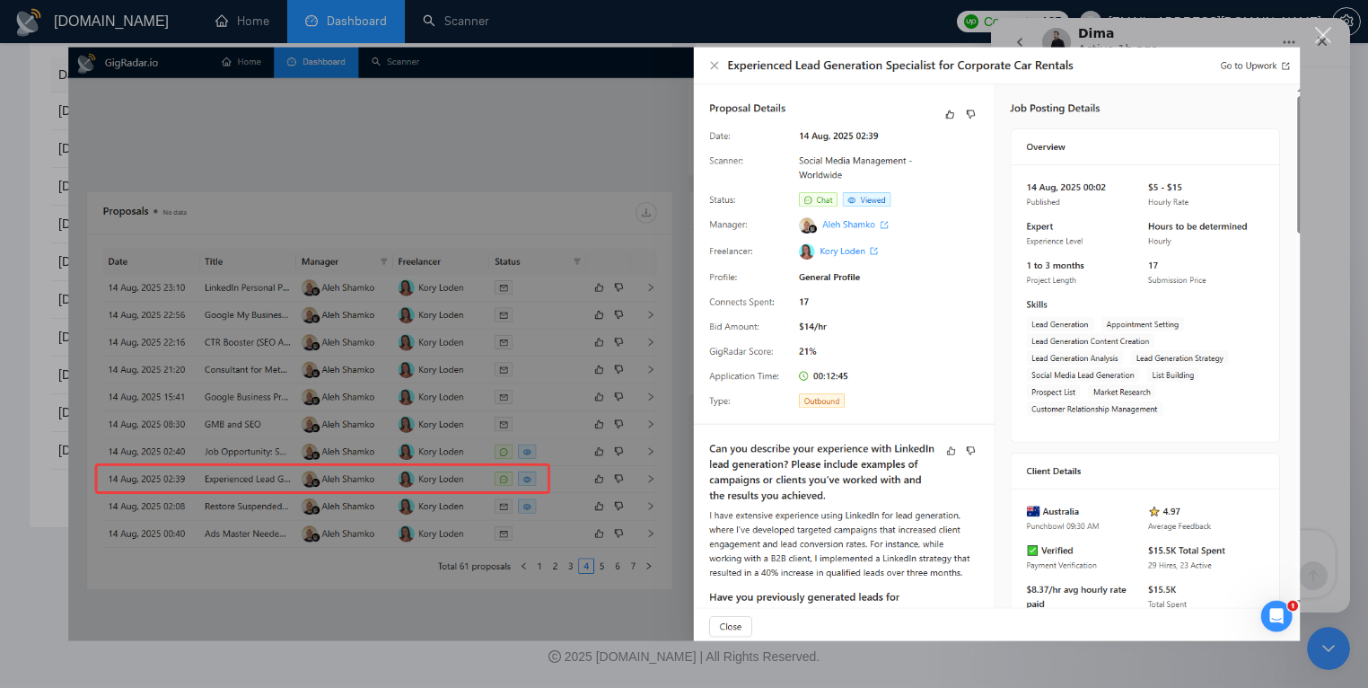
click at [1315, 287] on div "Intercom messenger" at bounding box center [684, 344] width 1368 height 688
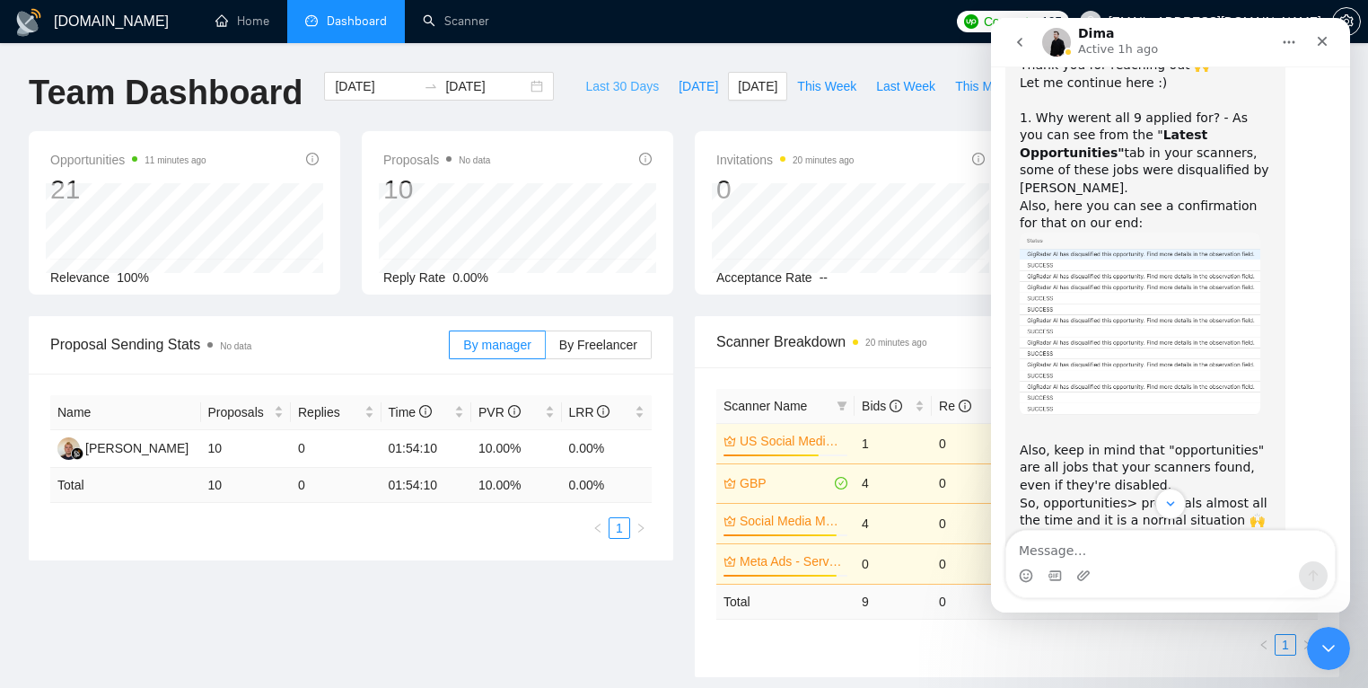
click at [604, 91] on span "Last 30 Days" at bounding box center [622, 86] width 74 height 20
type input "[DATE]"
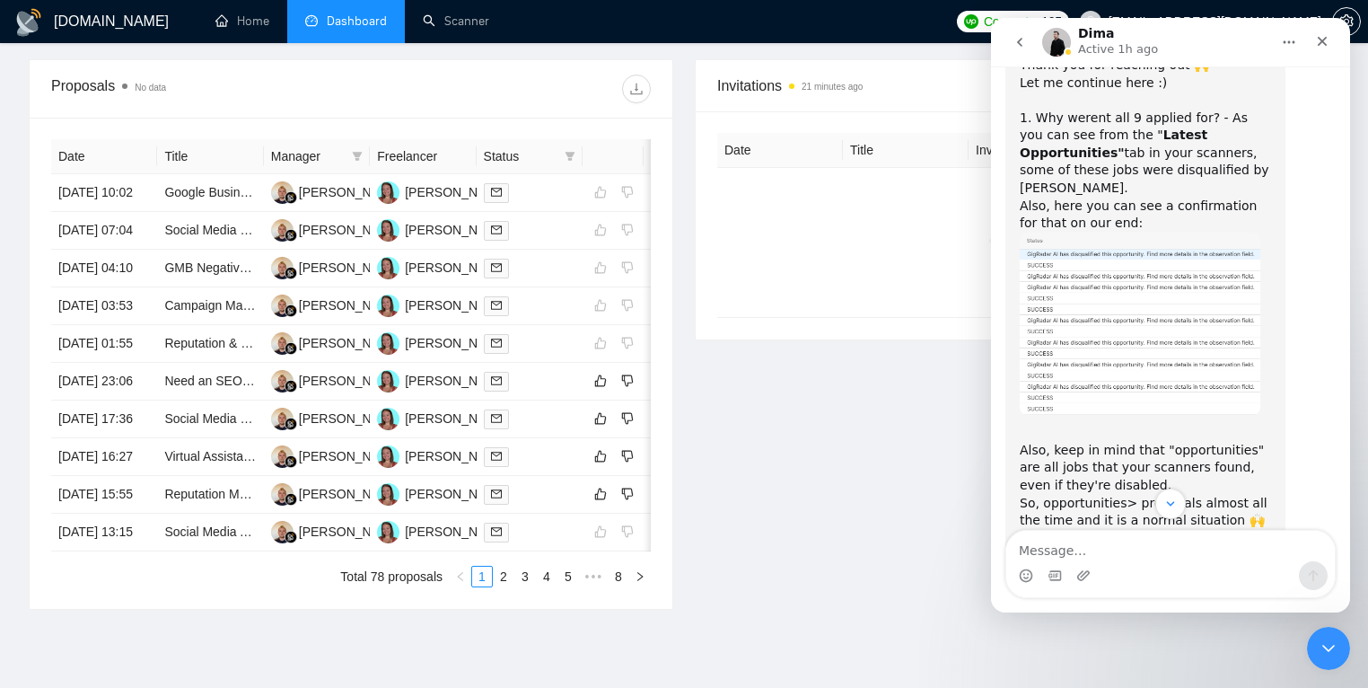
scroll to position [791, 0]
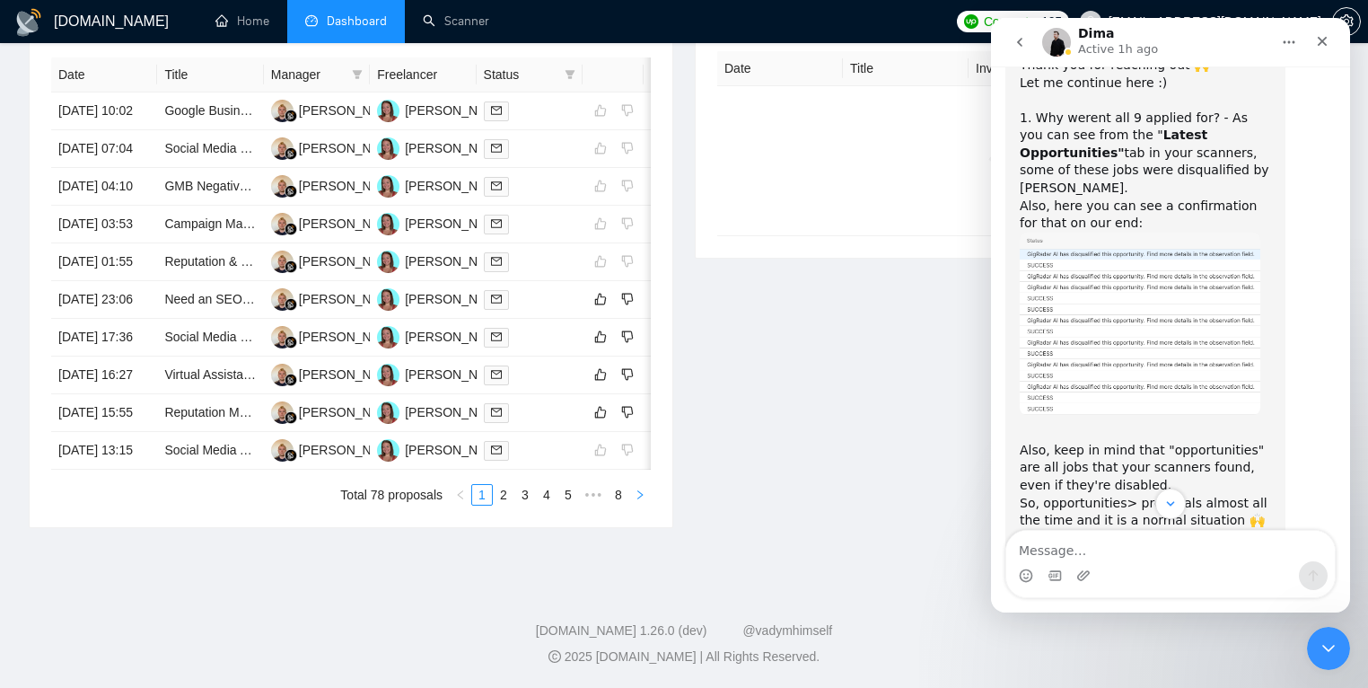
click at [645, 500] on icon "right" at bounding box center [640, 494] width 11 height 11
click at [643, 500] on icon "right" at bounding box center [640, 494] width 11 height 11
click at [198, 470] on td "Experienced Facebook Ad Specialist Needed for Service Launches" at bounding box center [210, 451] width 106 height 38
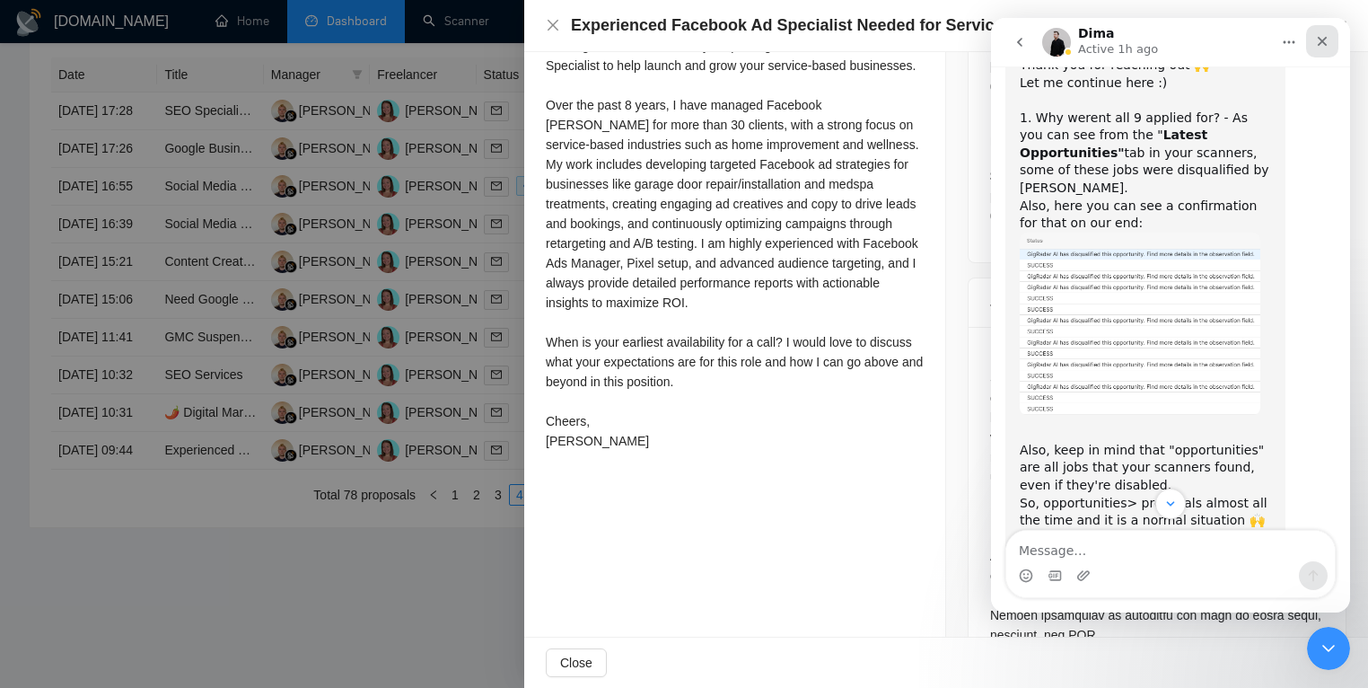
drag, startPoint x: 1313, startPoint y: 49, endPoint x: 2223, endPoint y: 125, distance: 912.5
click at [1313, 49] on div "Close" at bounding box center [1322, 41] width 32 height 32
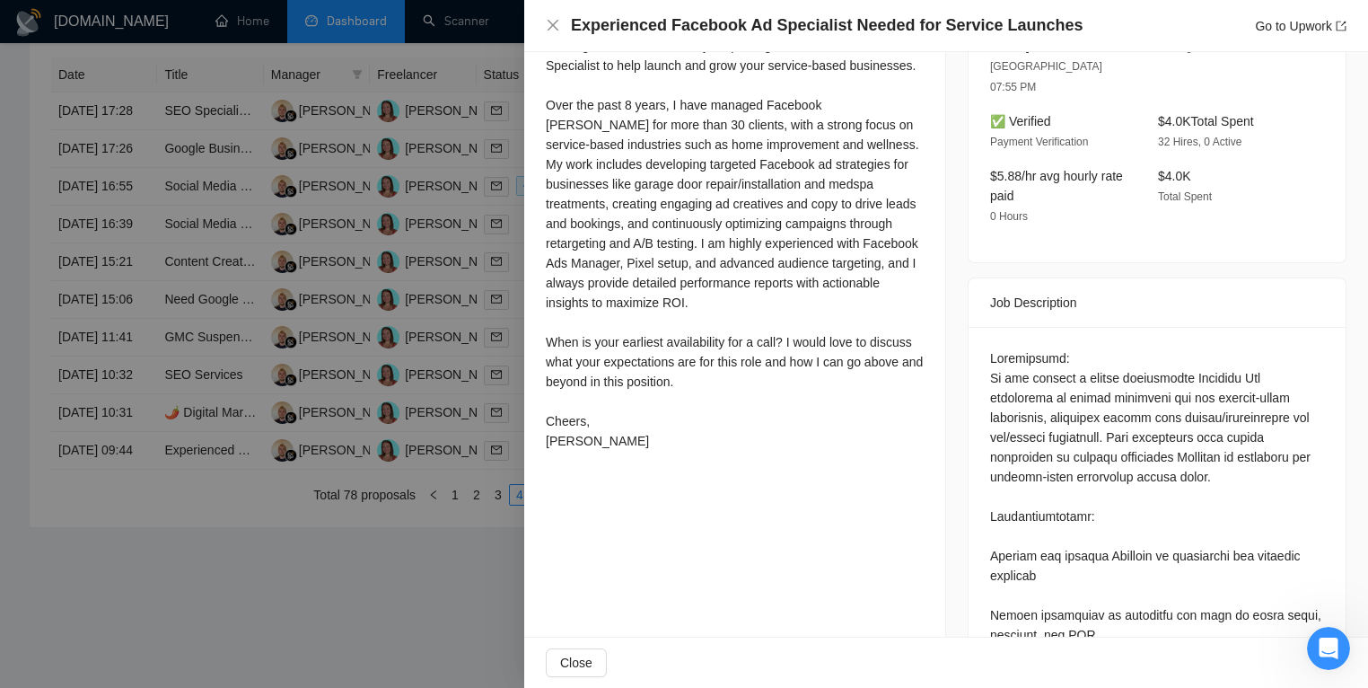
click at [437, 566] on div at bounding box center [684, 344] width 1368 height 688
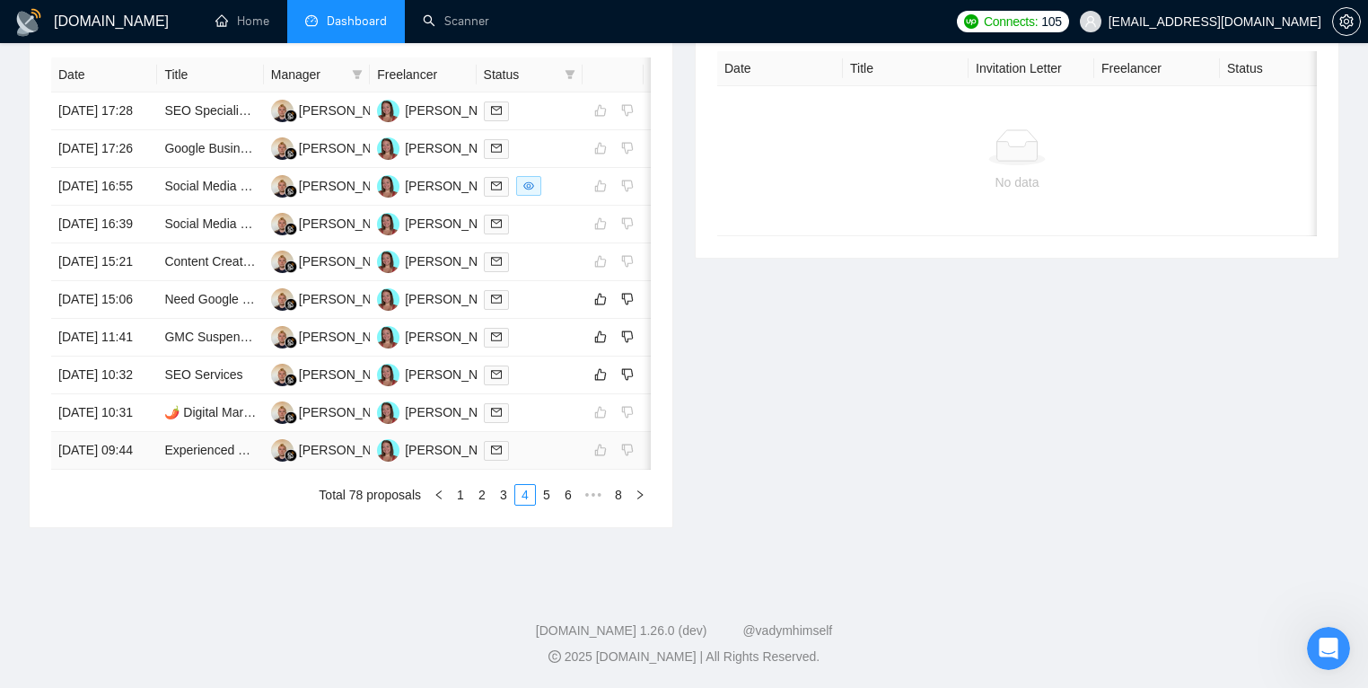
click at [247, 470] on td "Experienced Facebook Ad Specialist Needed for Service Launches" at bounding box center [210, 451] width 106 height 38
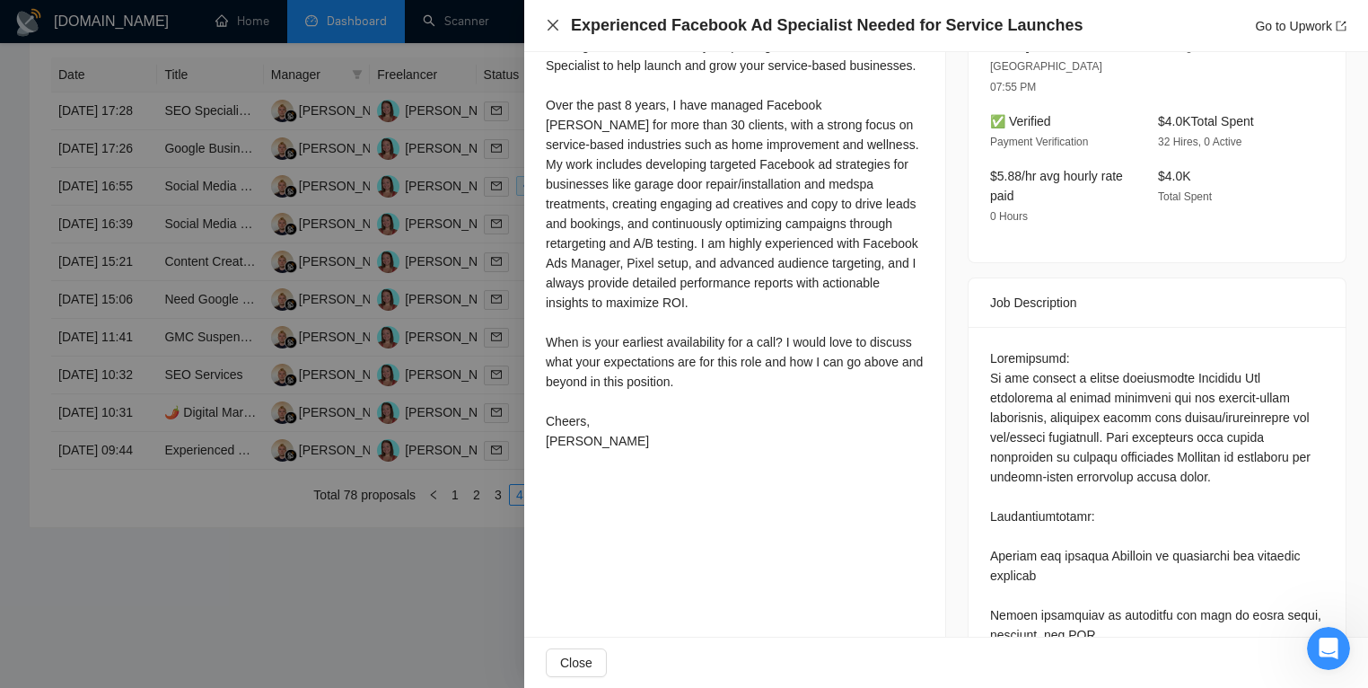
click at [548, 26] on icon "close" at bounding box center [553, 25] width 14 height 14
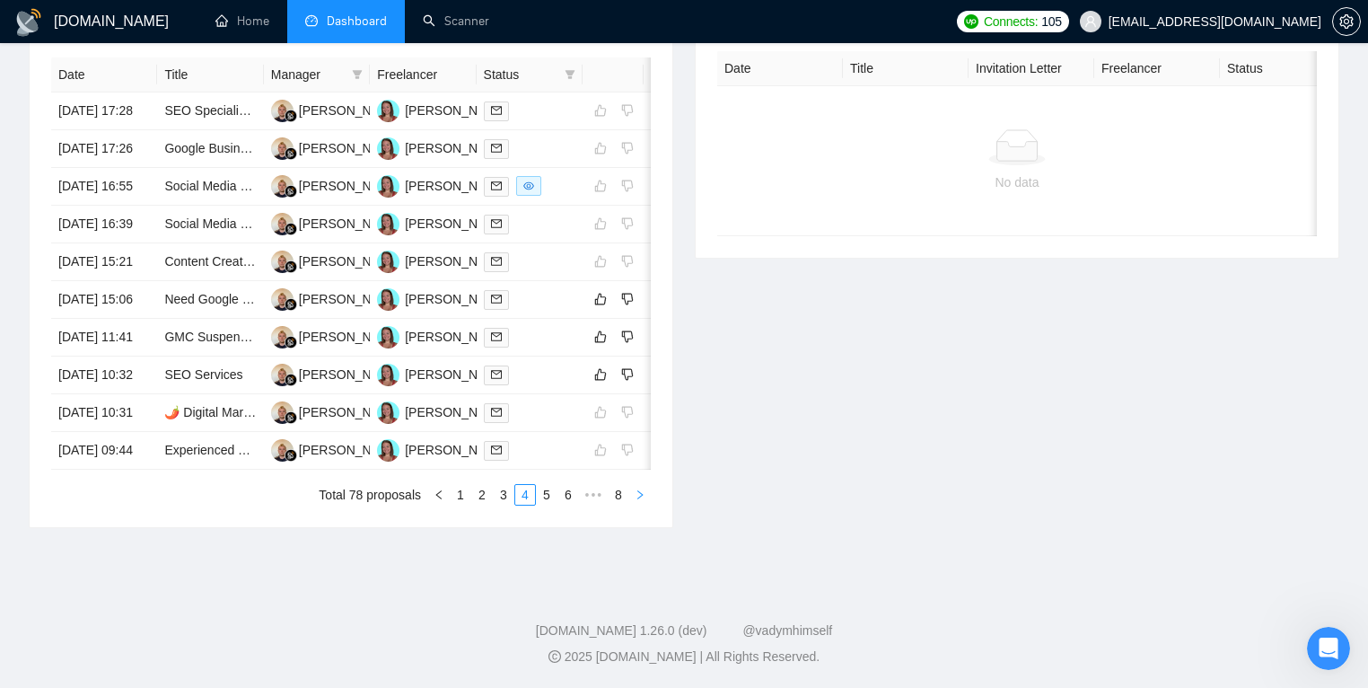
click at [641, 500] on icon "right" at bounding box center [640, 494] width 11 height 11
click at [645, 505] on button "button" at bounding box center [640, 495] width 22 height 22
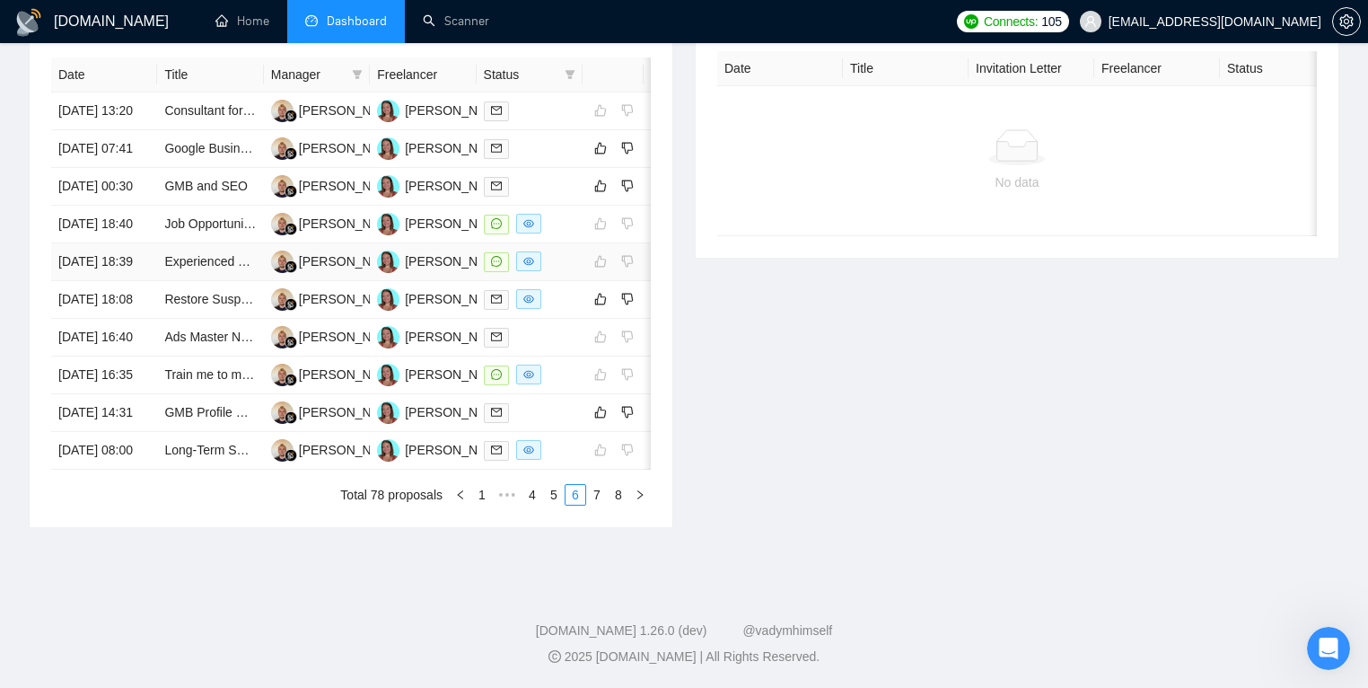
click at [215, 281] on td "Experienced Lead Generation Specialist for Corporate Car Rentals" at bounding box center [210, 262] width 106 height 38
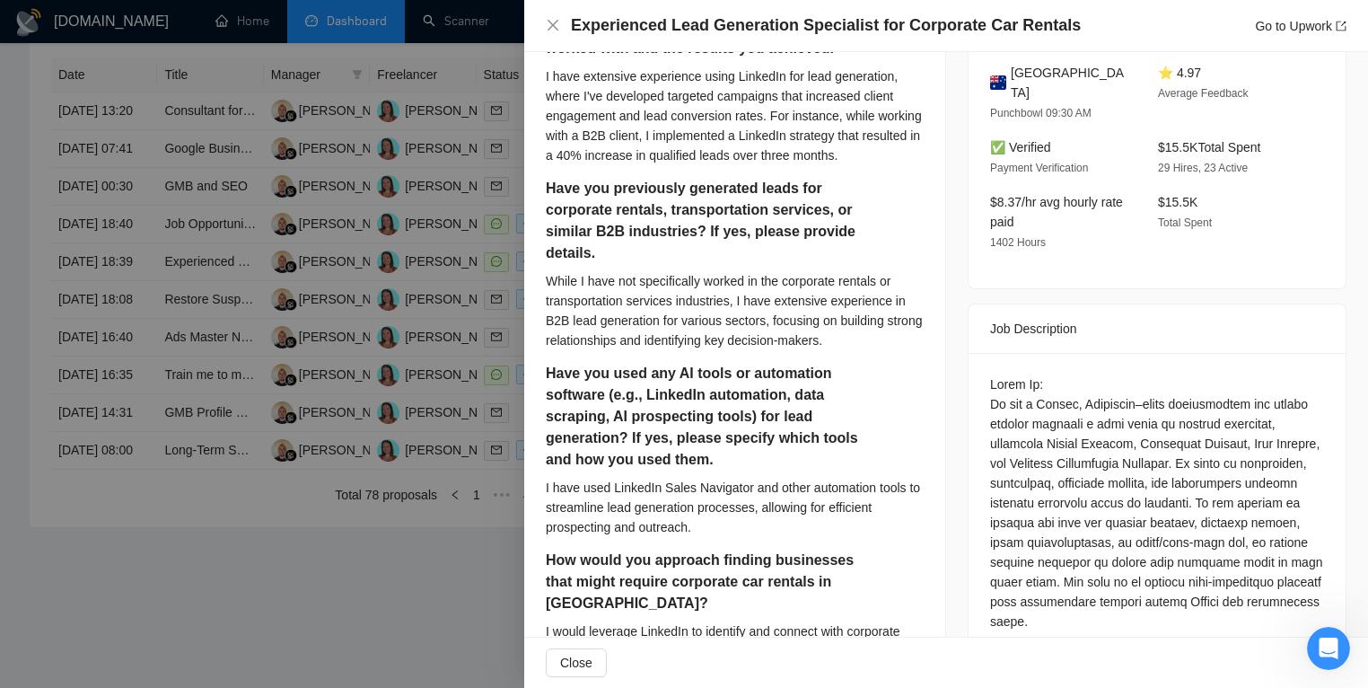
click at [224, 364] on div at bounding box center [684, 344] width 1368 height 688
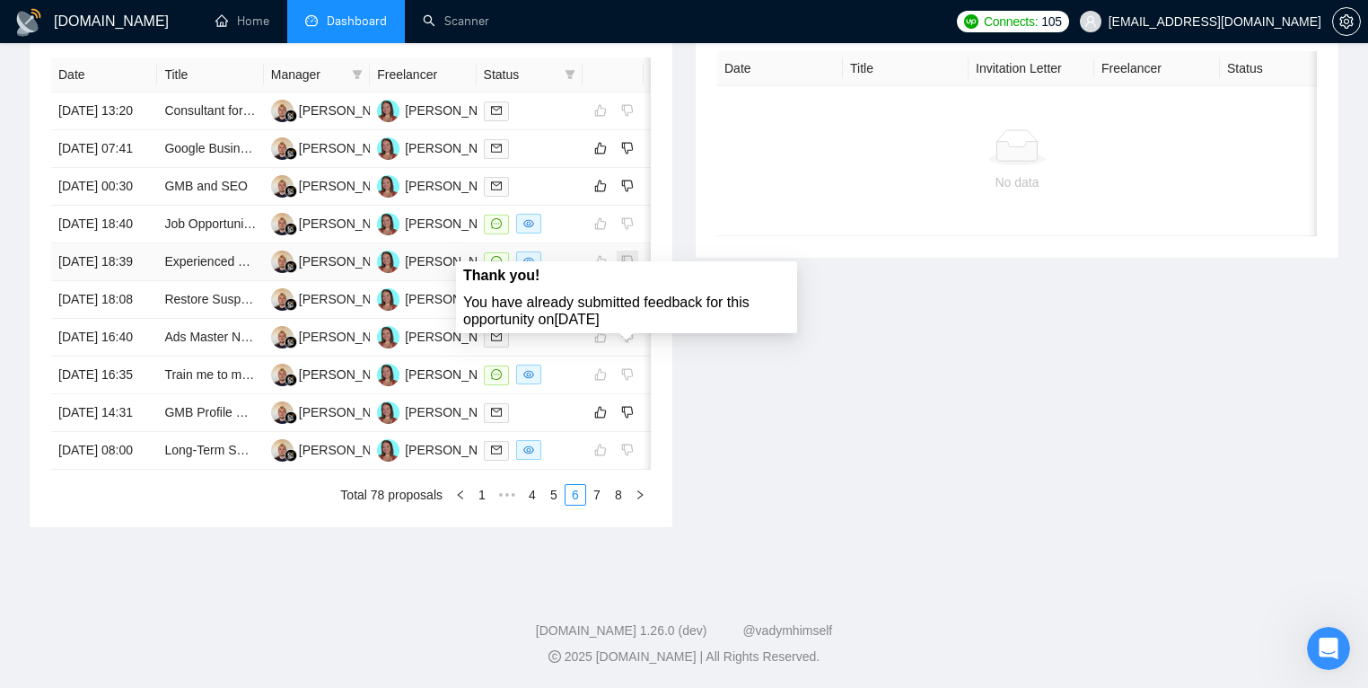
click at [630, 272] on span at bounding box center [628, 261] width 22 height 22
click at [629, 272] on span at bounding box center [628, 261] width 22 height 22
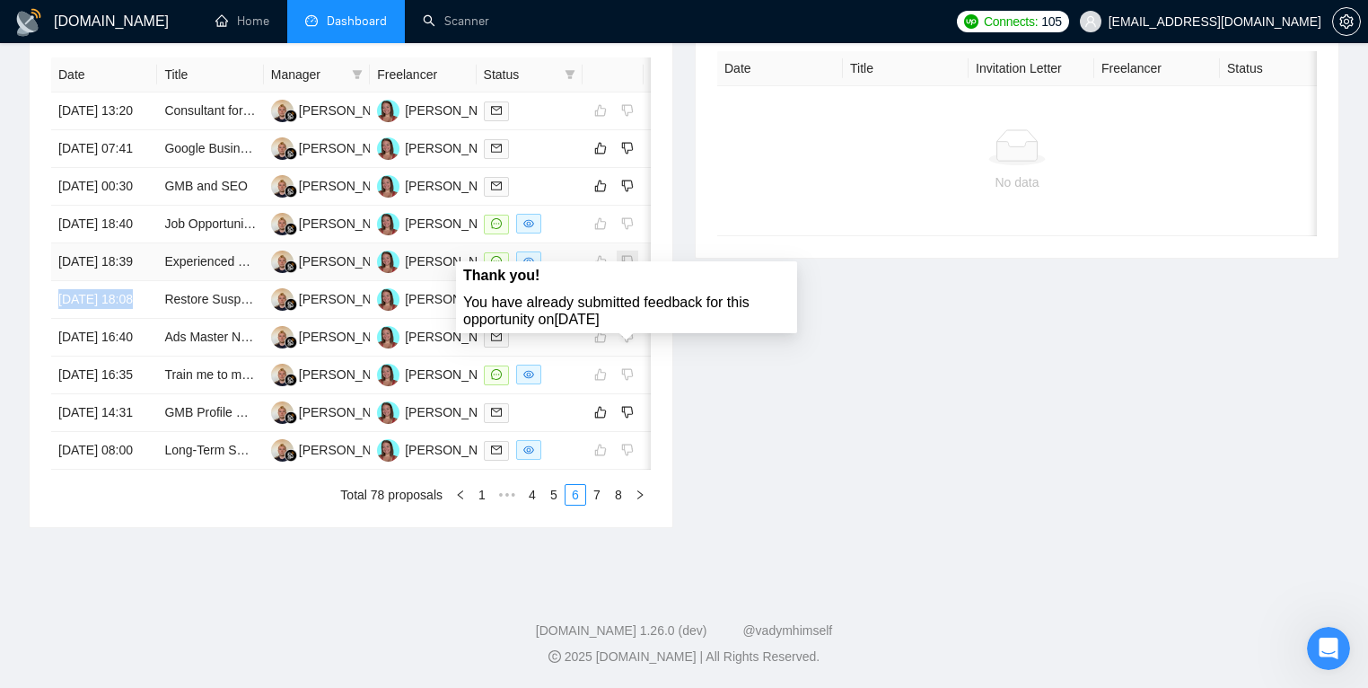
click at [629, 272] on span at bounding box center [628, 261] width 22 height 22
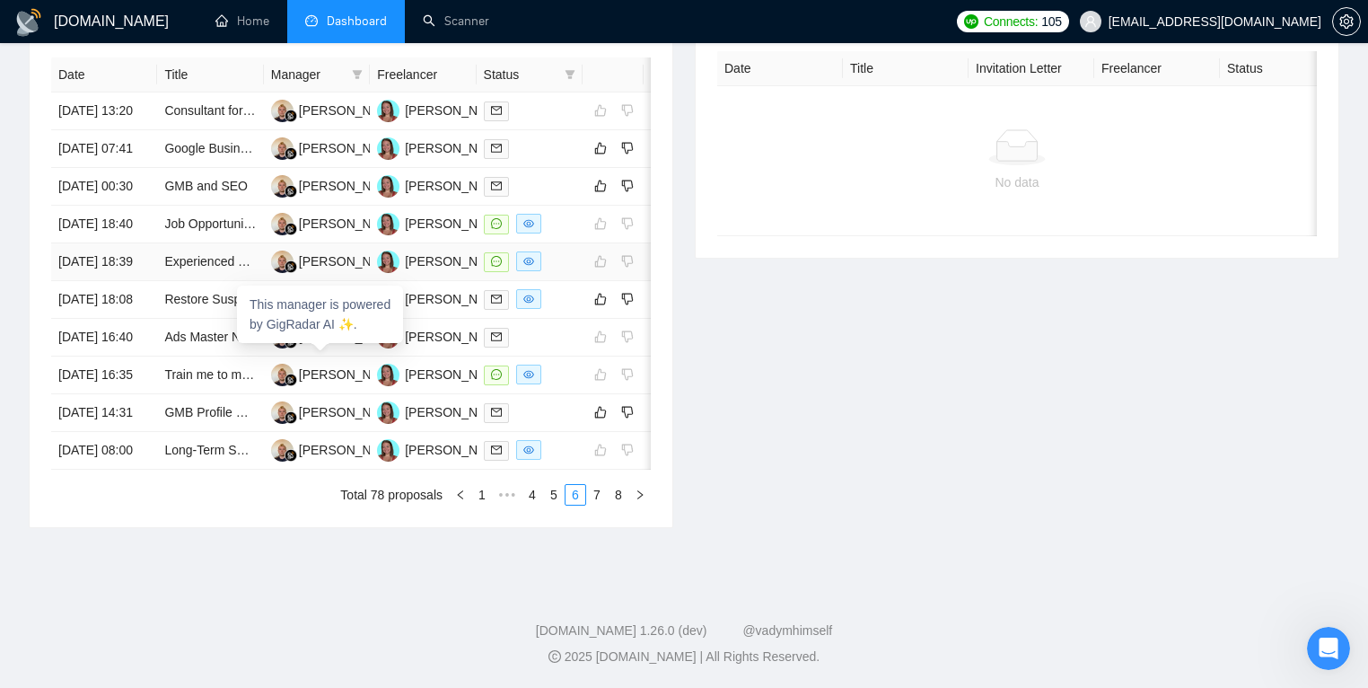
click at [265, 281] on td "[PERSON_NAME]" at bounding box center [317, 262] width 106 height 38
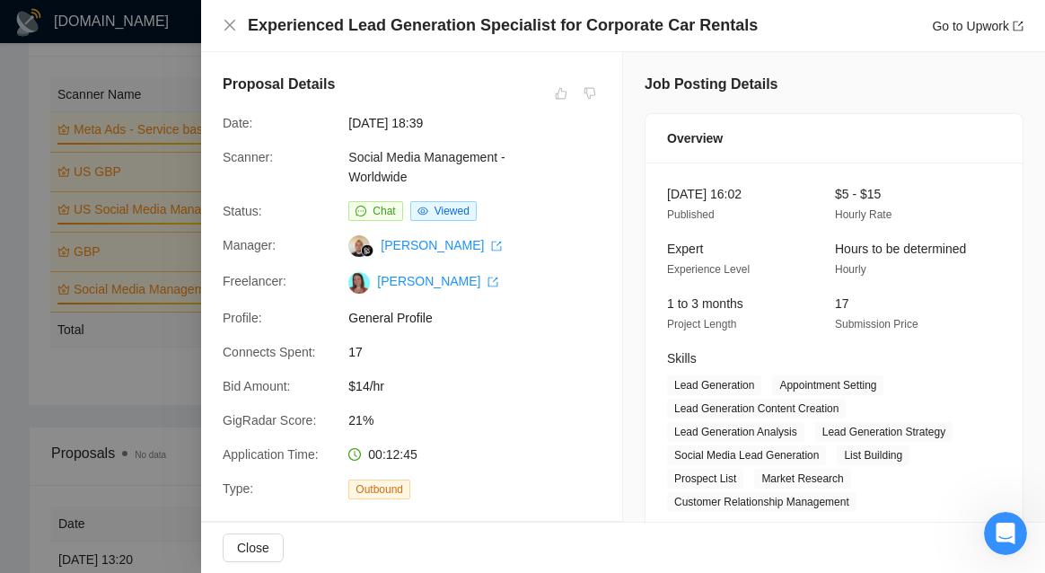
scroll to position [5061, 0]
click at [151, 372] on div at bounding box center [522, 286] width 1045 height 573
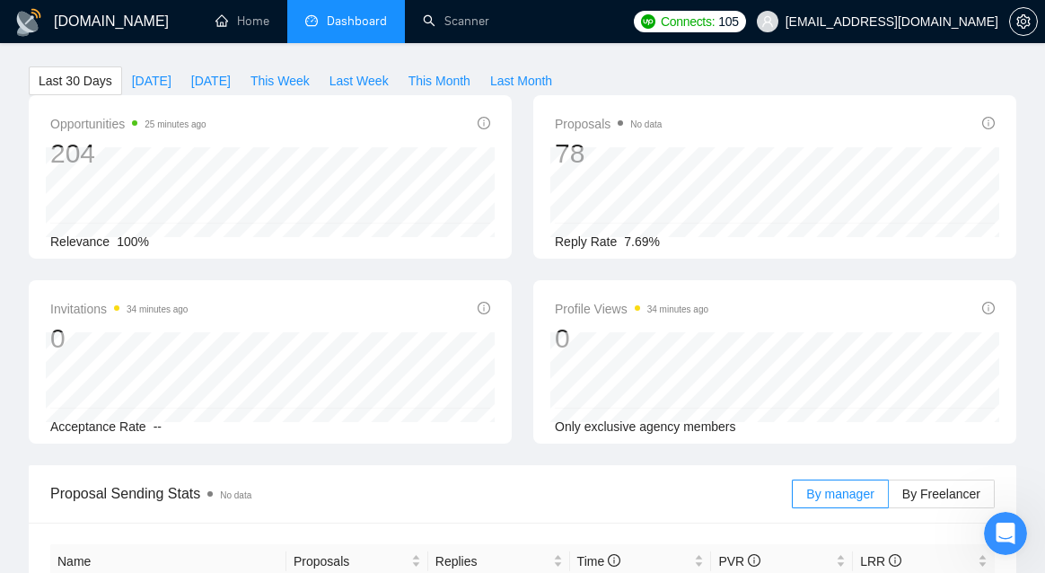
scroll to position [0, 0]
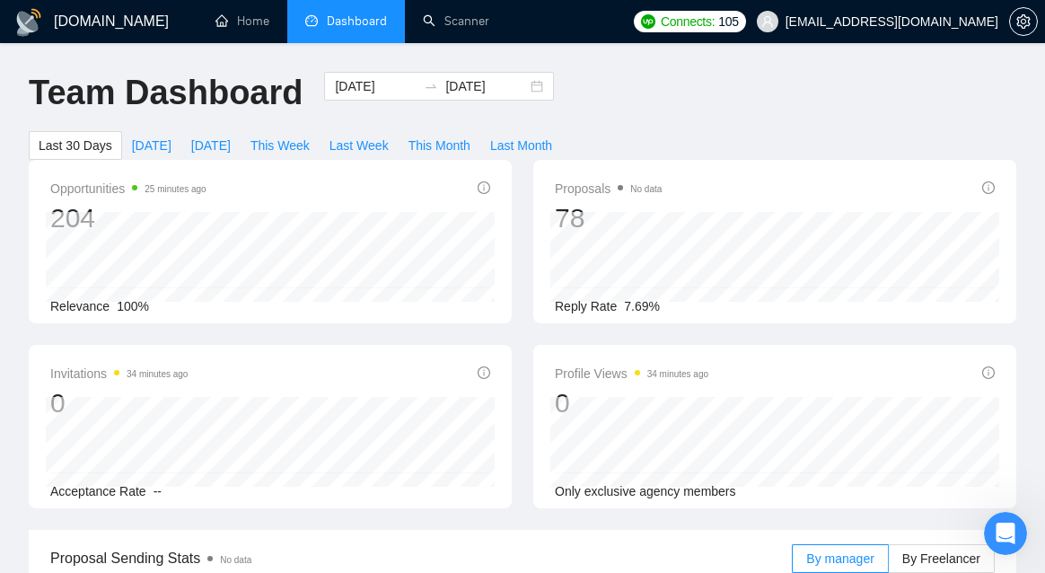
click at [137, 310] on span "100%" at bounding box center [133, 306] width 32 height 14
click at [221, 157] on button "[DATE]" at bounding box center [210, 145] width 59 height 29
type input "[DATE]"
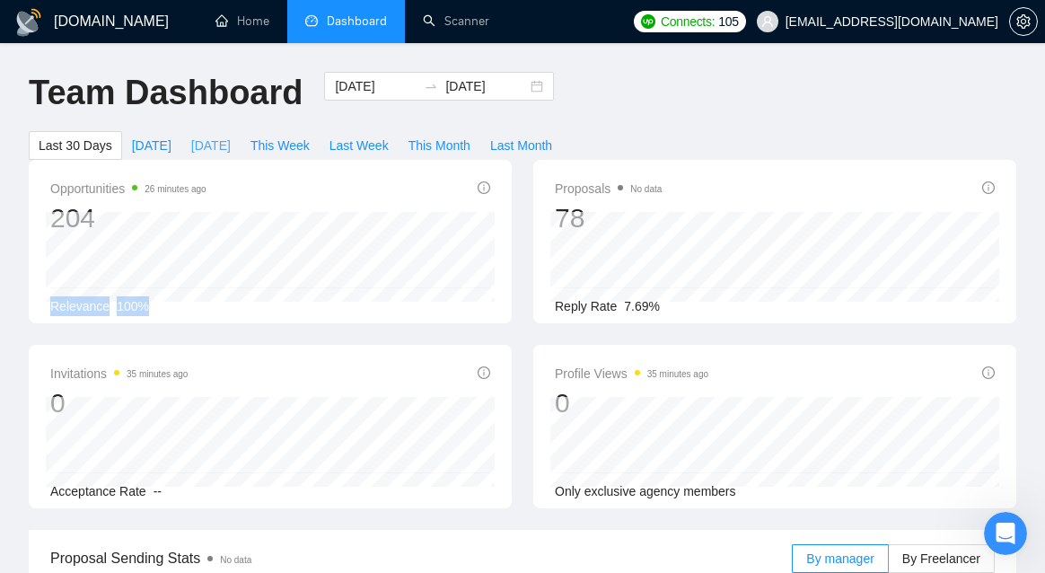
type input "[DATE]"
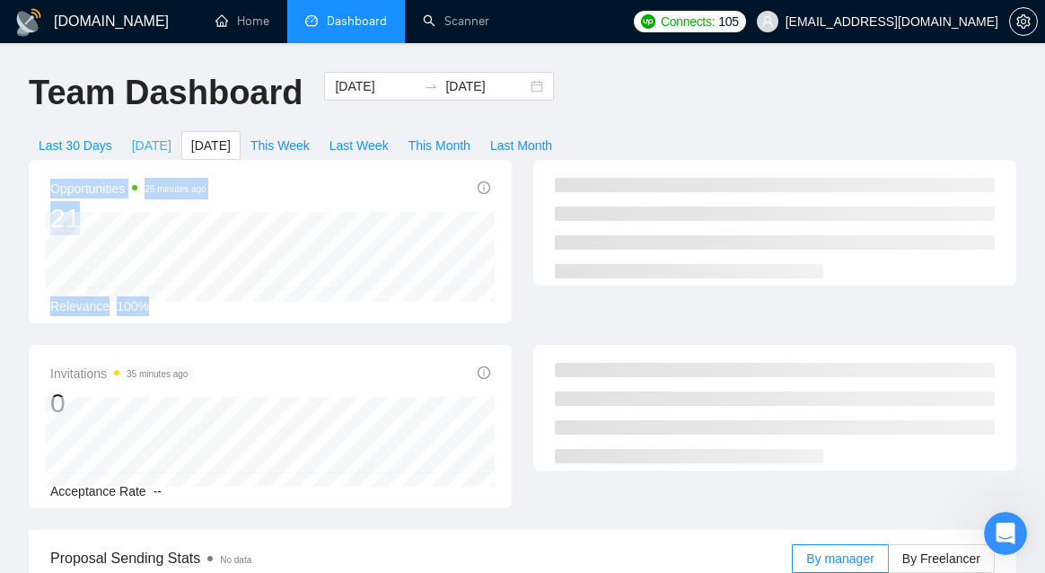
click at [171, 140] on button "[DATE]" at bounding box center [151, 145] width 59 height 29
type input "[DATE]"
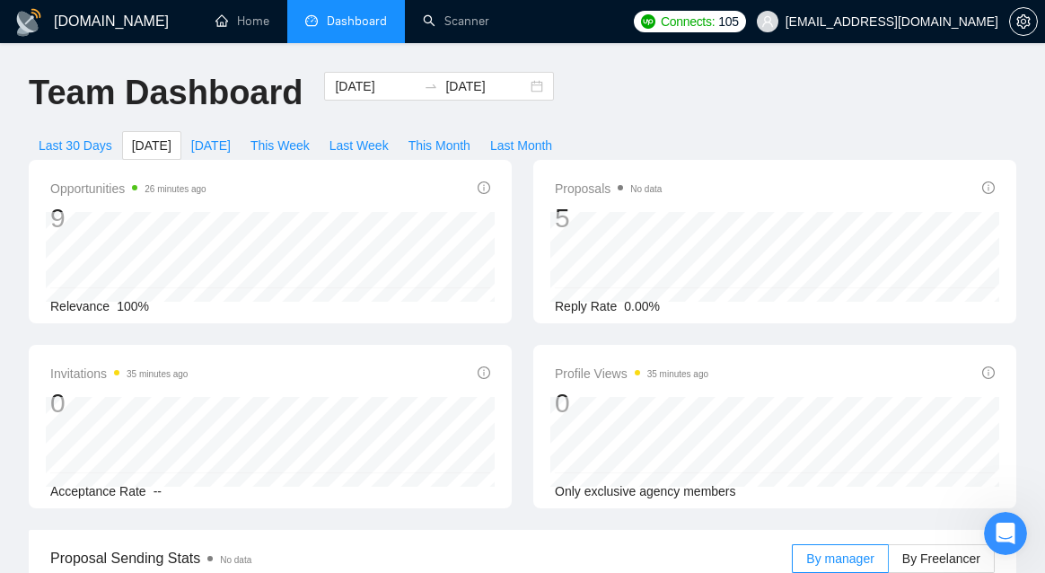
click at [313, 340] on div "Opportunities 26 minutes ago 9 Relevance 100% Proposals No data 5 Reply Rate 0.…" at bounding box center [522, 345] width 1009 height 370
